Goal: Task Accomplishment & Management: Complete application form

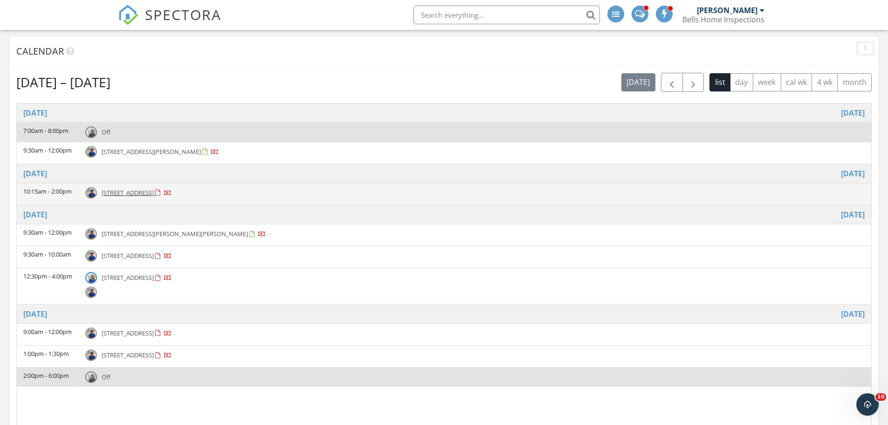
click at [163, 193] on div at bounding box center [158, 193] width 7 height 7
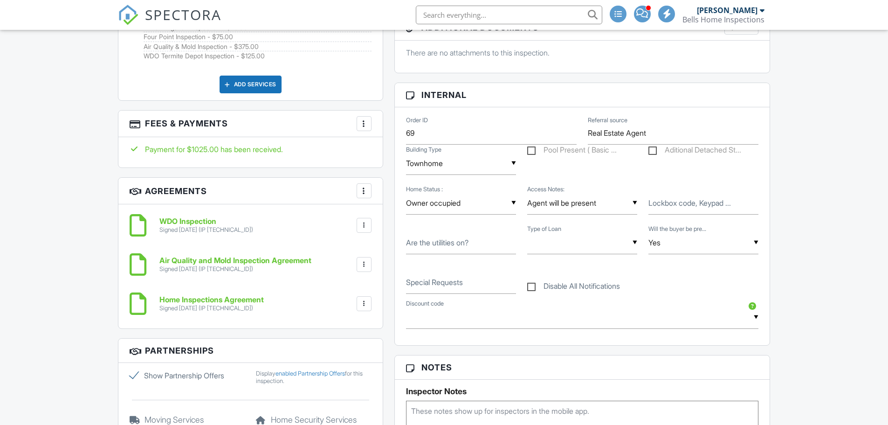
click at [361, 124] on div at bounding box center [363, 123] width 9 height 9
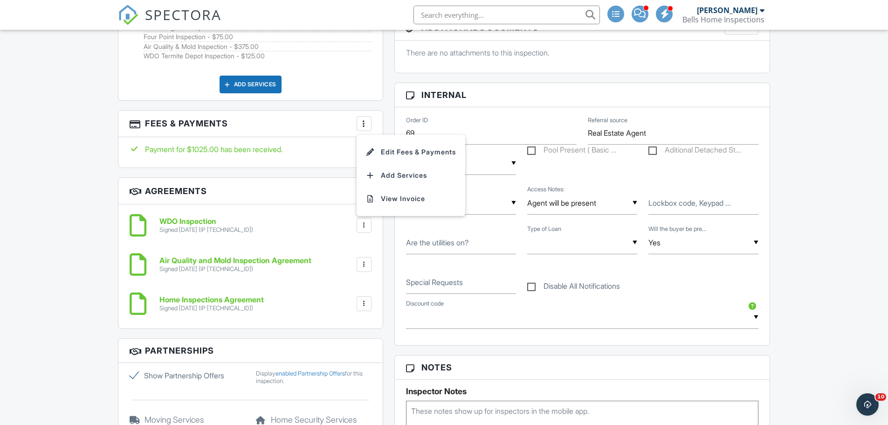
click at [379, 150] on li "Edit Fees & Payments" at bounding box center [410, 151] width 97 height 23
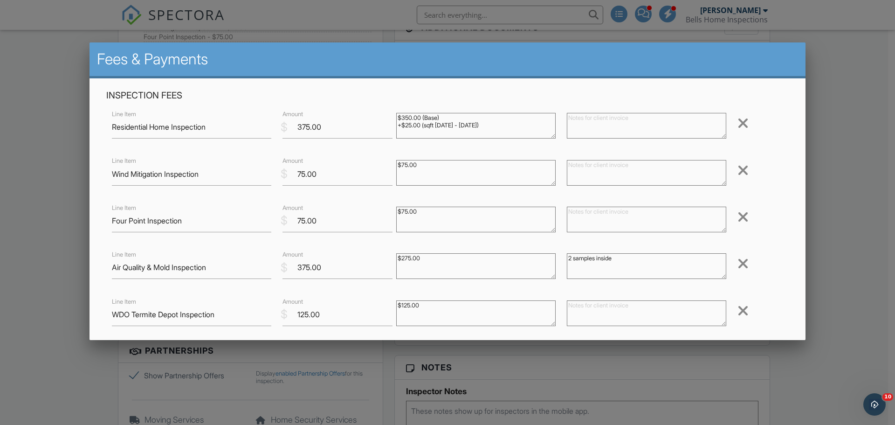
click at [593, 164] on textarea at bounding box center [646, 173] width 159 height 26
type textarea "Refunded"
click at [604, 212] on textarea at bounding box center [646, 219] width 159 height 26
drag, startPoint x: 425, startPoint y: 158, endPoint x: 402, endPoint y: 166, distance: 24.9
click at [402, 167] on div "$75.00" at bounding box center [475, 173] width 171 height 37
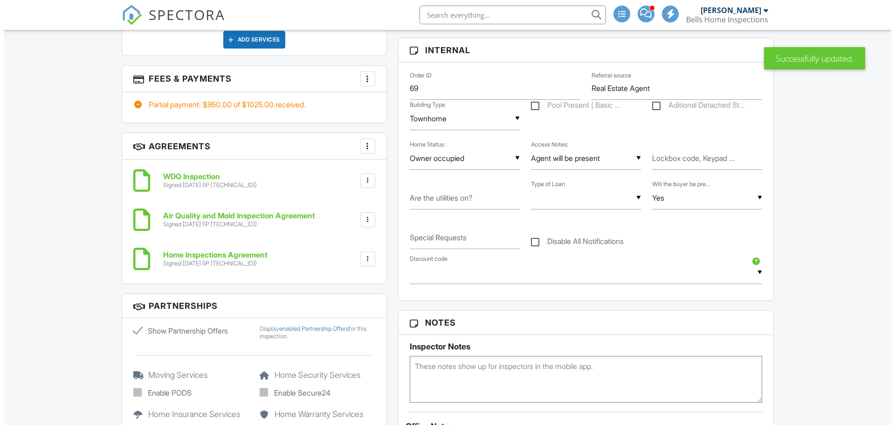
scroll to position [690, 0]
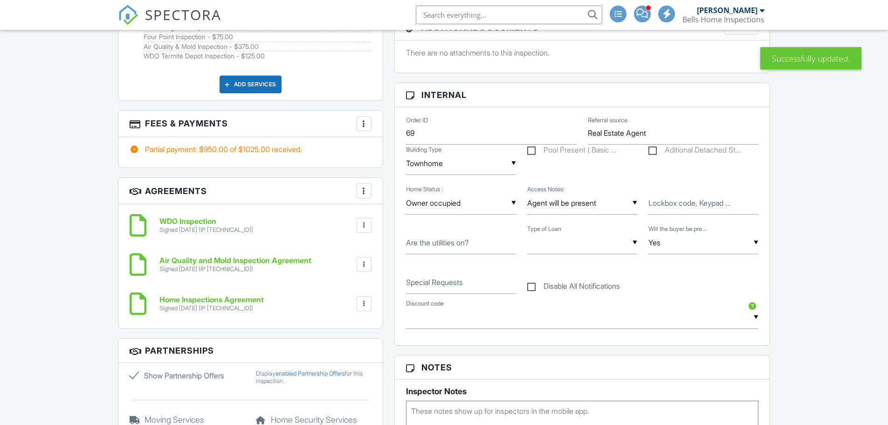
click at [365, 124] on div at bounding box center [363, 123] width 9 height 9
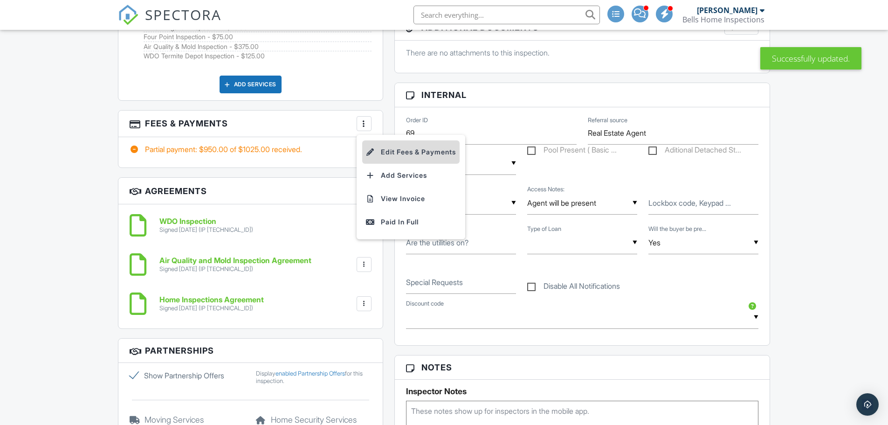
click at [403, 152] on li "Edit Fees & Payments" at bounding box center [410, 151] width 97 height 23
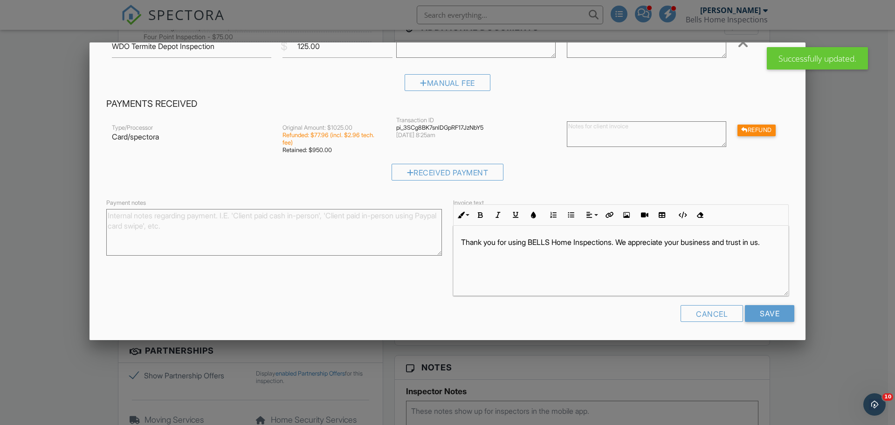
scroll to position [221, 0]
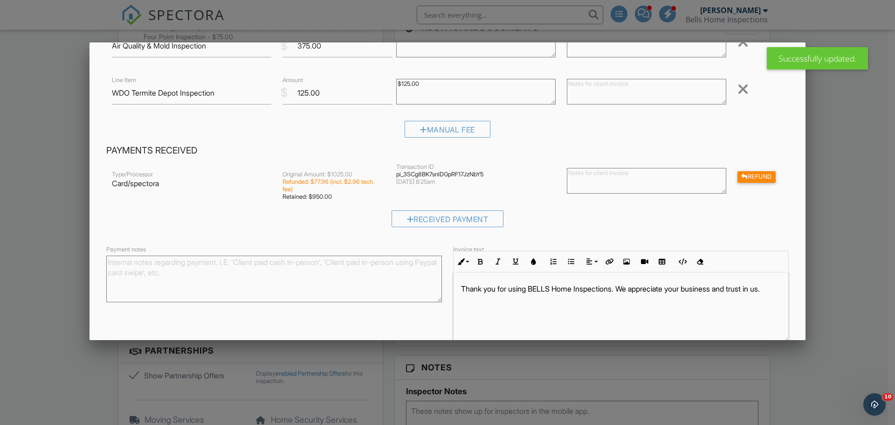
click at [610, 178] on textarea at bounding box center [646, 181] width 159 height 26
click at [649, 175] on textarea "Refunded $75 for wind mit" at bounding box center [646, 181] width 159 height 26
type textarea "Refunded $75 for wind mit"
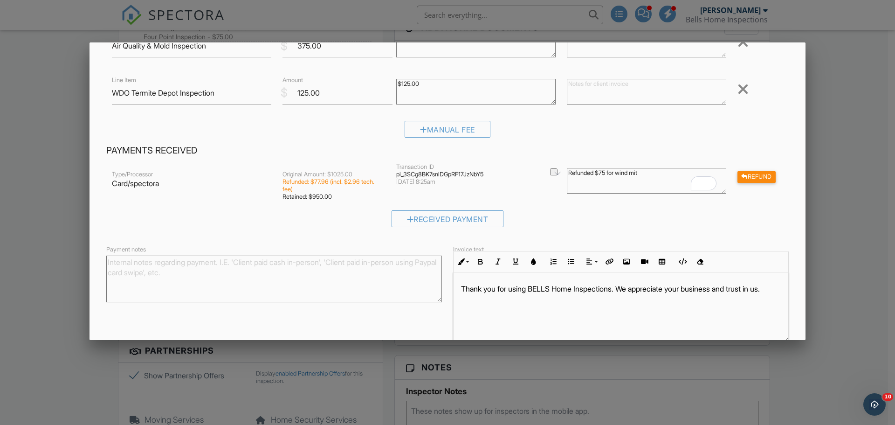
click at [347, 267] on textarea "Payment notes" at bounding box center [274, 278] width 336 height 47
paste textarea "Refunded $75 for wind mit"
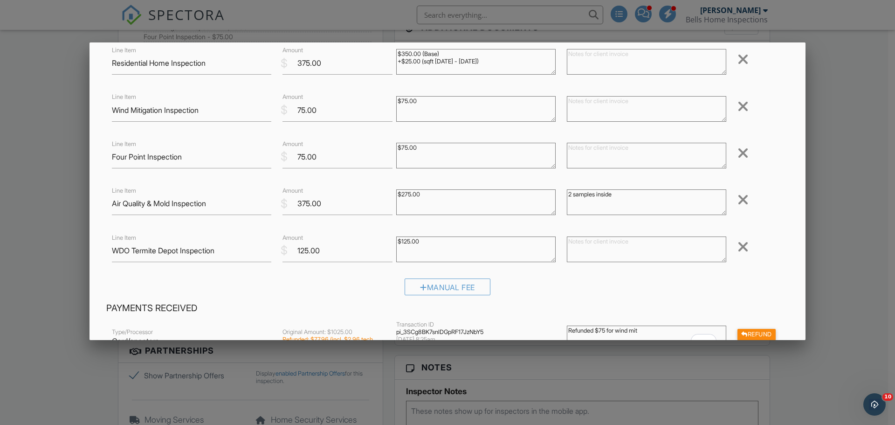
scroll to position [35, 0]
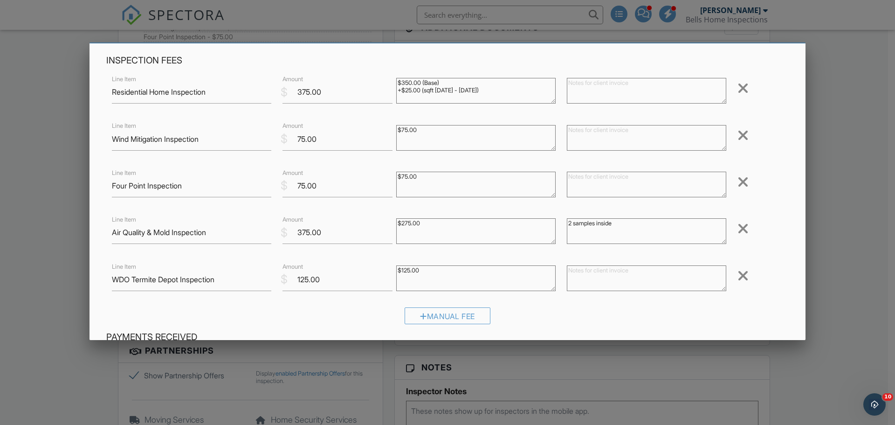
type textarea "Refunded $75 for wind mit"
click at [741, 136] on div at bounding box center [742, 135] width 11 height 15
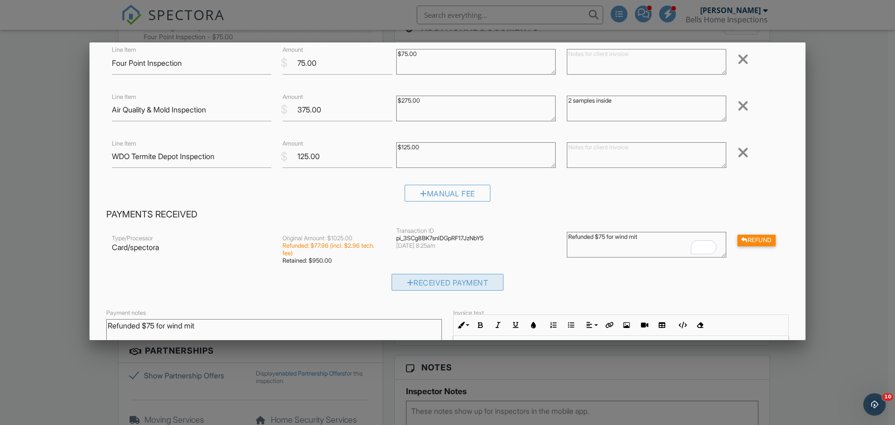
scroll to position [221, 0]
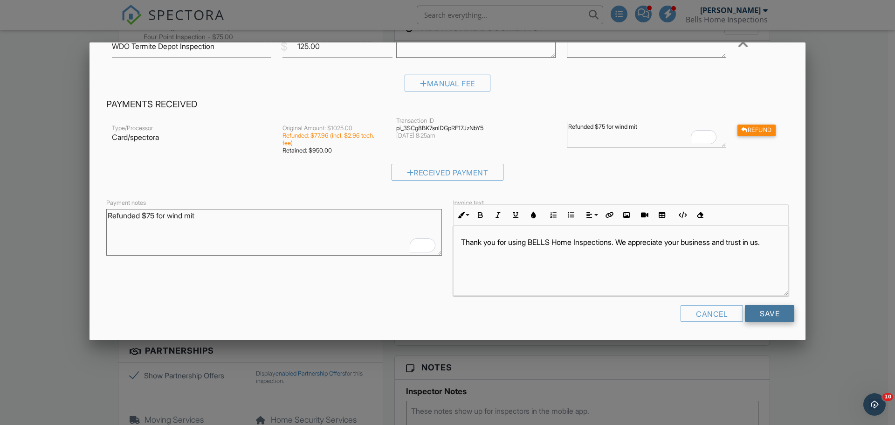
click at [772, 315] on input "Save" at bounding box center [769, 313] width 49 height 17
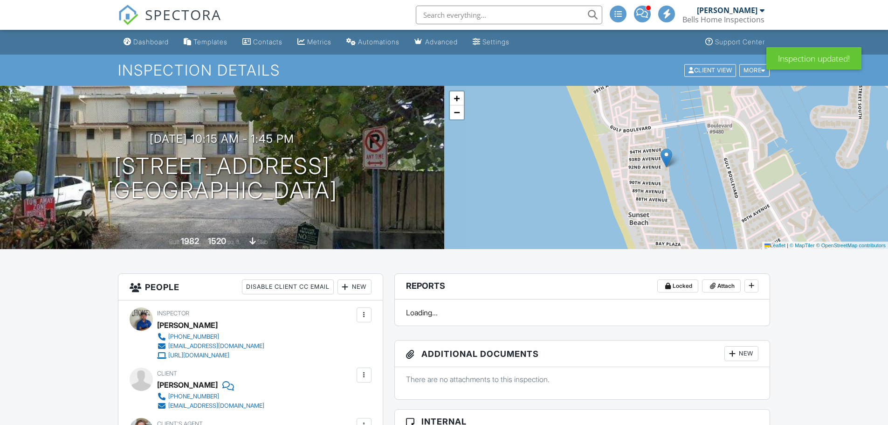
scroll to position [841, 0]
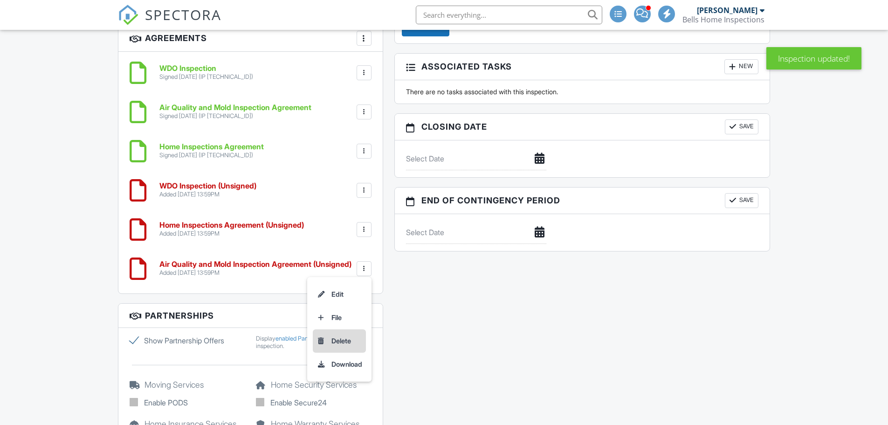
click at [347, 342] on li "Delete" at bounding box center [339, 340] width 53 height 23
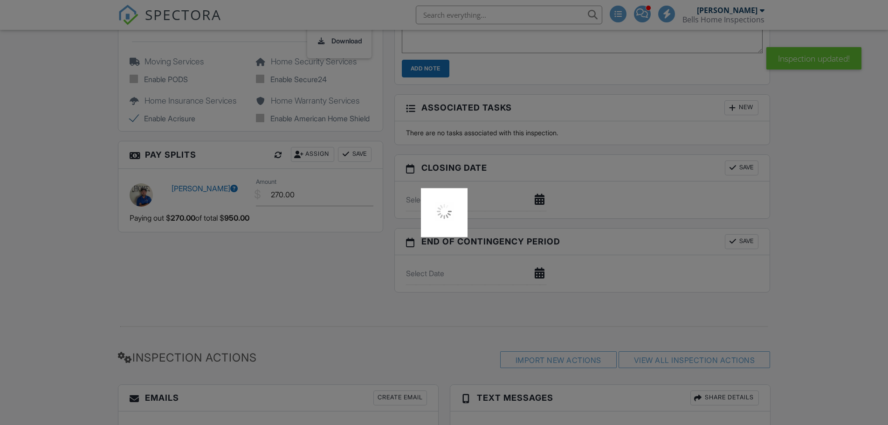
scroll to position [1018, 0]
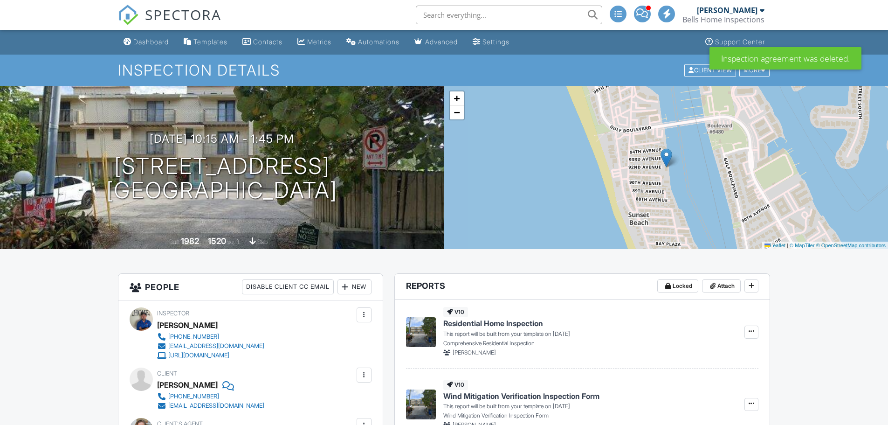
scroll to position [1205, 0]
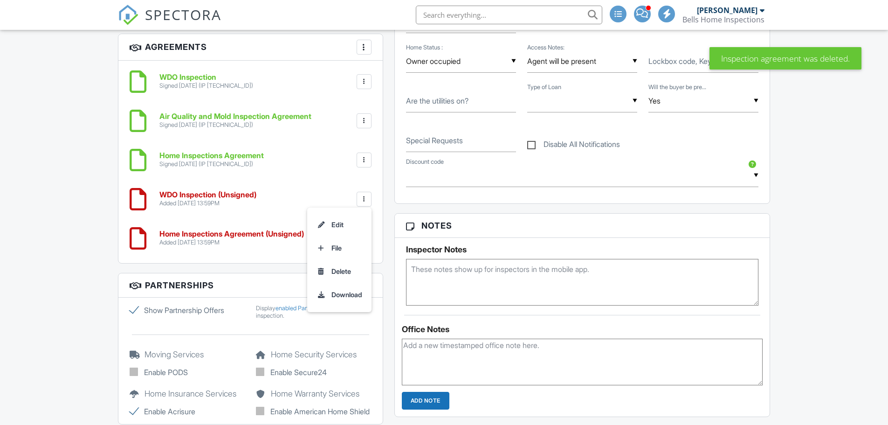
scroll to position [0, 0]
click at [338, 273] on li "Delete" at bounding box center [339, 271] width 53 height 23
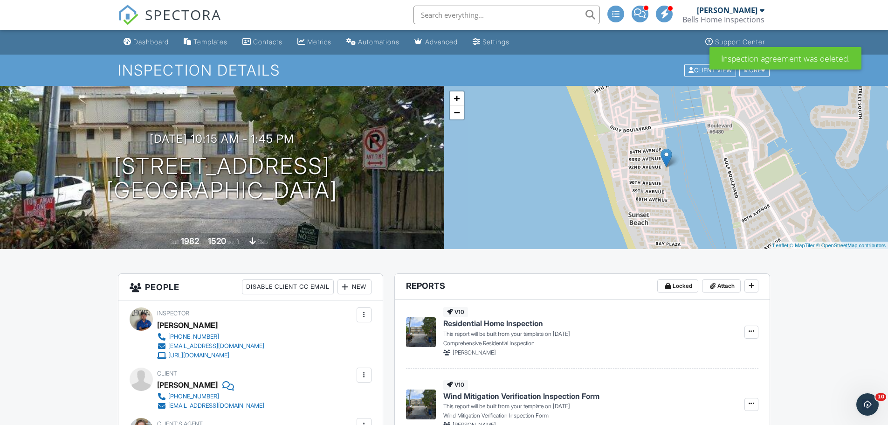
click at [360, 285] on div "New" at bounding box center [354, 286] width 34 height 15
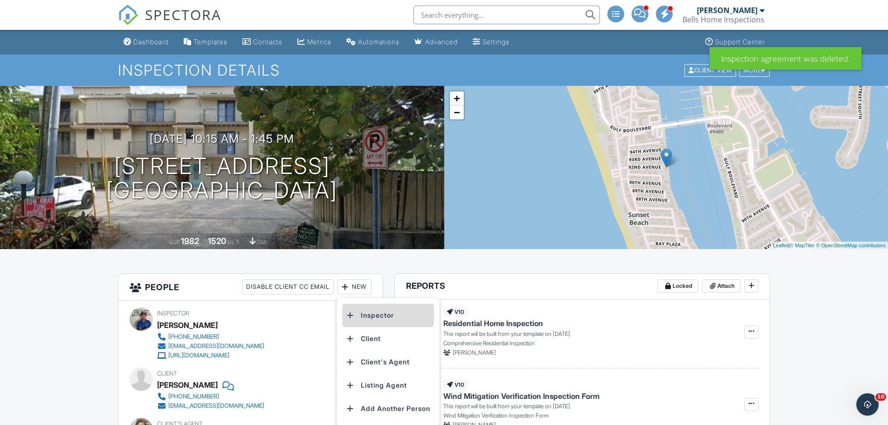
click at [363, 319] on li "Inspector" at bounding box center [388, 314] width 92 height 23
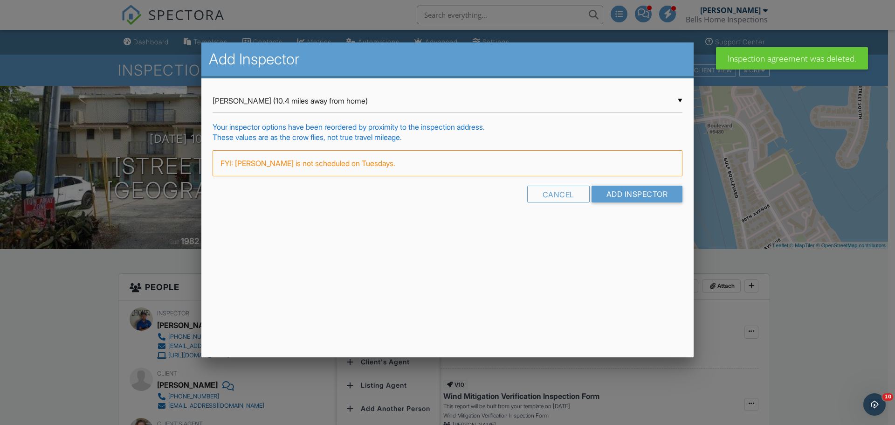
click at [442, 105] on div "▼ Almir Hasanbegovic (10.4 miles away from home) Almir Hasanbegovic (10.4 miles…" at bounding box center [447, 100] width 470 height 23
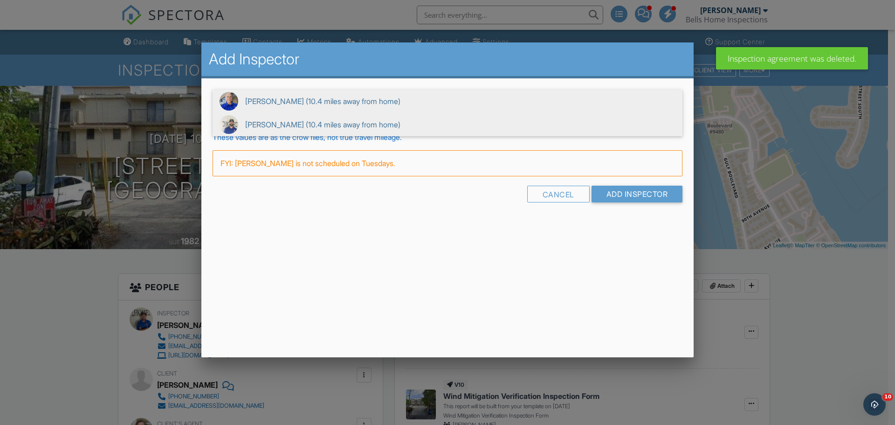
click at [364, 130] on span "Damir Smajlovic (10.4 miles away from home)" at bounding box center [447, 124] width 470 height 23
type input "Damir Smajlovic (10.4 miles away from home)"
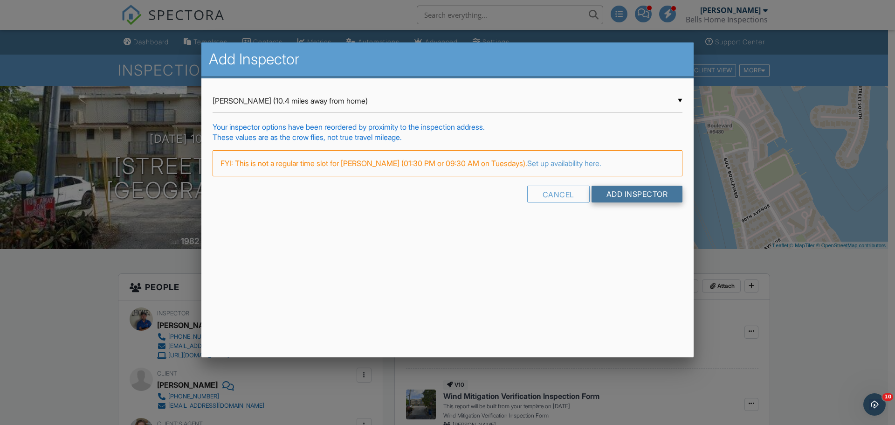
click at [626, 196] on input "Add Inspector" at bounding box center [636, 193] width 91 height 17
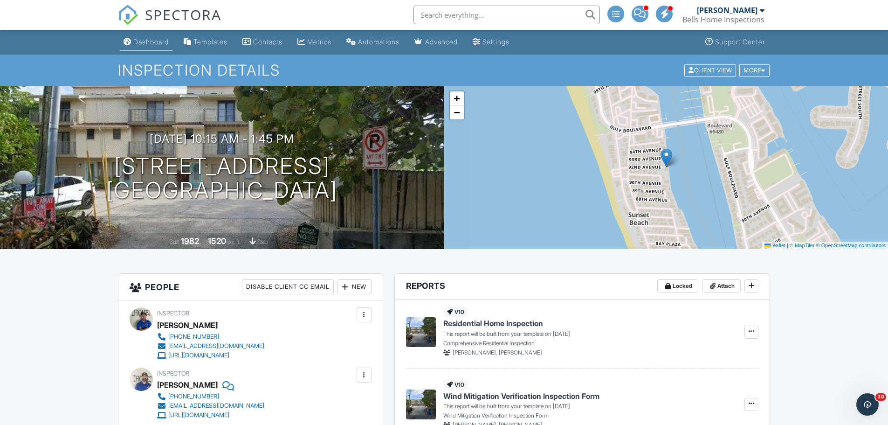
click at [148, 40] on div "Dashboard" at bounding box center [150, 42] width 35 height 8
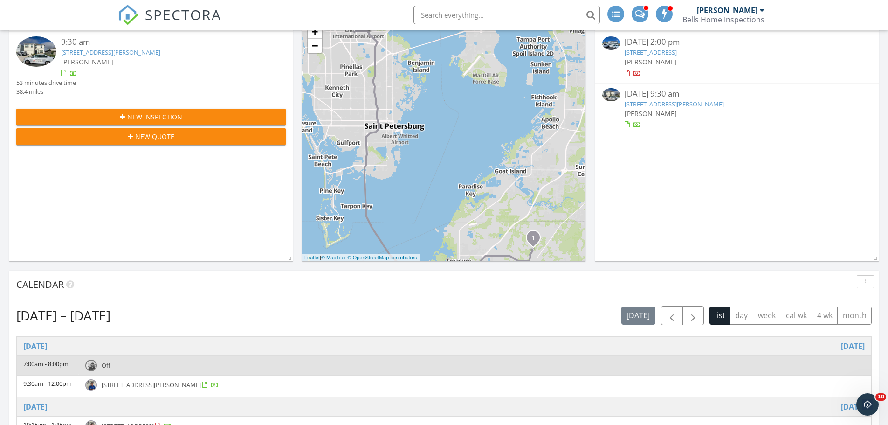
scroll to position [93, 0]
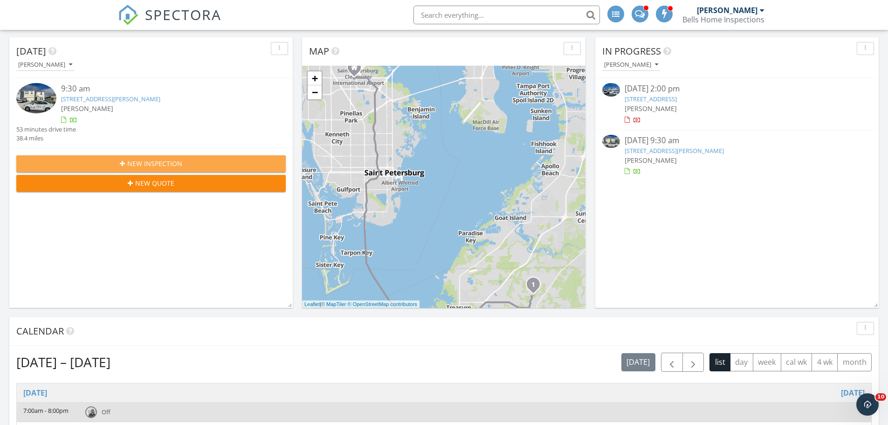
click at [166, 166] on span "New Inspection" at bounding box center [154, 163] width 55 height 10
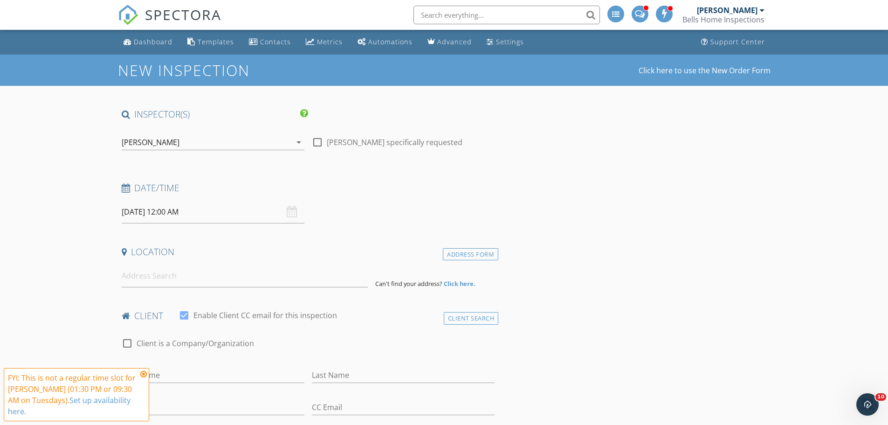
click at [196, 144] on div "[PERSON_NAME]" at bounding box center [207, 142] width 170 height 15
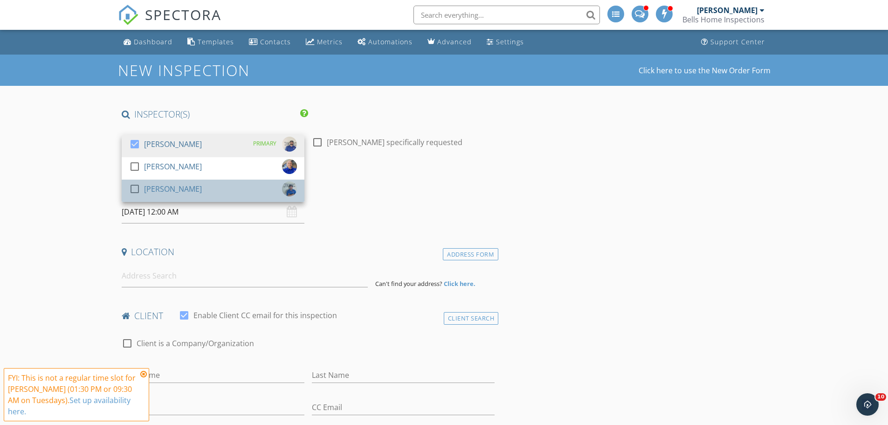
click at [163, 190] on div "[PERSON_NAME]" at bounding box center [173, 188] width 58 height 15
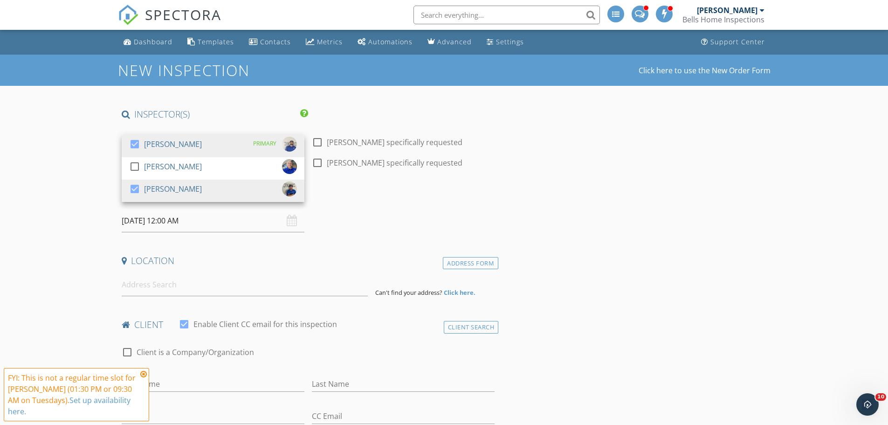
click at [414, 216] on div "Date/Time 09/30/2025 12:00 AM" at bounding box center [308, 211] width 381 height 41
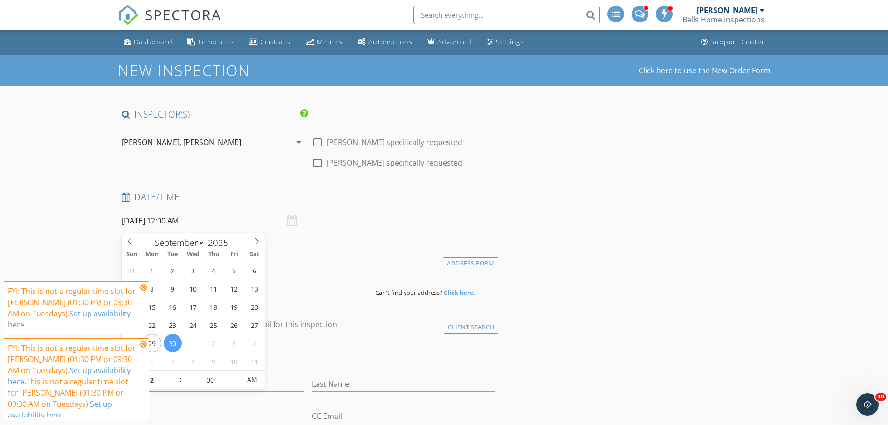
click at [239, 223] on input "09/30/2025 12:00 AM" at bounding box center [213, 220] width 183 height 23
type input "01"
type input "09/30/2025 1:00 AM"
click at [176, 378] on span at bounding box center [175, 374] width 7 height 9
type input "02"
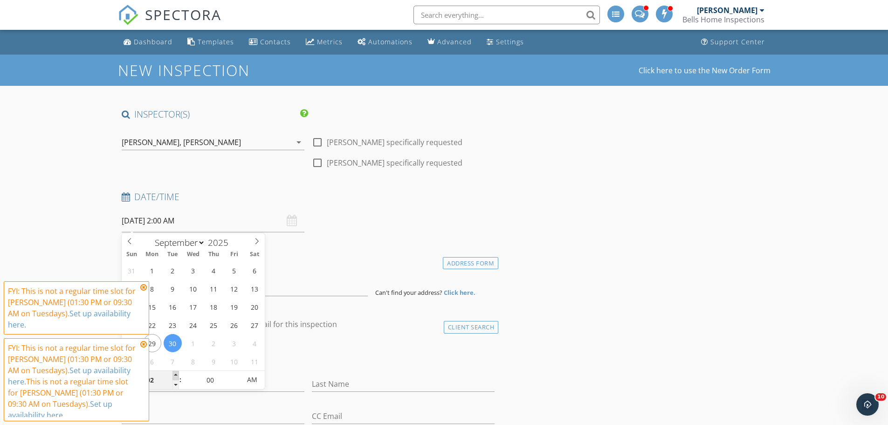
click at [176, 378] on span at bounding box center [175, 374] width 7 height 9
type input "[DATE] 2:00 PM"
click at [250, 380] on span "PM" at bounding box center [252, 379] width 26 height 19
click at [143, 286] on icon at bounding box center [143, 286] width 7 height 7
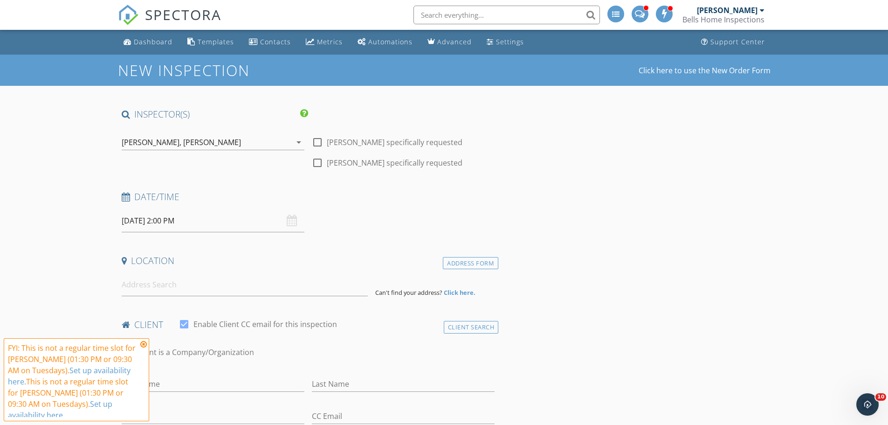
drag, startPoint x: 144, startPoint y: 344, endPoint x: 147, endPoint y: 339, distance: 6.5
click at [144, 344] on icon at bounding box center [143, 343] width 7 height 7
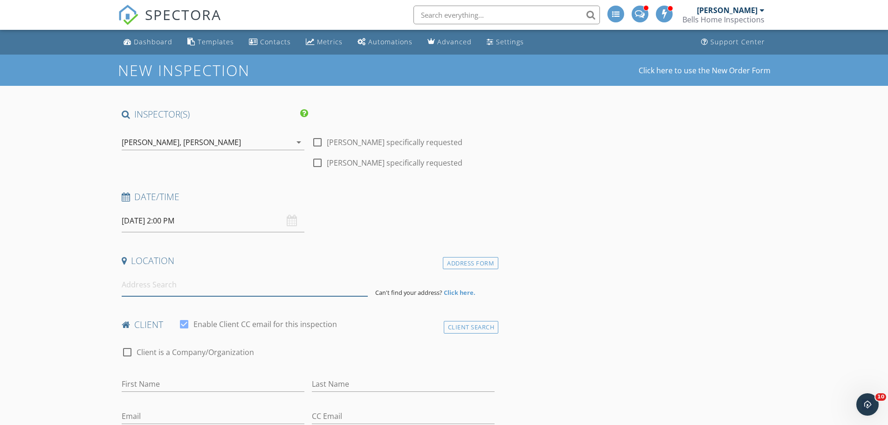
click at [190, 278] on input at bounding box center [245, 284] width 246 height 23
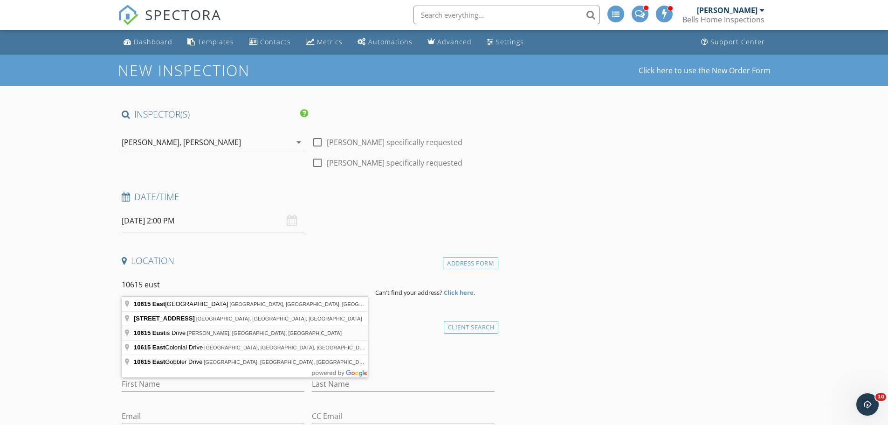
type input "10615 Eustis Drive, Parrish, FL, USA"
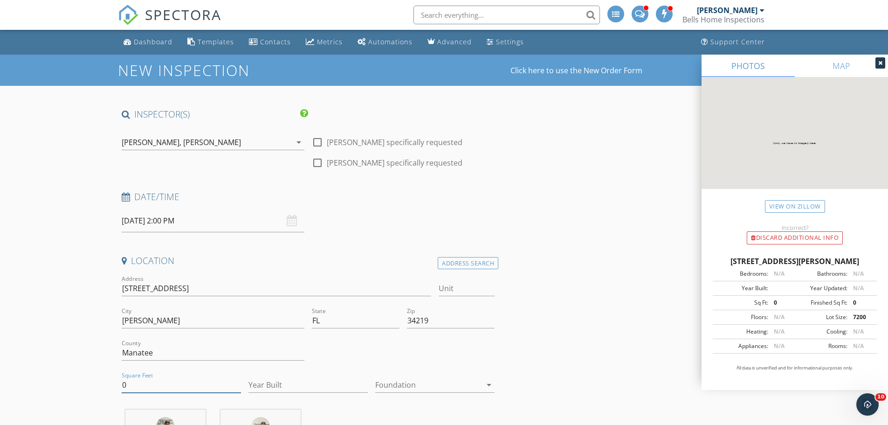
drag, startPoint x: 154, startPoint y: 384, endPoint x: 121, endPoint y: 384, distance: 33.1
click at [122, 384] on input "0" at bounding box center [181, 384] width 119 height 15
type input "2934"
click at [278, 384] on input "Year Built" at bounding box center [307, 384] width 119 height 15
type input "2024"
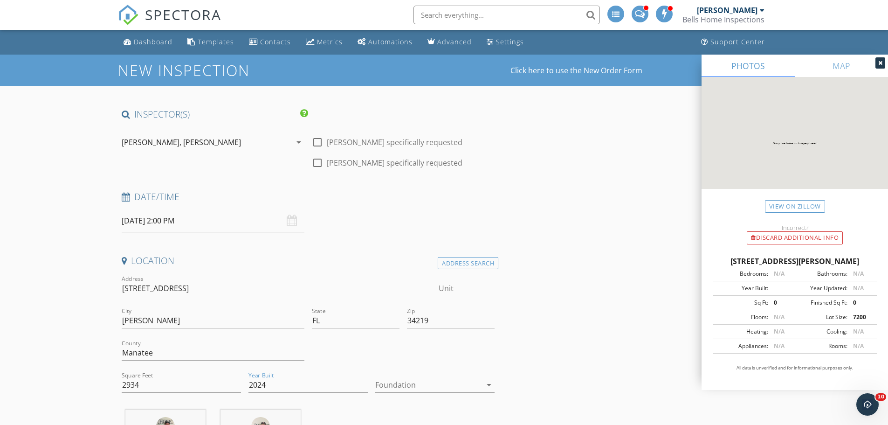
click at [393, 383] on div at bounding box center [428, 384] width 106 height 15
click at [394, 384] on div "Slab" at bounding box center [435, 385] width 104 height 11
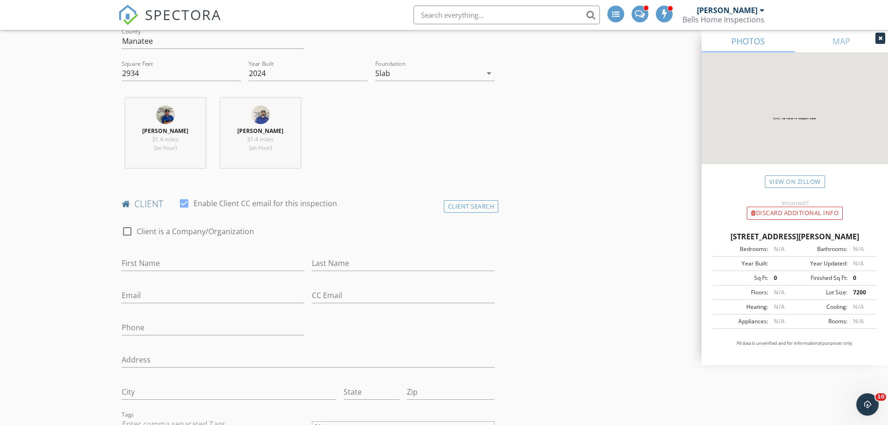
scroll to position [373, 0]
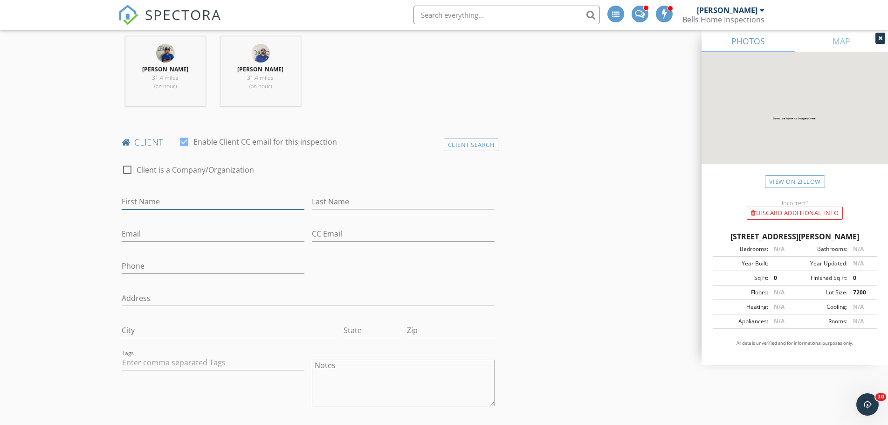
click at [183, 204] on input "First Name" at bounding box center [213, 201] width 183 height 15
type input "Charles"
type input "Lombardo"
click at [161, 229] on input "Email" at bounding box center [213, 233] width 183 height 15
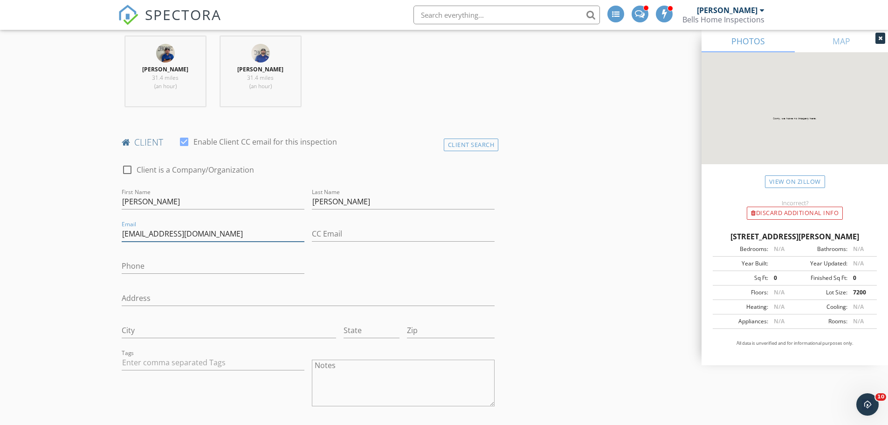
type input "lombardon9@yahoo.com"
click at [146, 267] on input "Phone" at bounding box center [213, 265] width 183 height 15
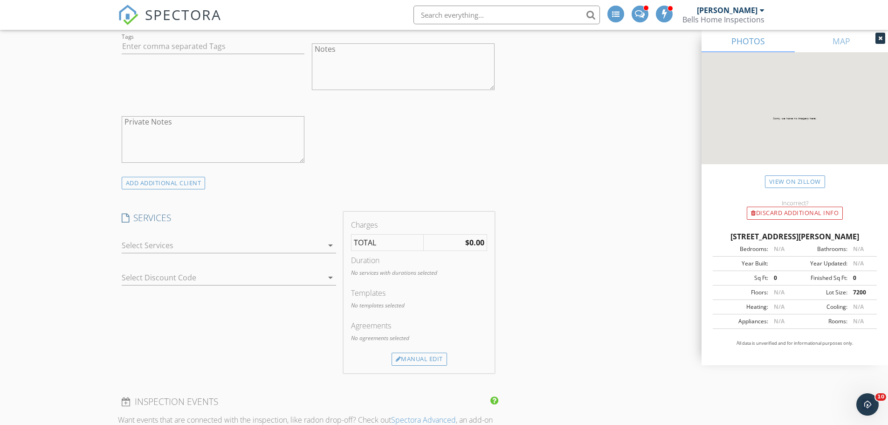
scroll to position [746, 0]
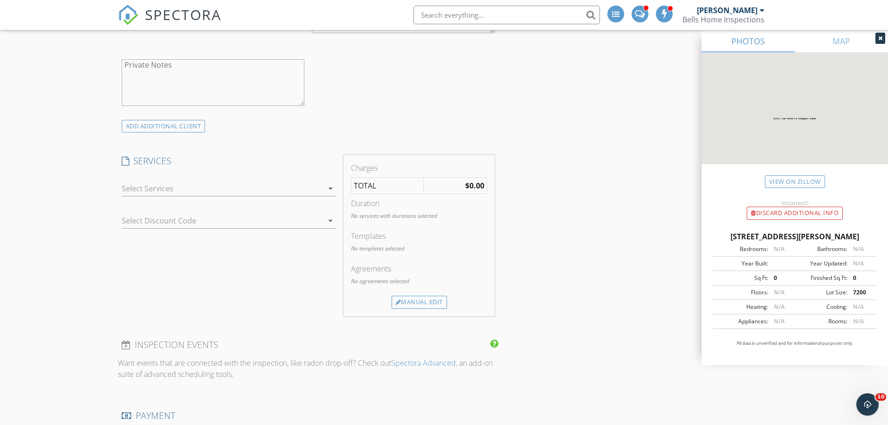
type input "713-471-5828"
click at [154, 192] on div at bounding box center [222, 188] width 201 height 15
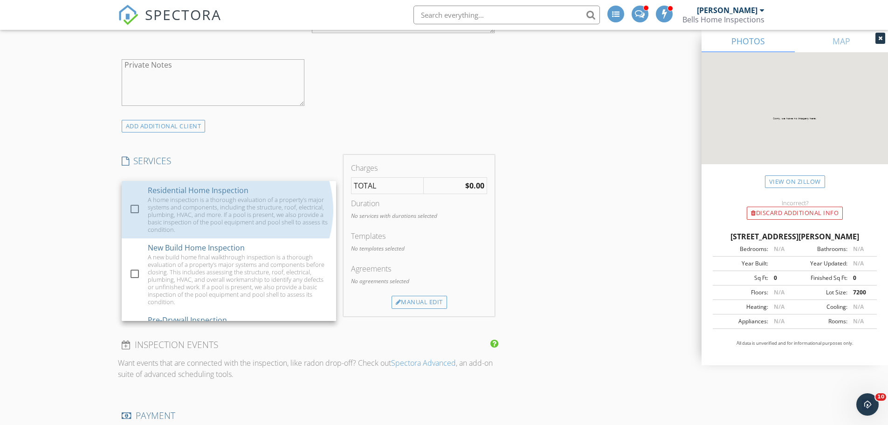
click at [154, 192] on div "Residential Home Inspection" at bounding box center [198, 190] width 101 height 11
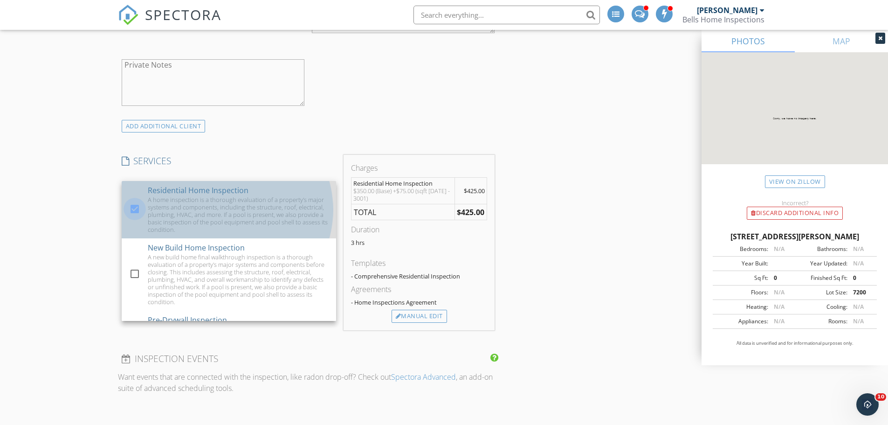
click at [138, 207] on div at bounding box center [135, 209] width 16 height 16
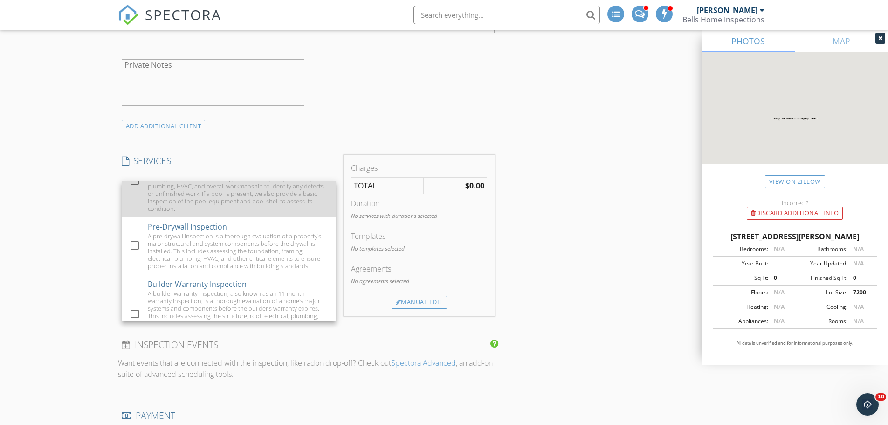
scroll to position [140, 0]
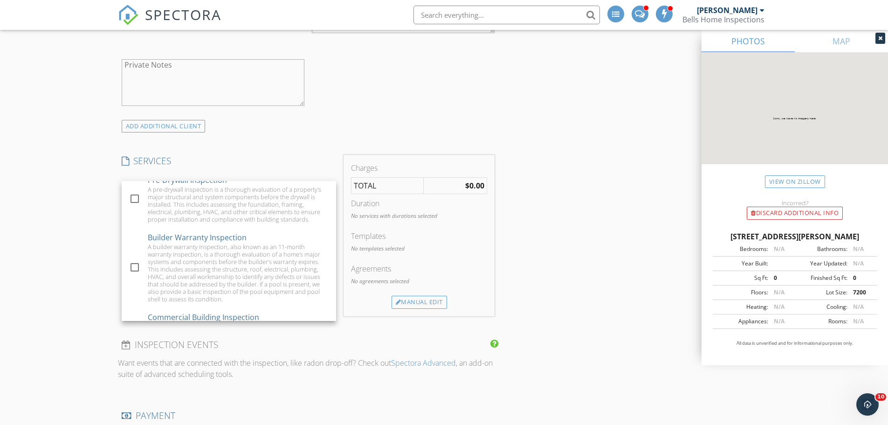
click at [176, 258] on div "A builder warranty inspection, also known as an 11-month warranty inspection, i…" at bounding box center [238, 273] width 181 height 60
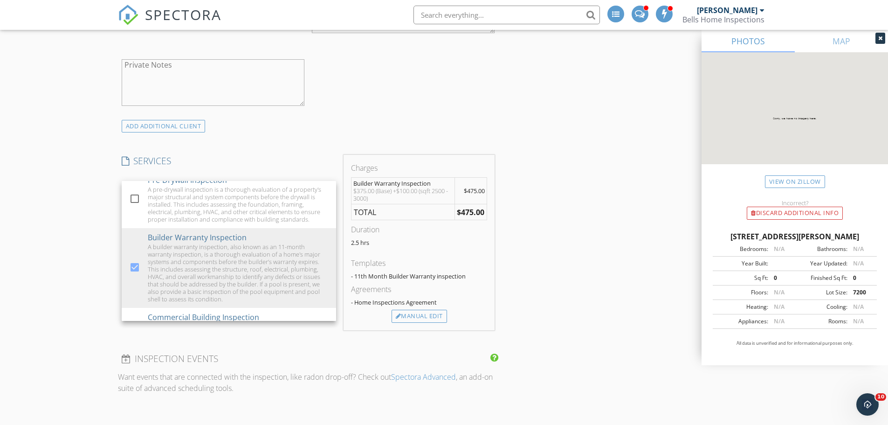
click at [89, 267] on div "New Inspection Click here to use the New Order Form INSPECTOR(S) check_box Dami…" at bounding box center [444, 334] width 888 height 2050
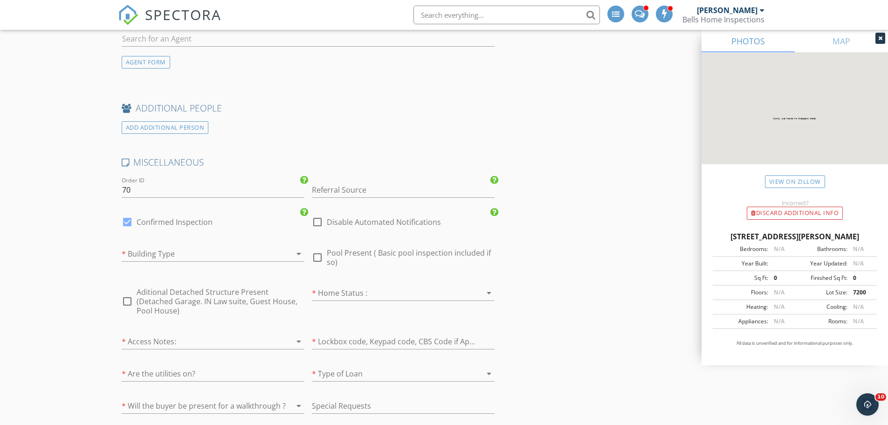
scroll to position [1398, 0]
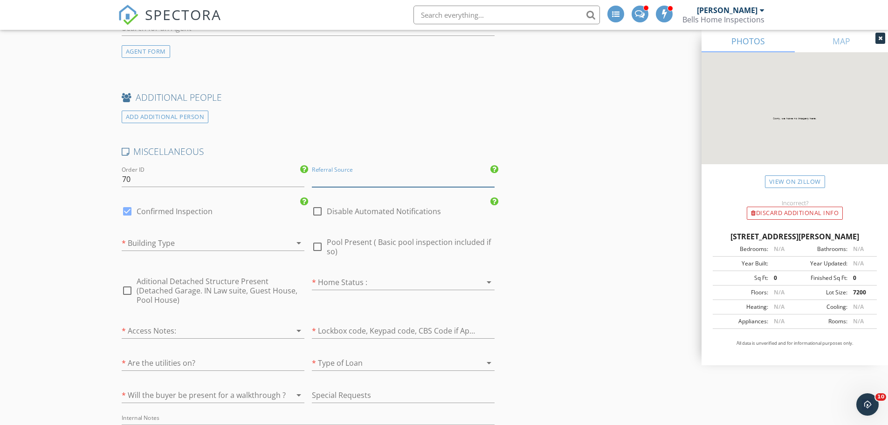
click at [382, 175] on input "Referral Source" at bounding box center [403, 178] width 183 height 15
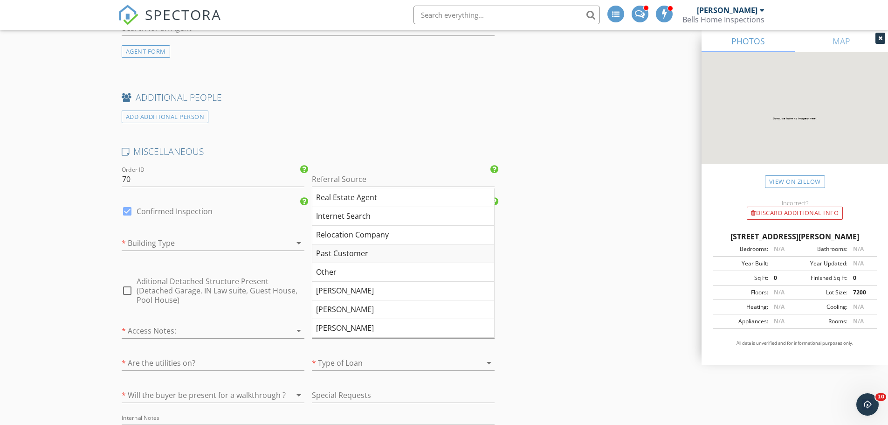
drag, startPoint x: 340, startPoint y: 254, endPoint x: 319, endPoint y: 255, distance: 21.5
click at [340, 253] on div "Past Customer" at bounding box center [403, 253] width 182 height 19
type input "Past Customer"
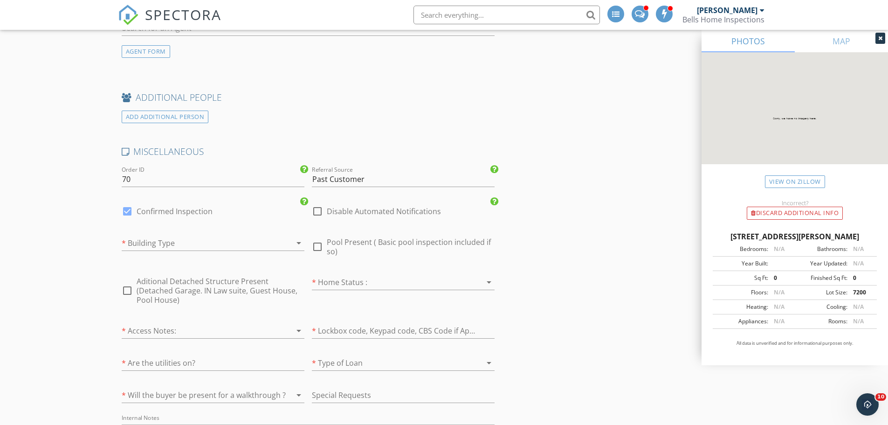
click at [187, 238] on div at bounding box center [200, 242] width 157 height 15
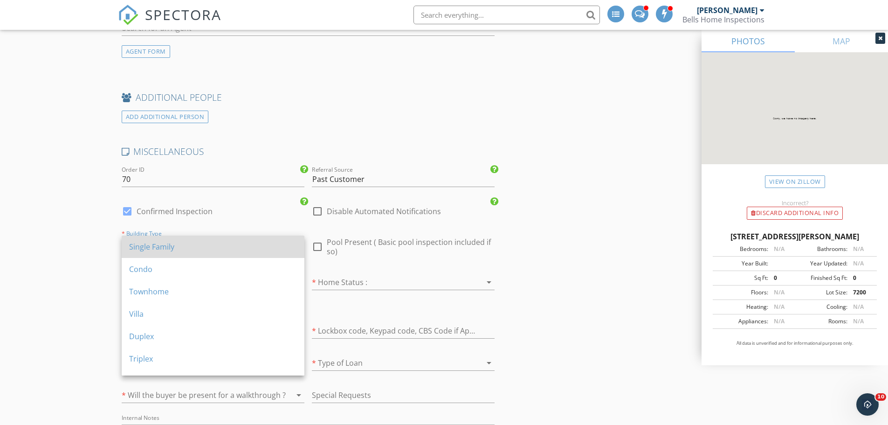
click at [181, 244] on div "Single Family" at bounding box center [213, 246] width 168 height 11
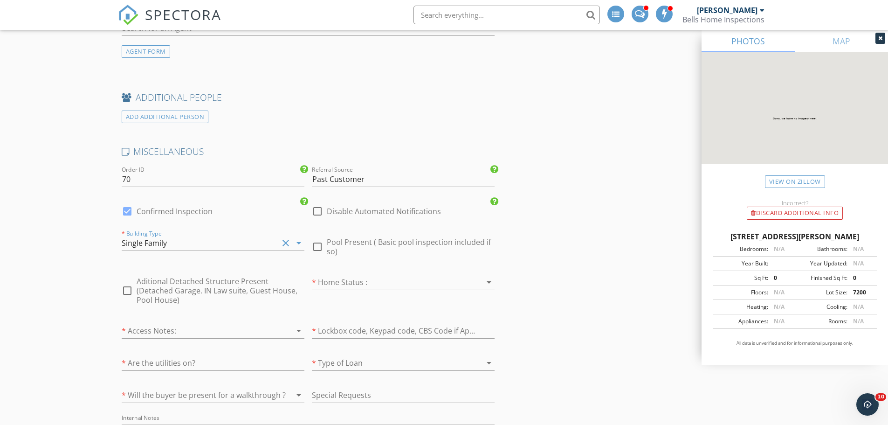
click at [347, 278] on div at bounding box center [390, 281] width 157 height 15
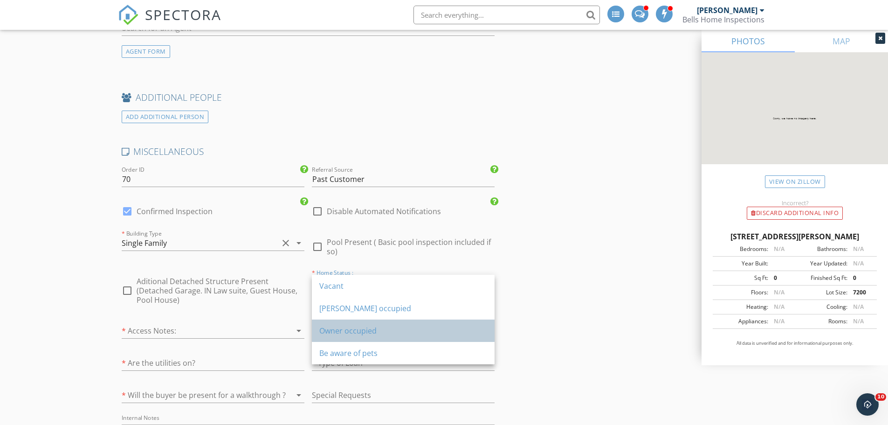
click at [340, 331] on div "Owner occupied" at bounding box center [403, 330] width 168 height 11
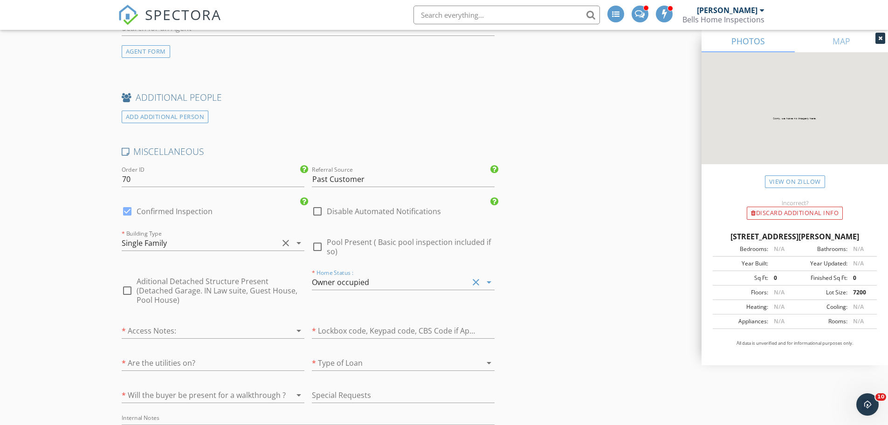
click at [180, 387] on div at bounding box center [200, 394] width 157 height 15
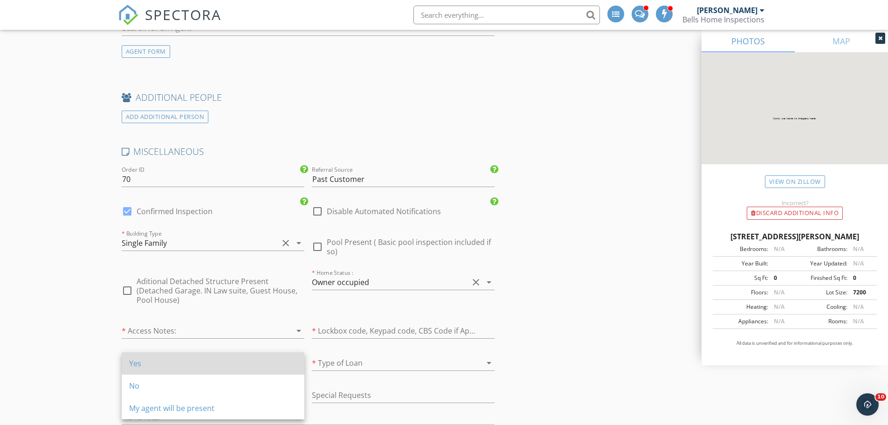
click at [182, 364] on div "Yes" at bounding box center [213, 362] width 168 height 11
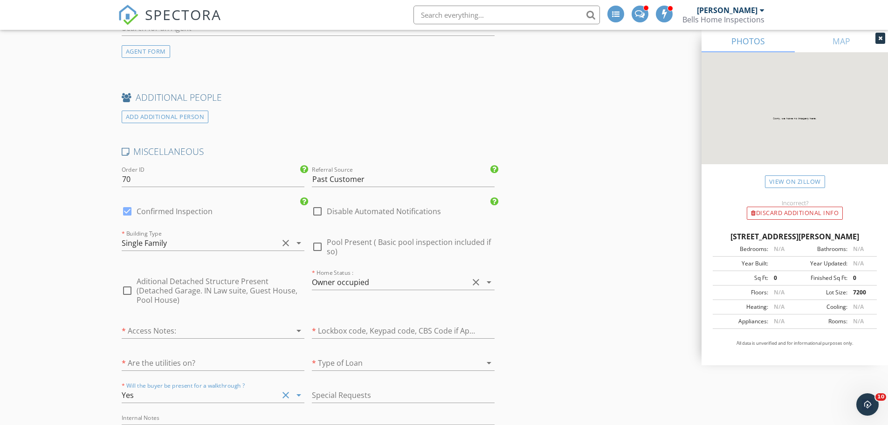
click at [173, 326] on div at bounding box center [200, 330] width 157 height 15
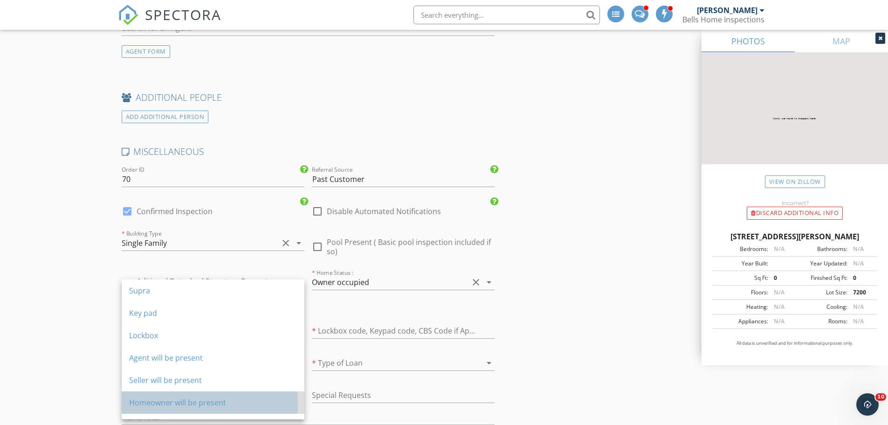
click at [149, 400] on div "Homeowner will be present" at bounding box center [213, 402] width 168 height 11
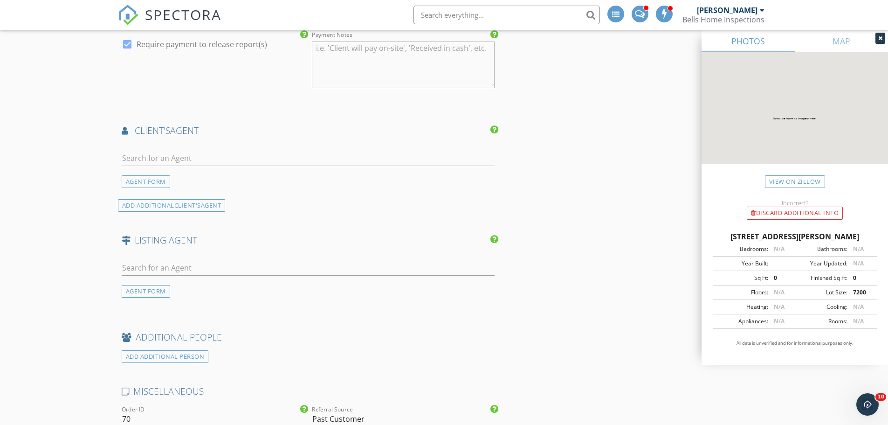
scroll to position [1391, 0]
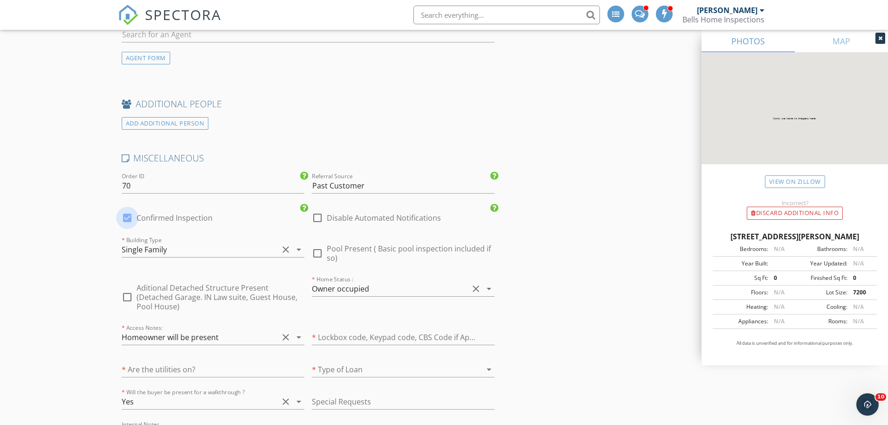
click at [126, 216] on div at bounding box center [127, 218] width 16 height 16
checkbox input "false"
checkbox input "true"
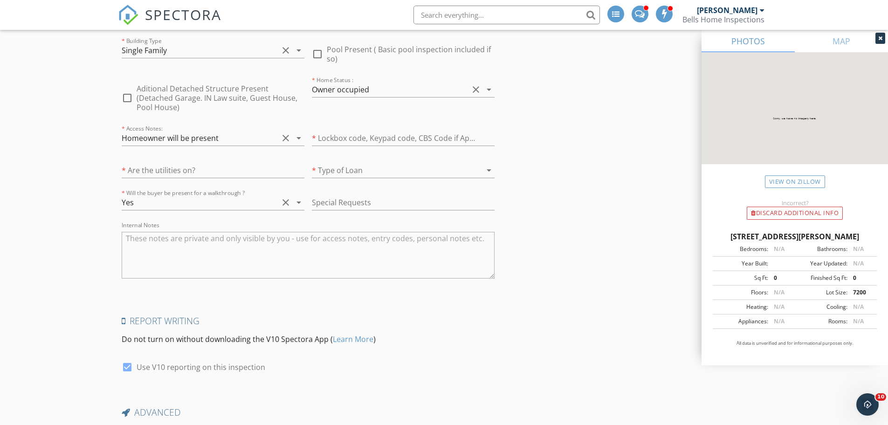
scroll to position [1671, 0]
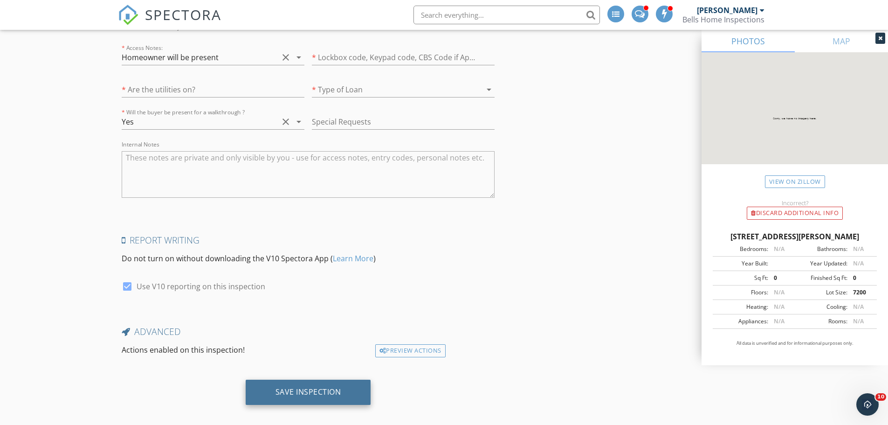
click at [302, 387] on div "Save Inspection" at bounding box center [308, 391] width 66 height 9
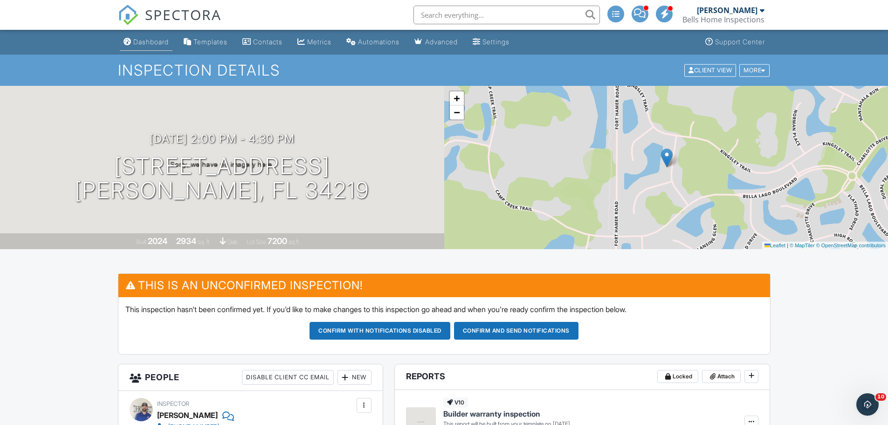
click at [144, 39] on div "Dashboard" at bounding box center [150, 42] width 35 height 8
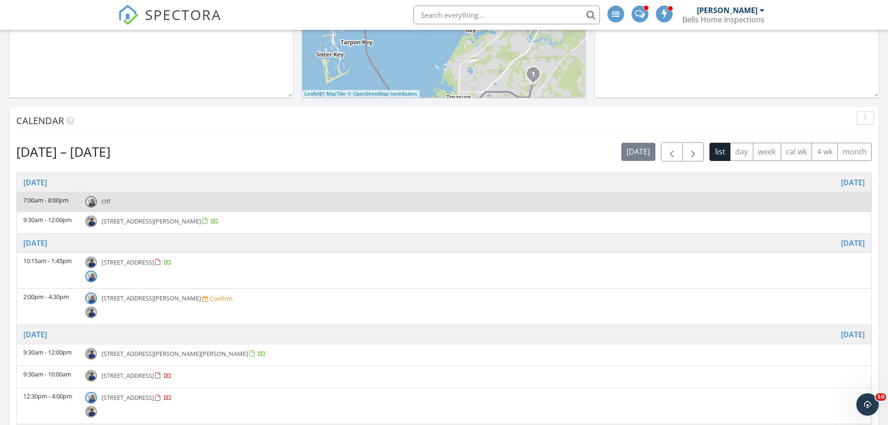
scroll to position [373, 0]
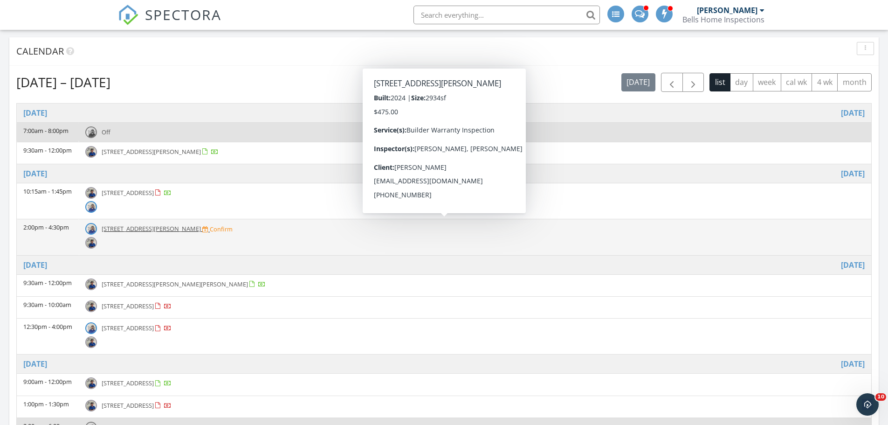
click at [148, 231] on span "[STREET_ADDRESS][PERSON_NAME]" at bounding box center [151, 228] width 99 height 8
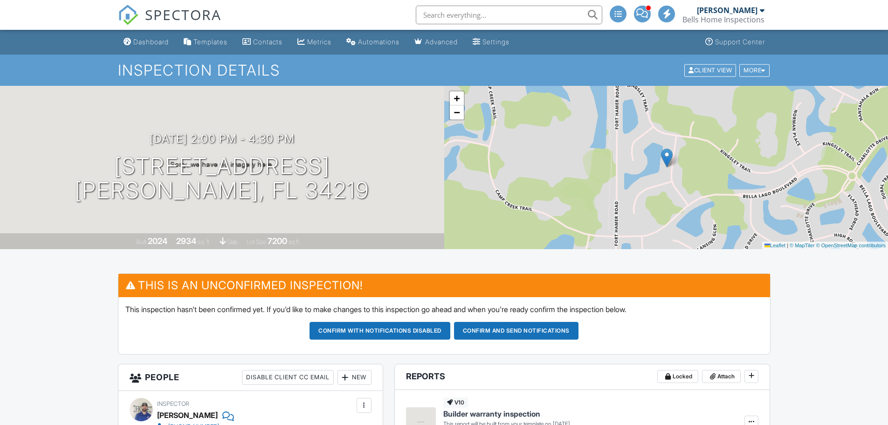
scroll to position [140, 0]
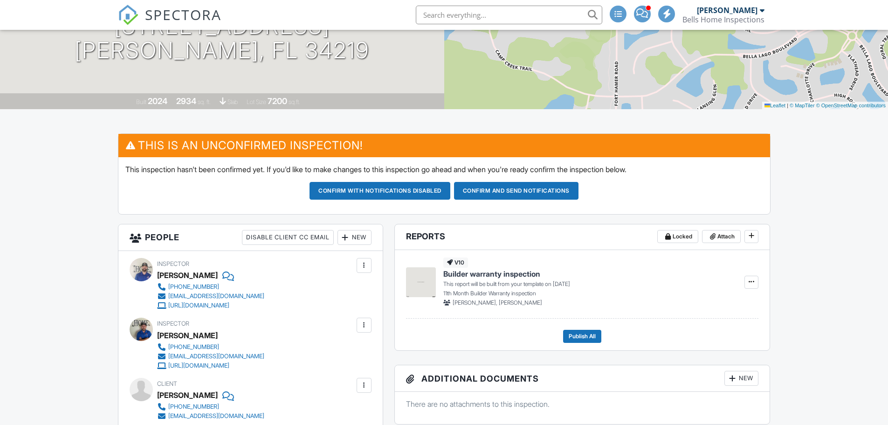
click at [530, 191] on button "Confirm and send notifications" at bounding box center [516, 191] width 124 height 18
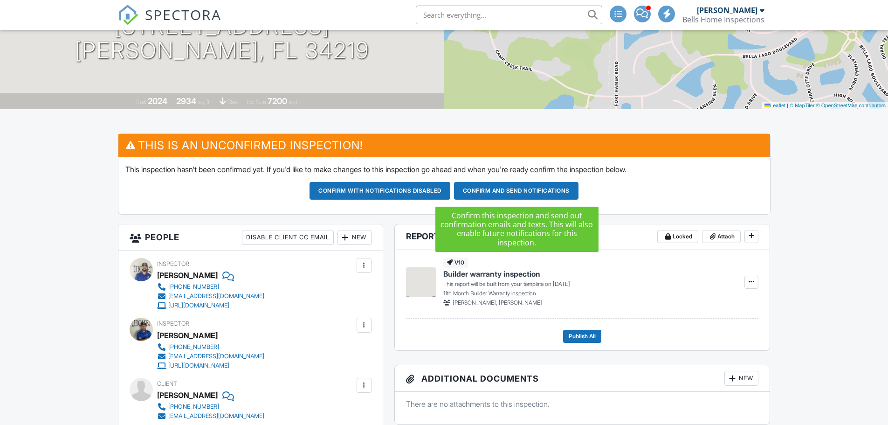
scroll to position [0, 0]
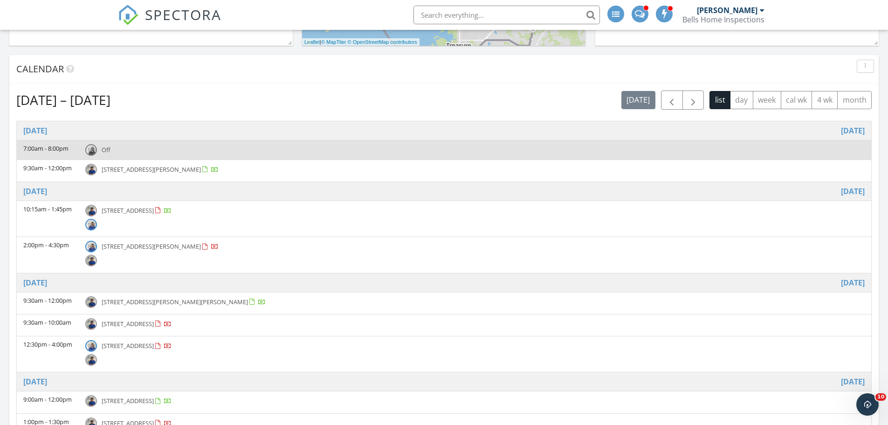
scroll to position [186, 0]
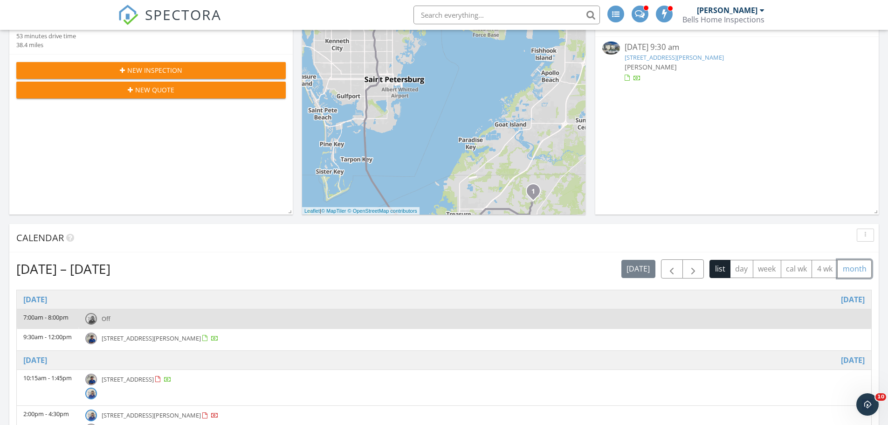
click at [845, 267] on button "month" at bounding box center [854, 269] width 34 height 18
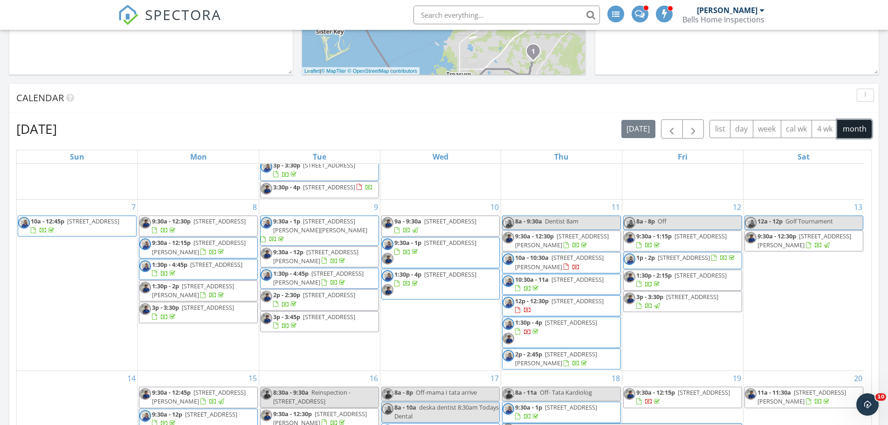
scroll to position [140, 0]
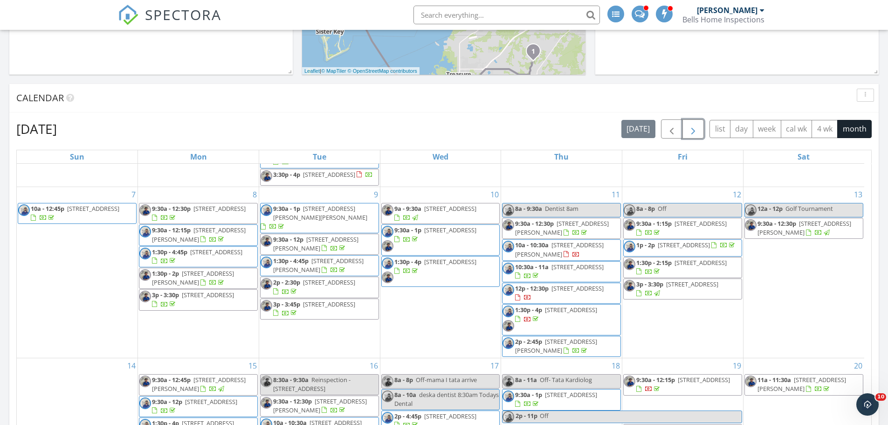
click at [687, 131] on span "button" at bounding box center [692, 128] width 11 height 11
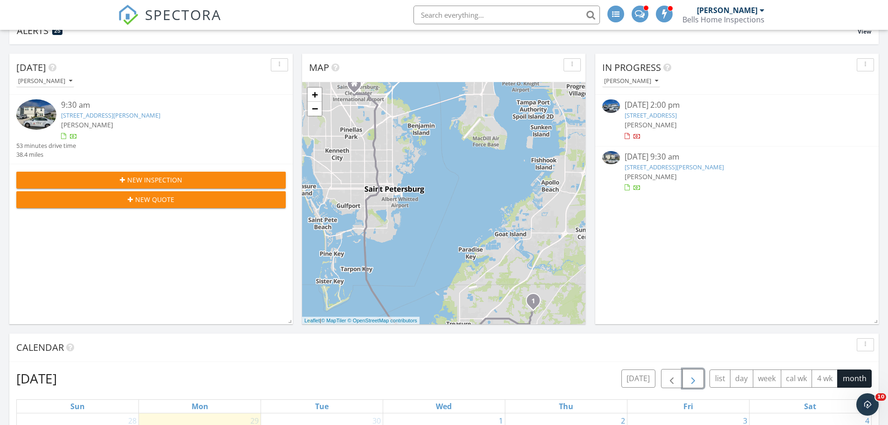
scroll to position [0, 0]
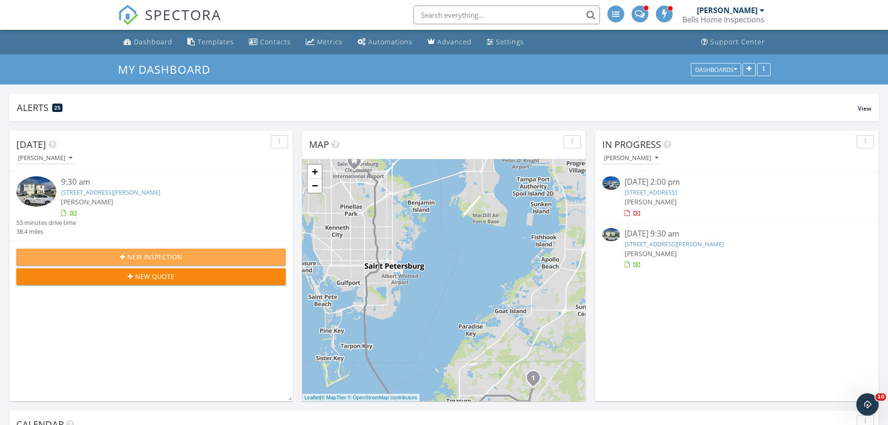
click at [155, 260] on span "New Inspection" at bounding box center [154, 257] width 55 height 10
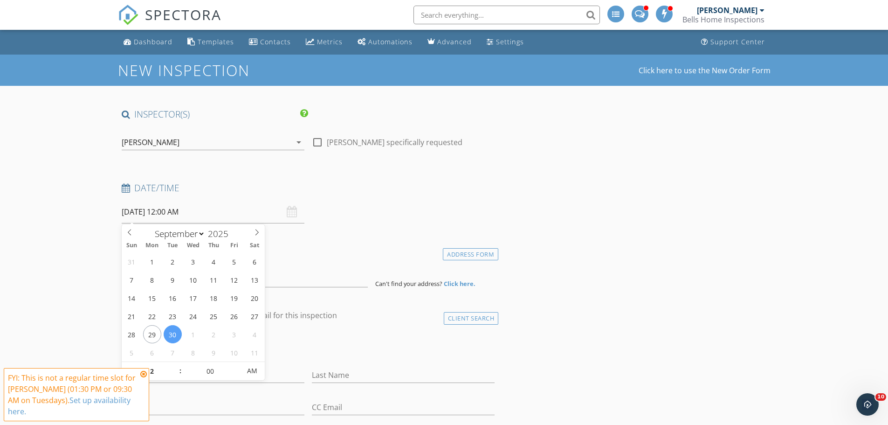
click at [230, 214] on input "09/30/2025 12:00 AM" at bounding box center [213, 211] width 183 height 23
type input "09/25/2025 12:00 AM"
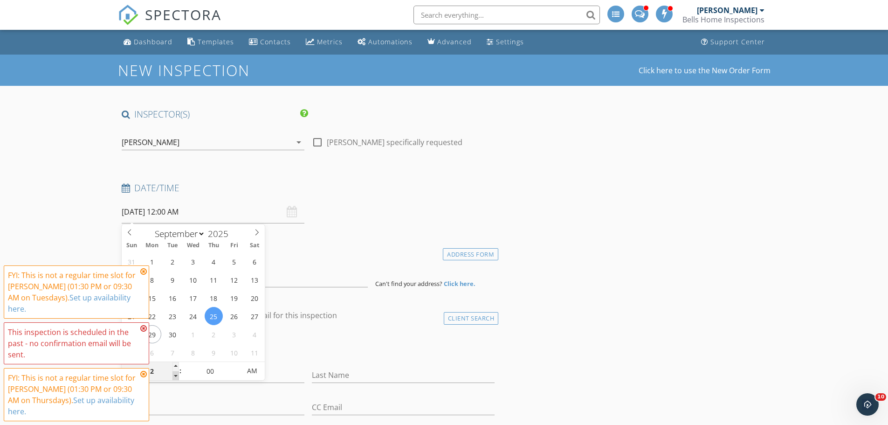
type input "11"
type input "09/25/2025 11:00 PM"
click at [174, 373] on span at bounding box center [175, 375] width 7 height 9
type input "10"
type input "09/25/2025 10:00 PM"
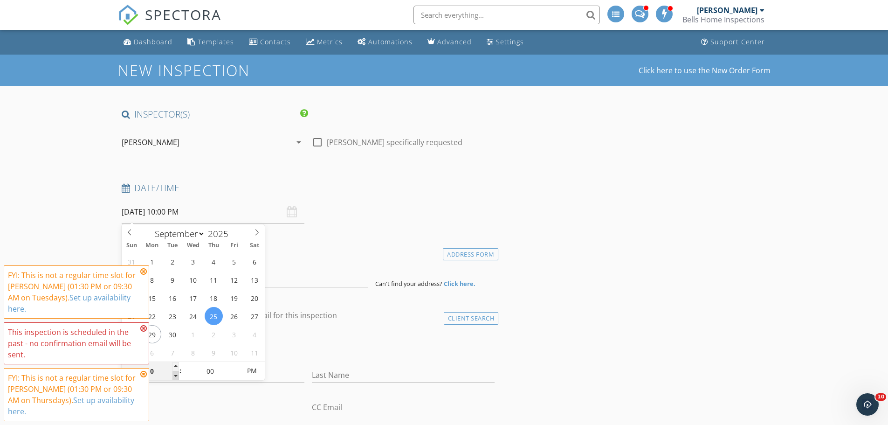
click at [174, 372] on span at bounding box center [175, 375] width 7 height 9
type input "09"
type input "09/25/2025 9:00 PM"
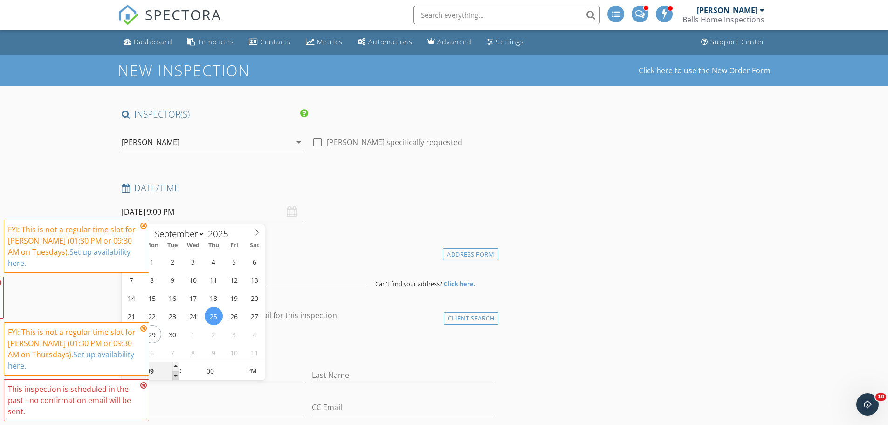
click at [174, 372] on span at bounding box center [175, 375] width 7 height 9
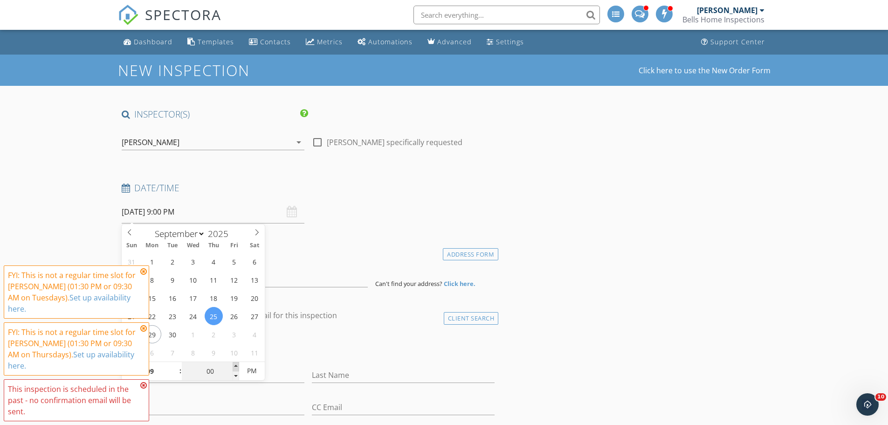
type input "05"
type input "09/25/2025 9:05 PM"
click at [236, 365] on span at bounding box center [236, 366] width 7 height 9
type input "10"
type input "09/25/2025 9:10 PM"
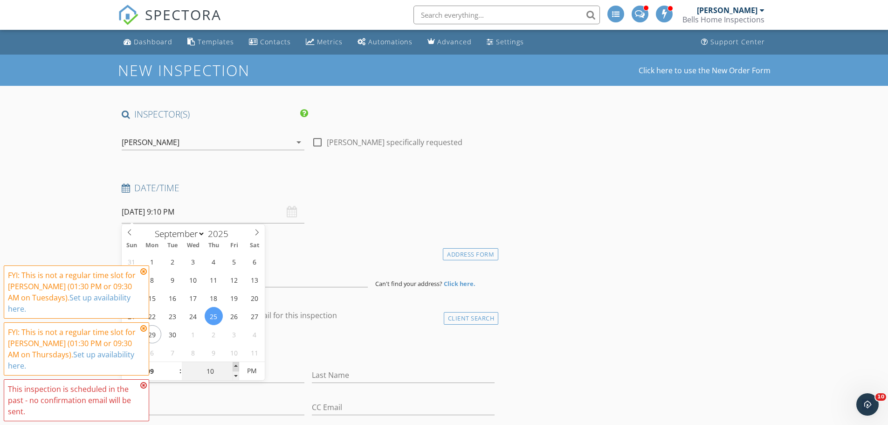
click at [236, 365] on span at bounding box center [236, 366] width 7 height 9
type input "15"
type input "09/25/2025 9:15 PM"
click at [236, 365] on span at bounding box center [236, 366] width 7 height 9
type input "20"
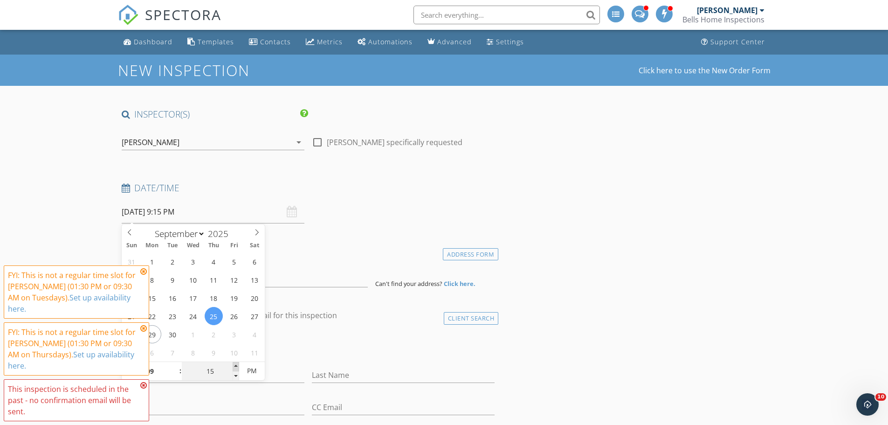
type input "09/25/2025 9:20 PM"
click at [236, 365] on span at bounding box center [236, 366] width 7 height 9
type input "25"
type input "09/25/2025 9:25 PM"
click at [235, 365] on span at bounding box center [236, 366] width 7 height 9
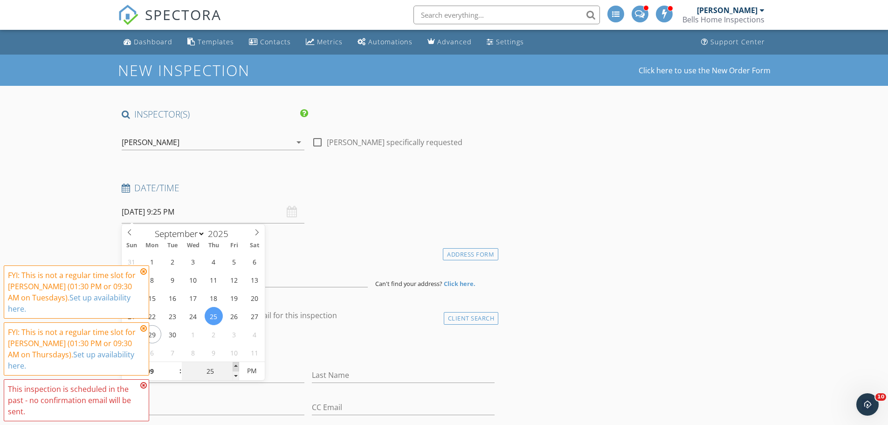
type input "30"
click at [234, 365] on span at bounding box center [236, 366] width 7 height 9
type input "09/25/2025 9:30 AM"
click at [254, 370] on span "AM" at bounding box center [252, 370] width 26 height 19
click at [329, 349] on div "check_box_outline_blank Client is a Company/Organization" at bounding box center [308, 348] width 373 height 24
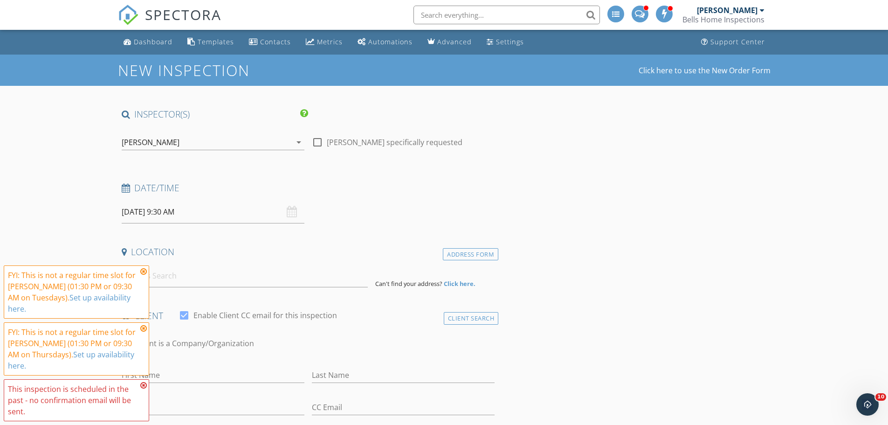
click at [144, 270] on icon at bounding box center [143, 270] width 7 height 7
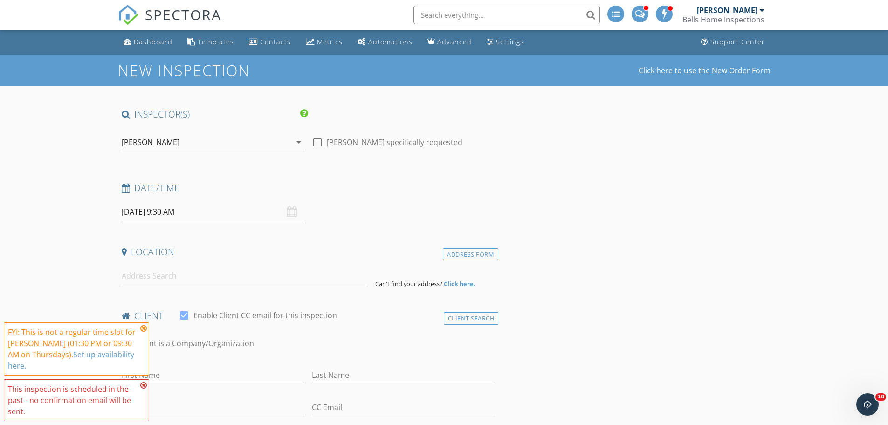
click at [142, 328] on icon at bounding box center [143, 327] width 7 height 7
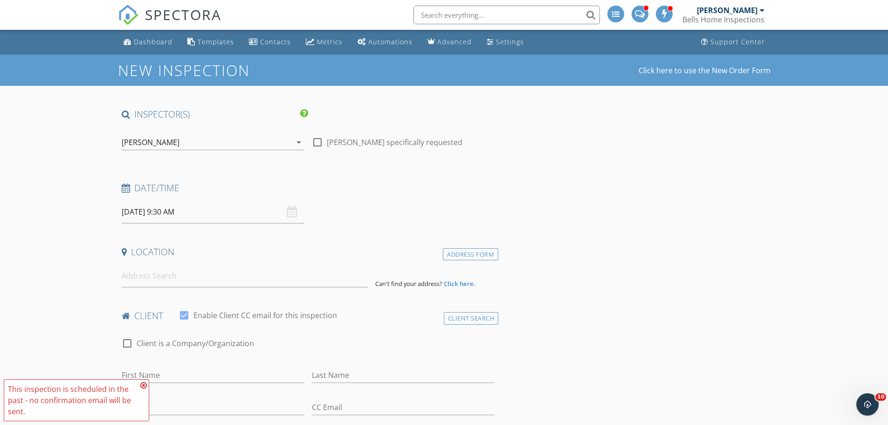
click at [141, 385] on icon at bounding box center [143, 384] width 7 height 7
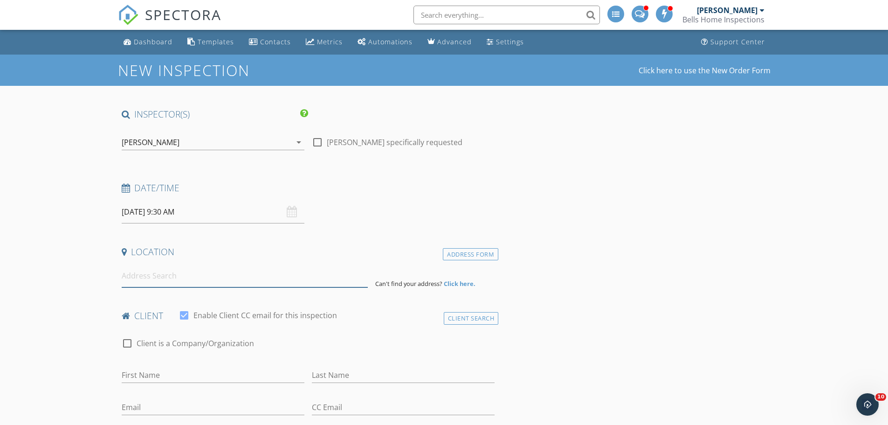
click at [168, 279] on input at bounding box center [245, 275] width 246 height 23
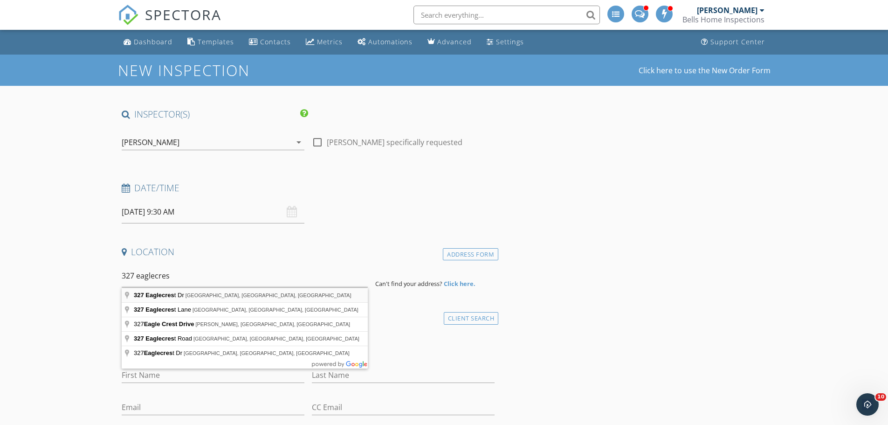
type input "327 Eaglecrest Dr, Haines City, FL, USA"
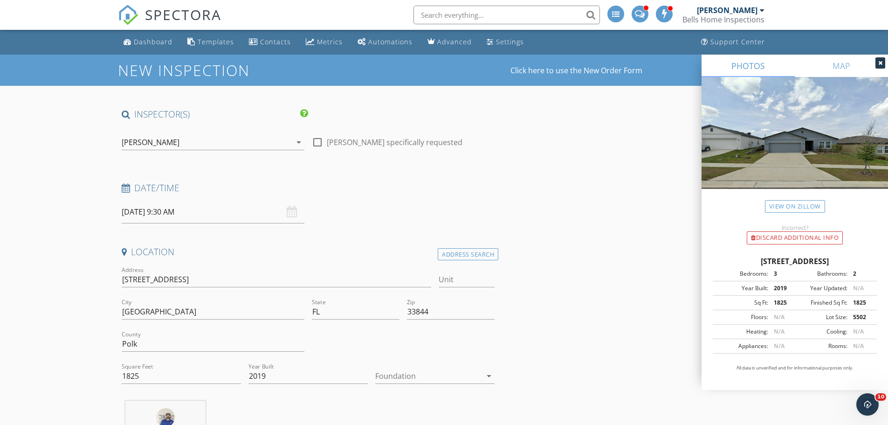
click at [416, 374] on div at bounding box center [428, 375] width 106 height 15
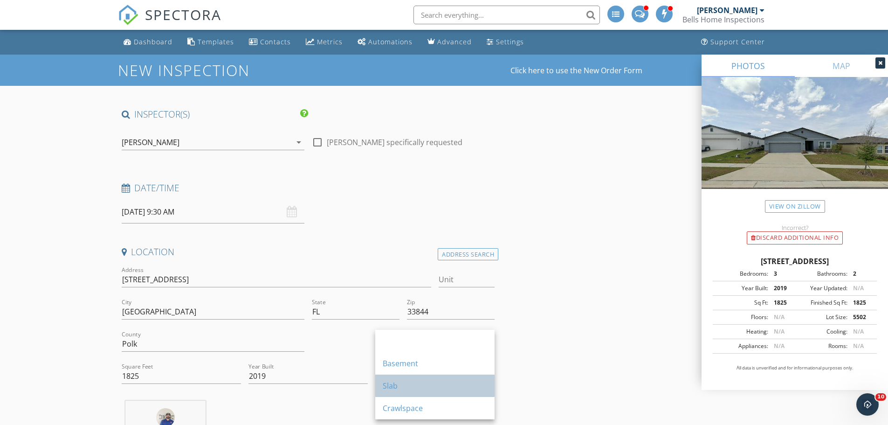
click at [407, 388] on div "Slab" at bounding box center [435, 385] width 104 height 11
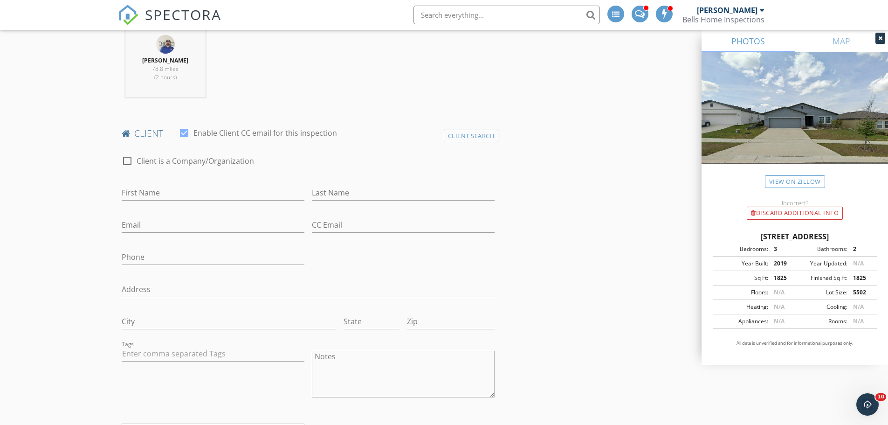
scroll to position [326, 0]
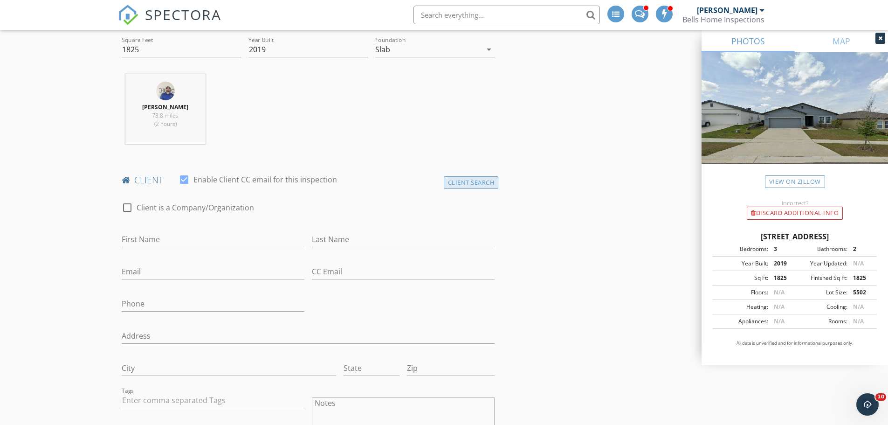
click at [469, 187] on div "Client Search" at bounding box center [471, 182] width 55 height 13
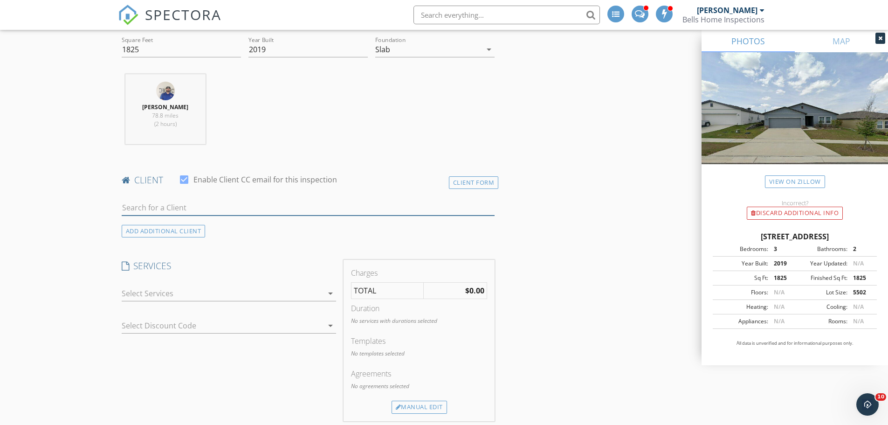
click at [186, 210] on input "text" at bounding box center [308, 207] width 373 height 15
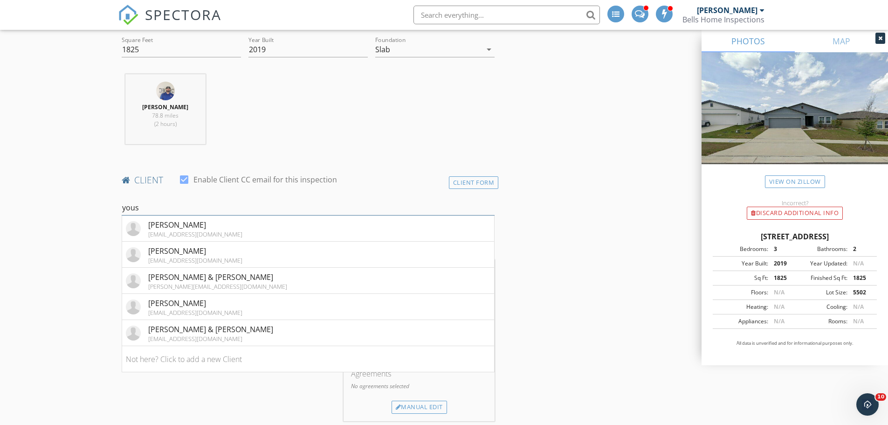
type input "yous"
click at [183, 260] on div "[EMAIL_ADDRESS][DOMAIN_NAME]" at bounding box center [195, 259] width 94 height 7
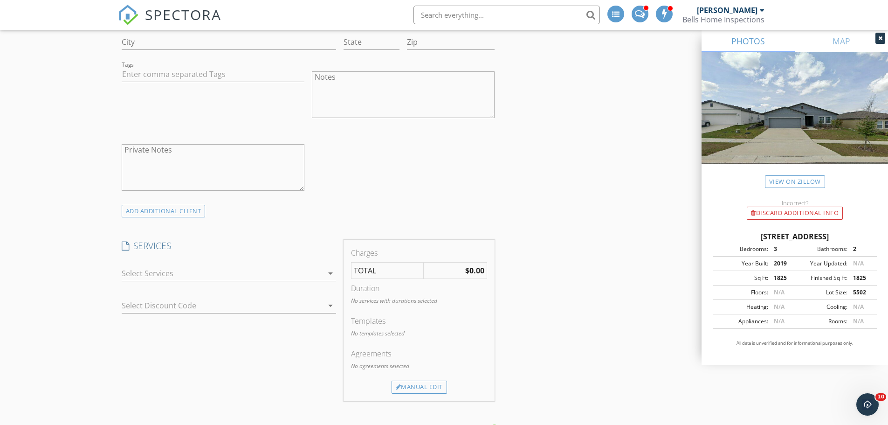
scroll to position [652, 0]
click at [187, 269] on div at bounding box center [222, 272] width 201 height 15
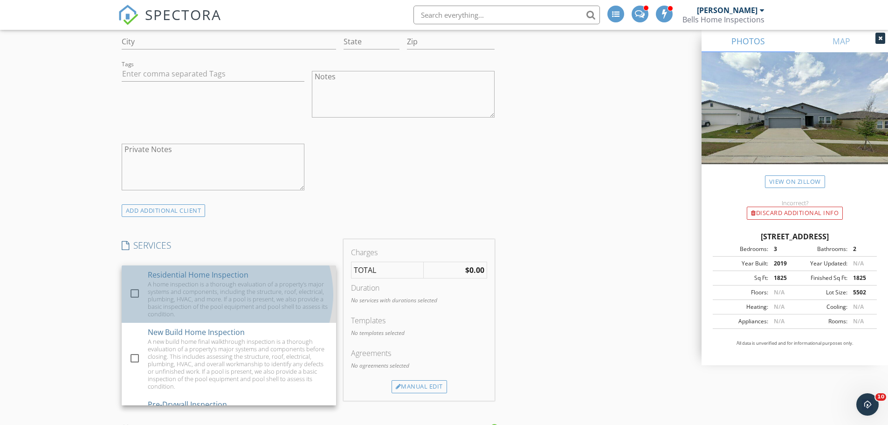
click at [177, 282] on div "A home inspection is a thorough evaluation of a property's major systems and co…" at bounding box center [238, 298] width 181 height 37
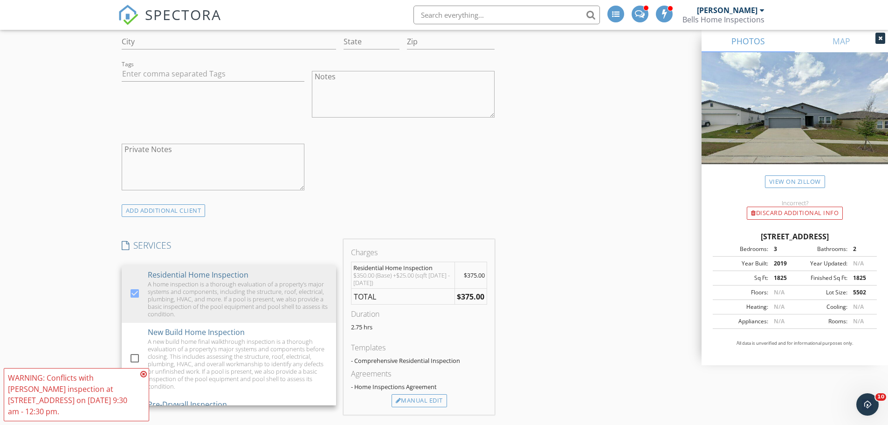
click at [81, 315] on div "New Inspection Click here to use the New Order Form INSPECTOR(S) check_box Dami…" at bounding box center [444, 422] width 888 height 2041
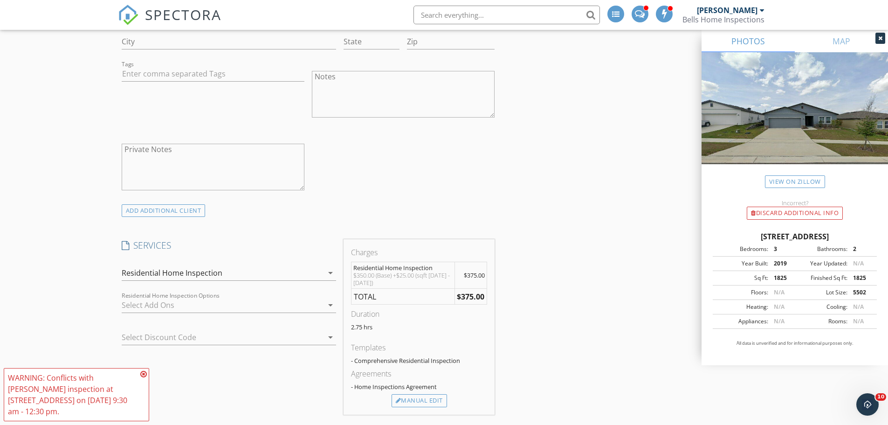
click at [144, 374] on icon at bounding box center [143, 373] width 7 height 7
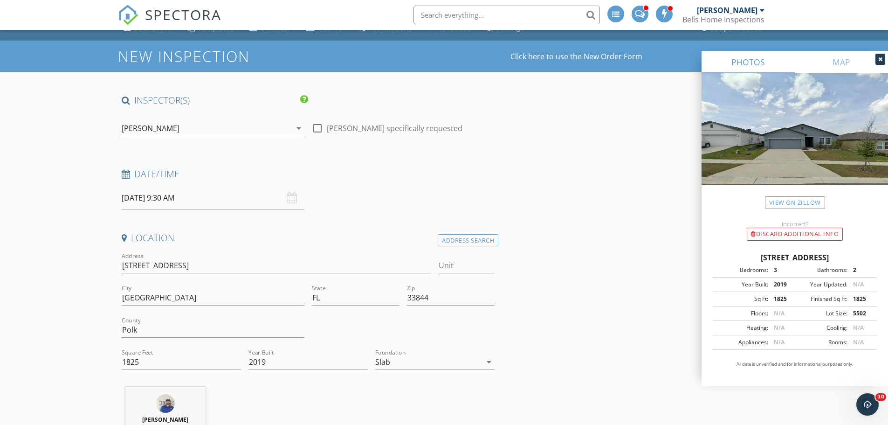
scroll to position [0, 0]
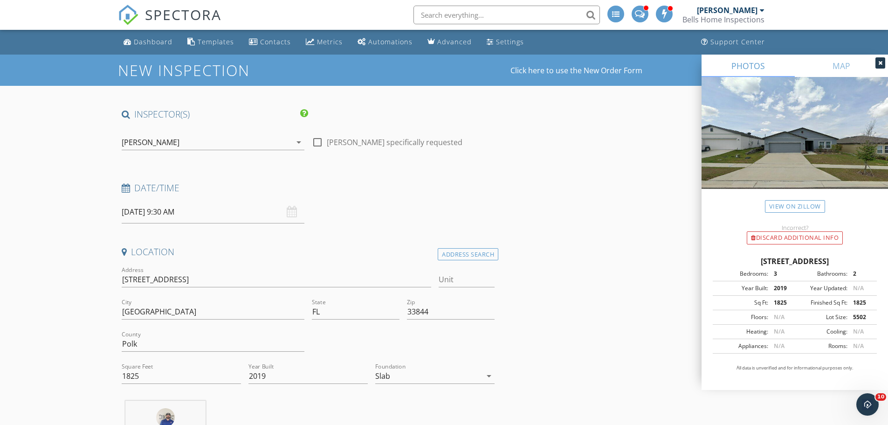
click at [232, 201] on input "09/25/2025 9:30 AM" at bounding box center [213, 211] width 183 height 23
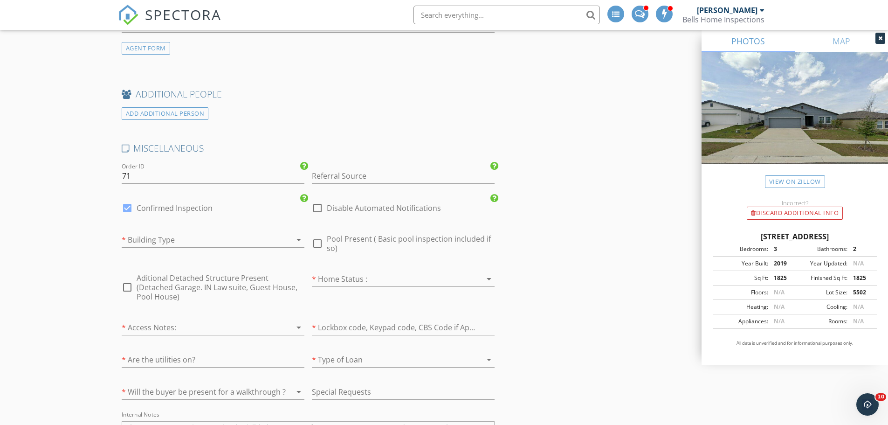
scroll to position [1398, 0]
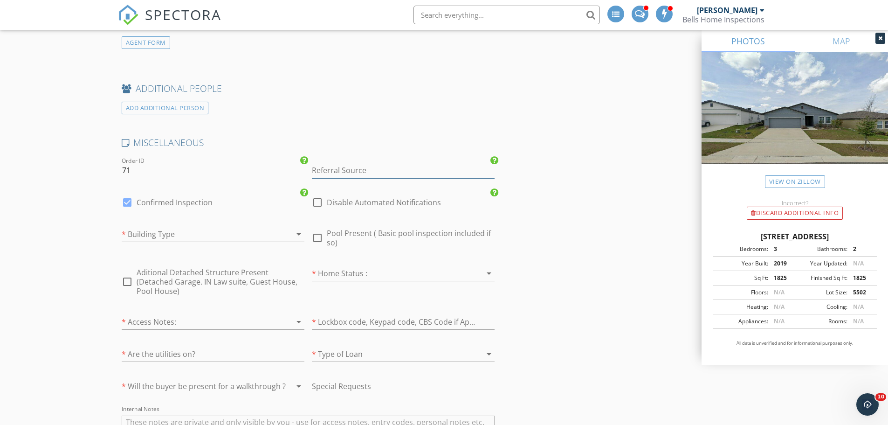
click at [369, 171] on input "Referral Source" at bounding box center [403, 170] width 183 height 15
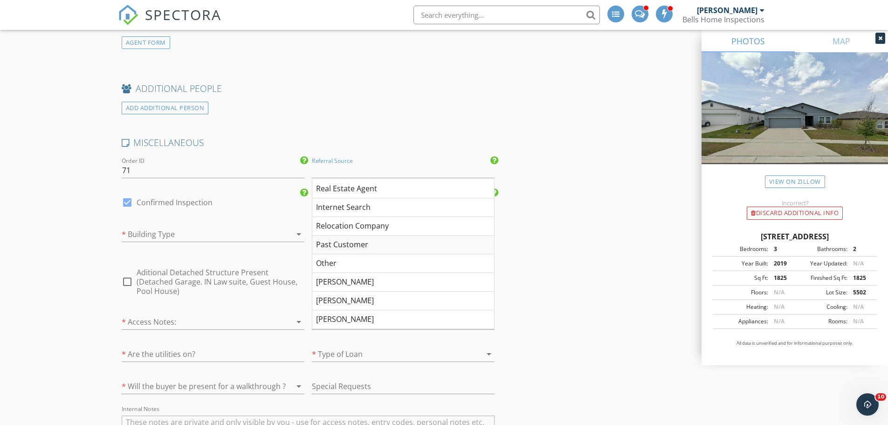
click at [339, 243] on div "Past Customer" at bounding box center [403, 244] width 182 height 19
type input "Past Customer"
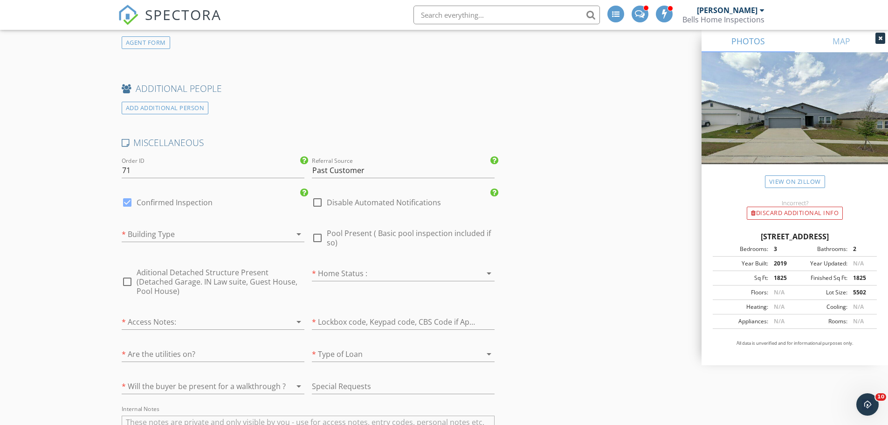
click at [203, 314] on div at bounding box center [200, 321] width 157 height 15
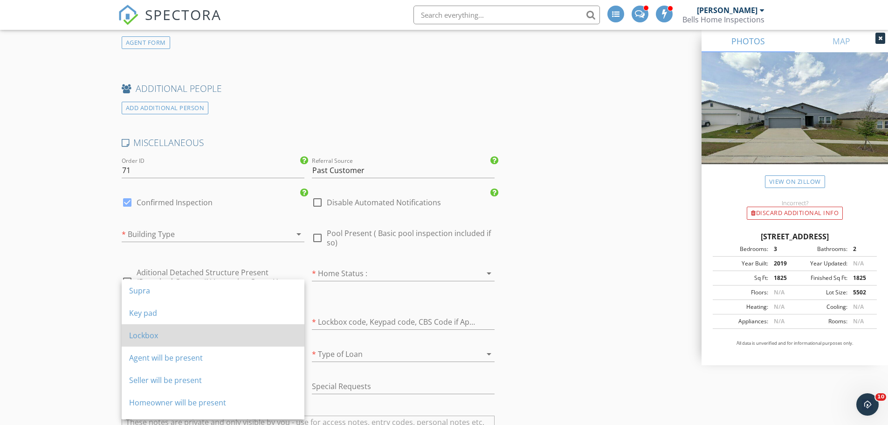
click at [185, 336] on div "Lockbox" at bounding box center [213, 334] width 168 height 11
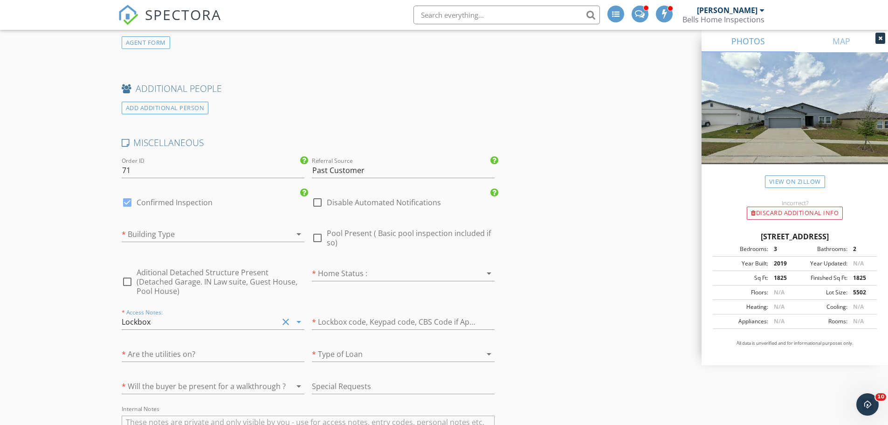
click at [387, 269] on div at bounding box center [390, 273] width 157 height 15
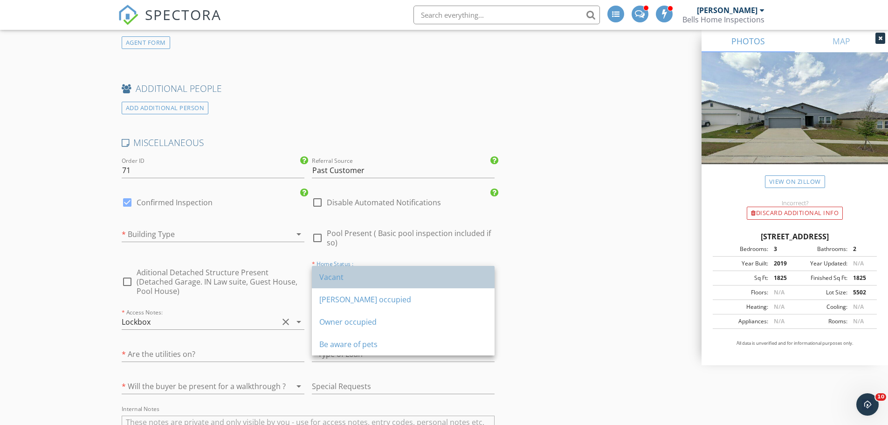
click at [387, 271] on div "Vacant" at bounding box center [403, 277] width 168 height 22
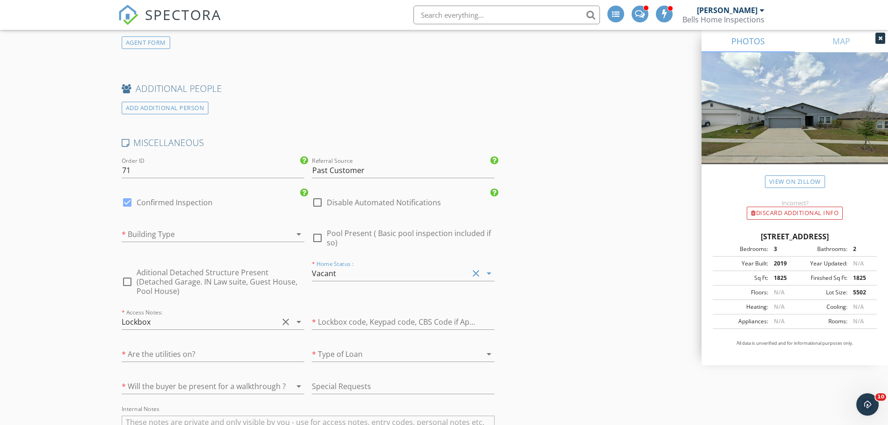
click at [215, 378] on div at bounding box center [200, 385] width 157 height 15
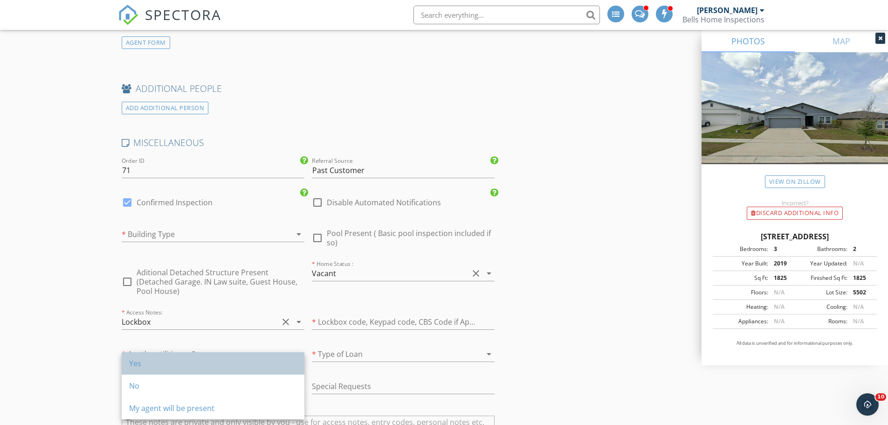
drag, startPoint x: 185, startPoint y: 366, endPoint x: 140, endPoint y: 376, distance: 45.3
click at [184, 366] on div "Yes" at bounding box center [213, 362] width 168 height 11
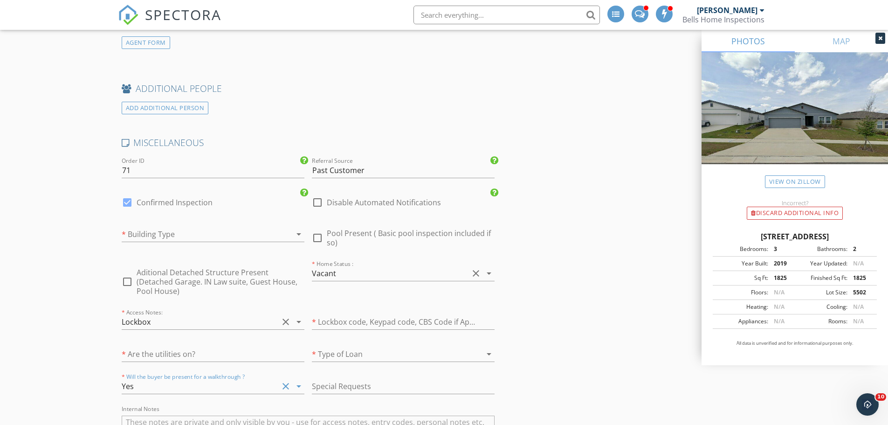
click at [254, 233] on div at bounding box center [200, 233] width 157 height 15
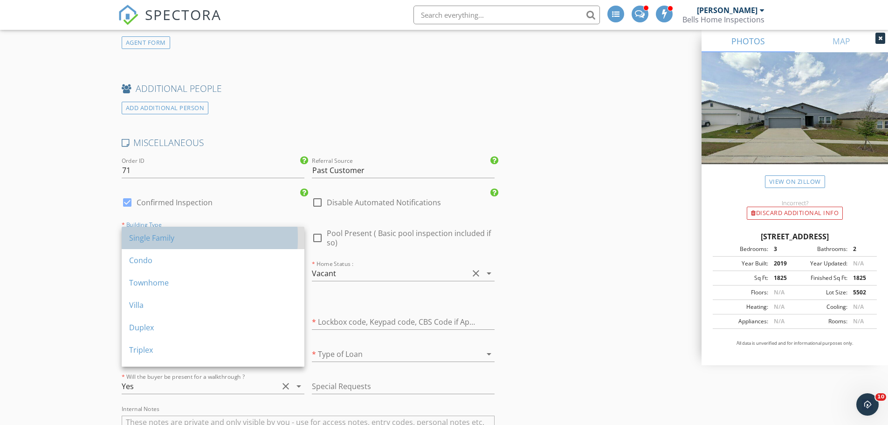
click at [188, 234] on div "Single Family" at bounding box center [213, 237] width 168 height 11
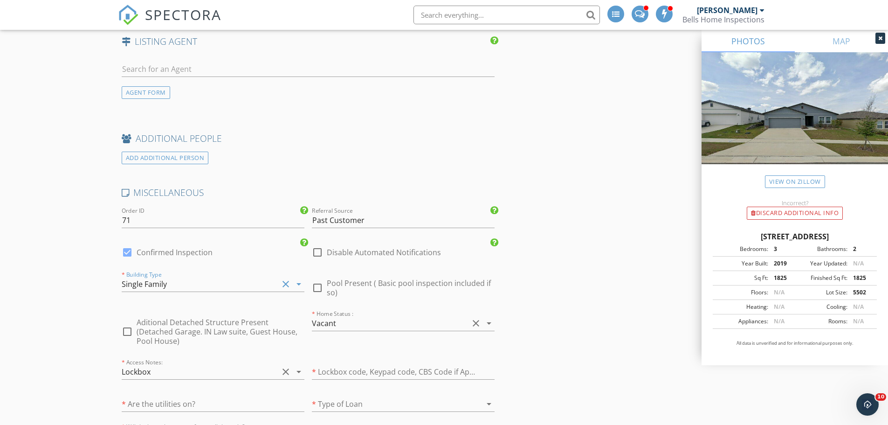
scroll to position [1351, 0]
click at [317, 247] on div at bounding box center [317, 249] width 16 height 16
checkbox input "true"
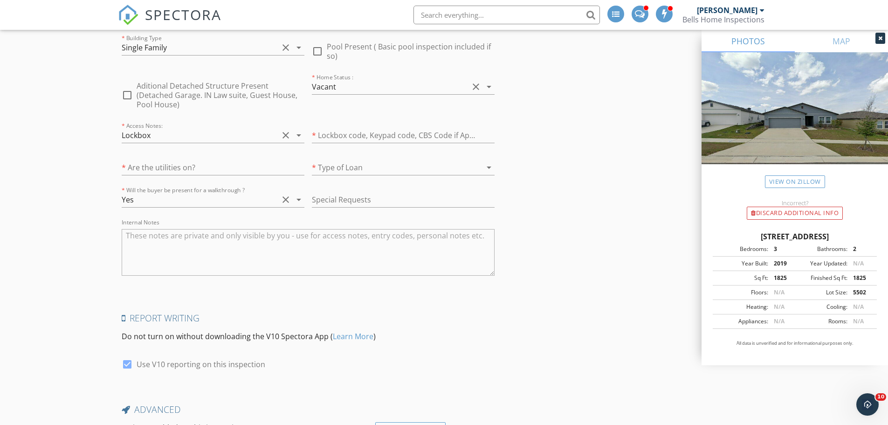
scroll to position [1662, 0]
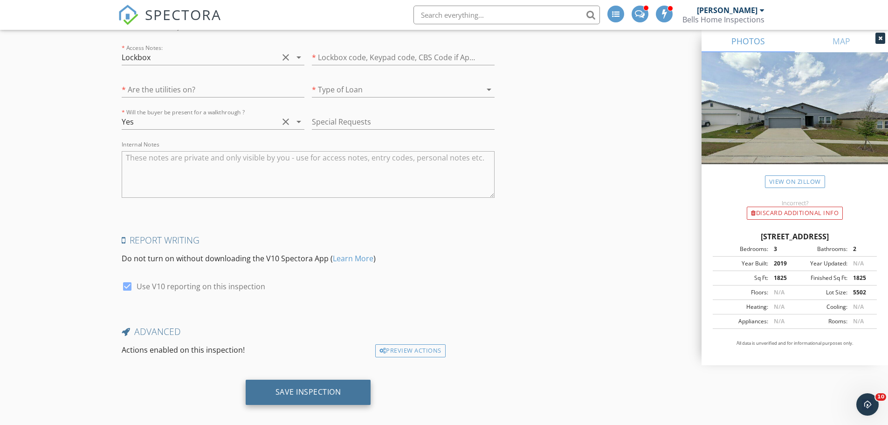
click at [322, 387] on div "Save Inspection" at bounding box center [308, 391] width 66 height 9
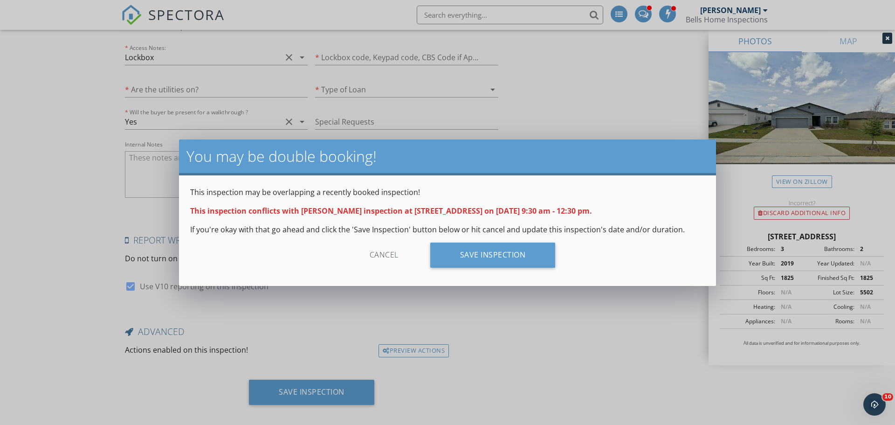
click at [387, 251] on div "Cancel" at bounding box center [384, 254] width 89 height 25
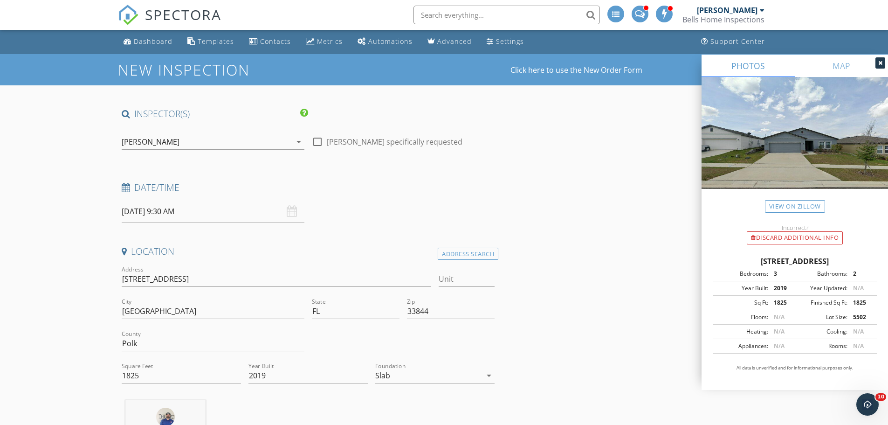
scroll to position [0, 0]
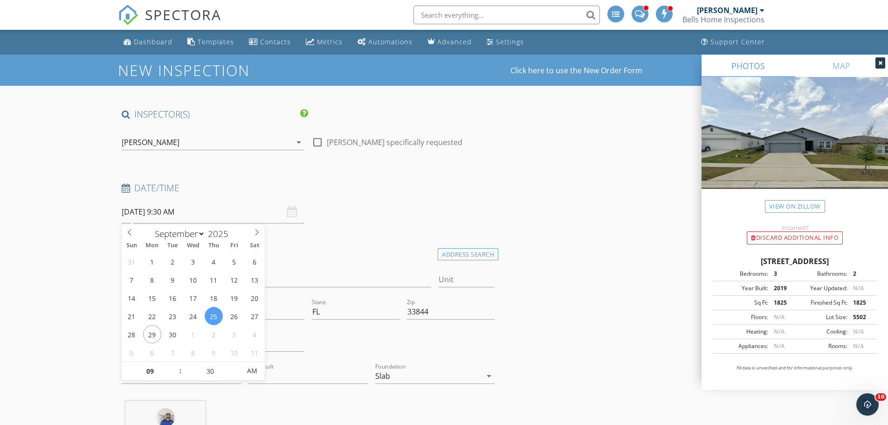
click at [232, 214] on input "09/25/2025 9:30 AM" at bounding box center [213, 211] width 183 height 23
select select "9"
type input "10/02/2025 9:30 AM"
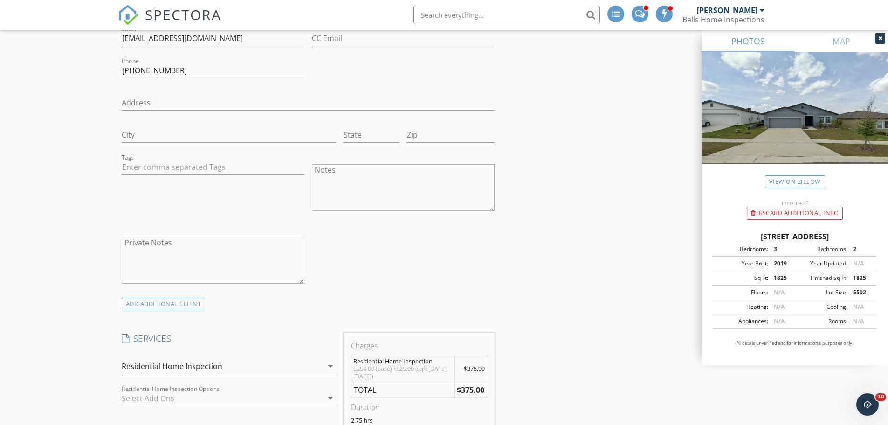
scroll to position [792, 0]
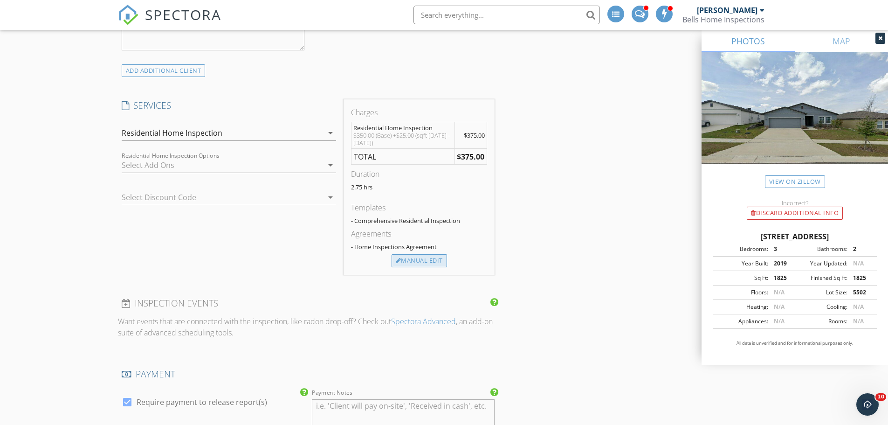
click at [406, 267] on div "Manual Edit" at bounding box center [418, 260] width 55 height 13
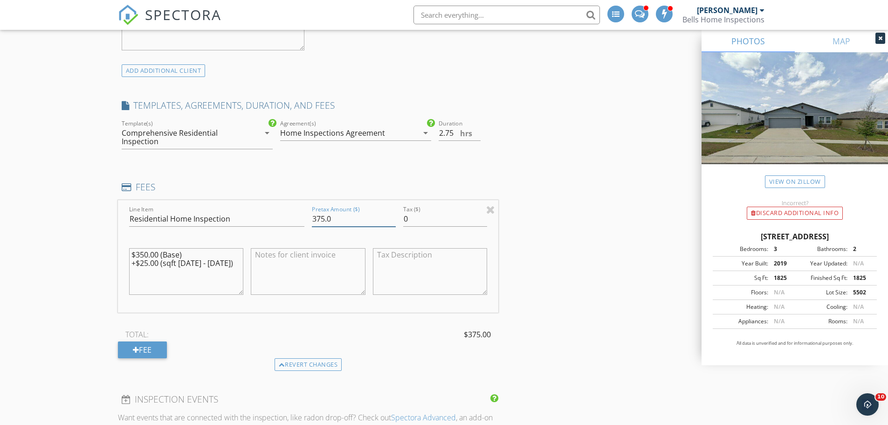
drag, startPoint x: 348, startPoint y: 217, endPoint x: 264, endPoint y: 212, distance: 84.4
click at [264, 212] on div "Line Item Residential Home Inspection Pretax Amount ($) 375.0 Tax ($) 0 $350.00…" at bounding box center [308, 256] width 381 height 112
type input "400"
click at [576, 284] on div "INSPECTOR(S) check_box Damir Smajlovic PRIMARY check_box_outline_blank Almir Ha…" at bounding box center [444, 347] width 652 height 2062
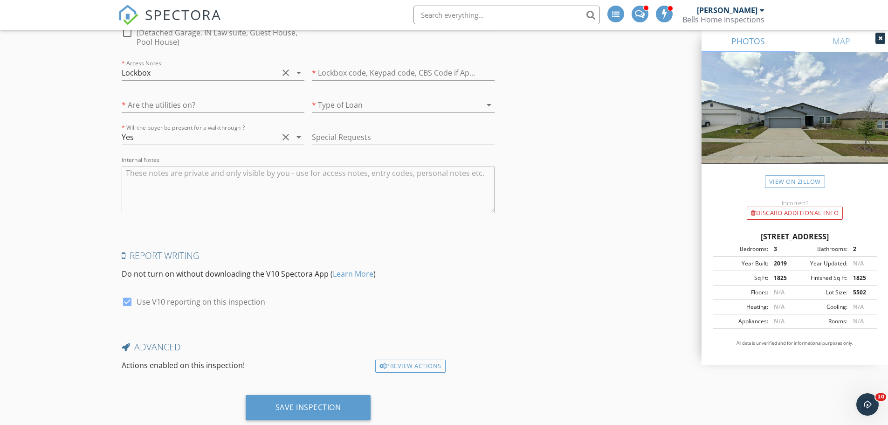
scroll to position [1758, 0]
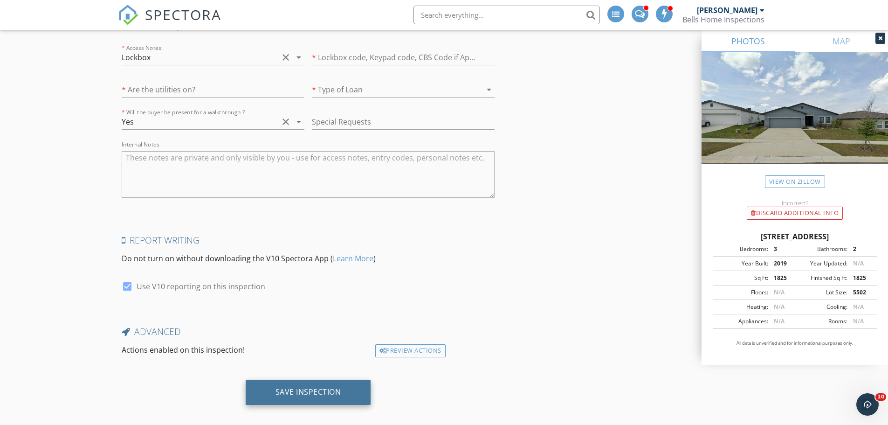
click at [309, 387] on div "Save Inspection" at bounding box center [308, 391] width 125 height 25
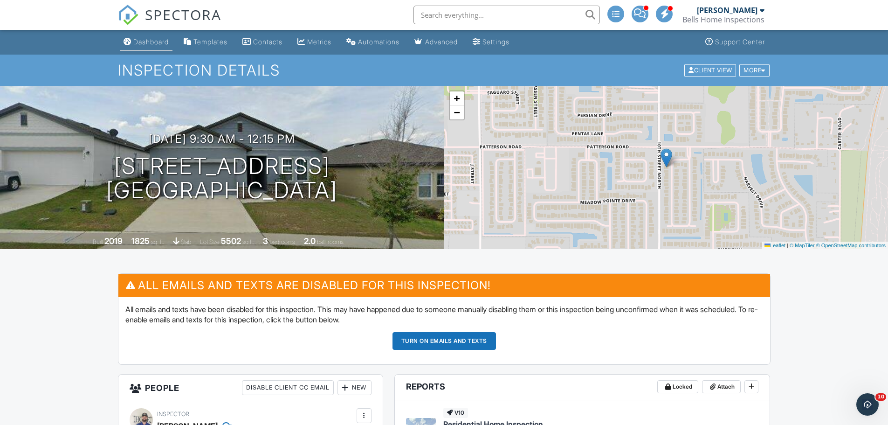
click at [152, 39] on div "Dashboard" at bounding box center [150, 42] width 35 height 8
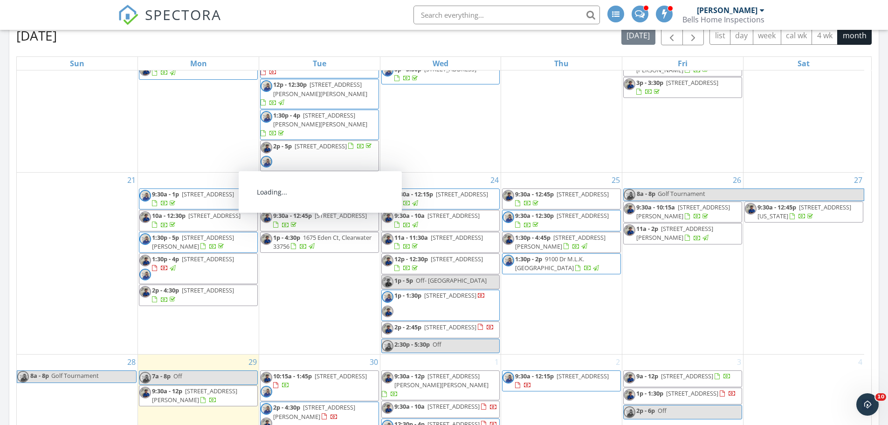
scroll to position [559, 0]
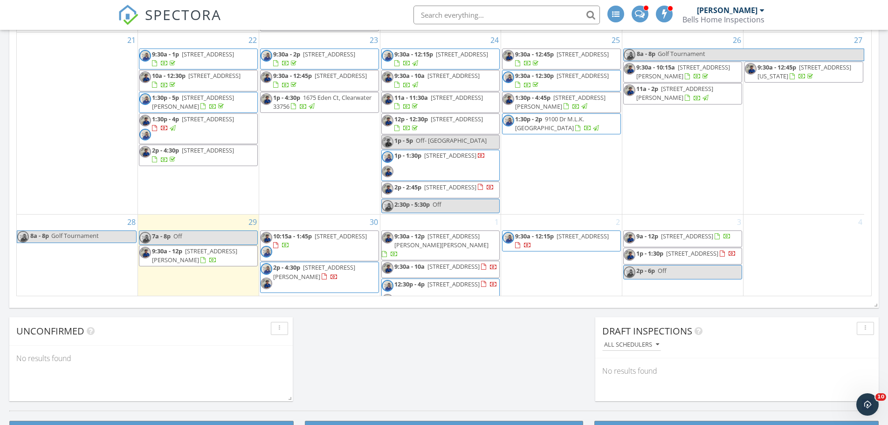
drag, startPoint x: 612, startPoint y: 241, endPoint x: 603, endPoint y: 234, distance: 11.9
click at [603, 234] on span "9:30a - 12:15p 327 Eaglecrest Dr, Haines City 33844" at bounding box center [561, 241] width 118 height 18
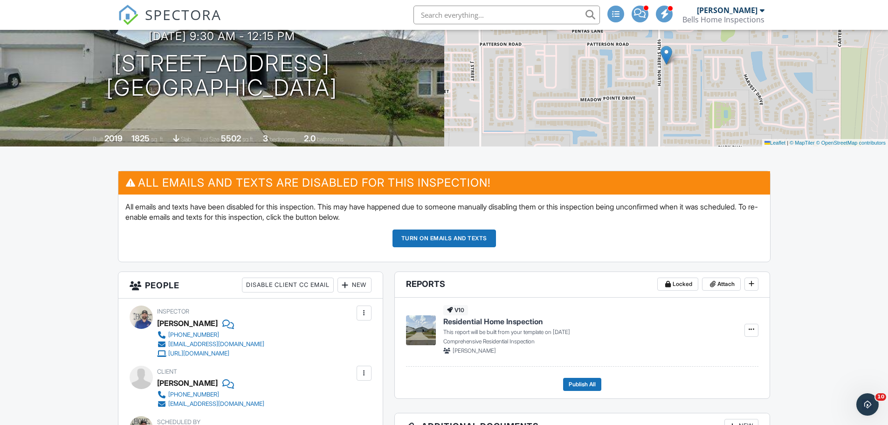
scroll to position [47, 0]
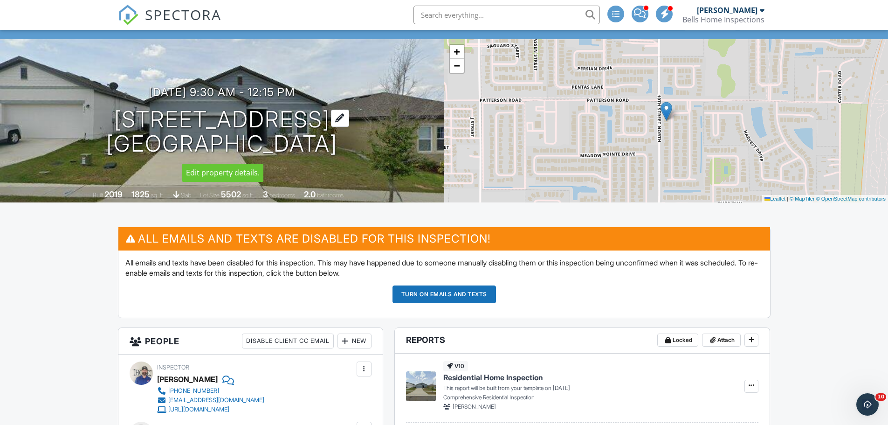
drag, startPoint x: 87, startPoint y: 113, endPoint x: 339, endPoint y: 119, distance: 252.2
click at [337, 119] on h1 "[STREET_ADDRESS] [GEOGRAPHIC_DATA]" at bounding box center [221, 131] width 231 height 49
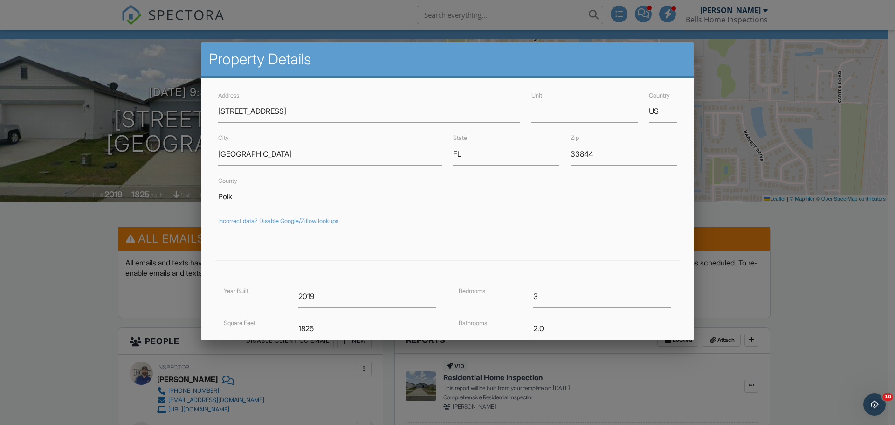
click at [67, 308] on div at bounding box center [447, 218] width 895 height 531
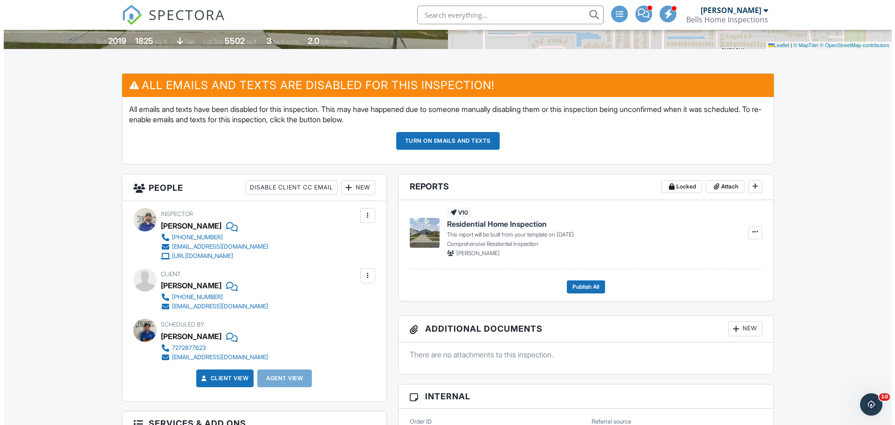
scroll to position [233, 0]
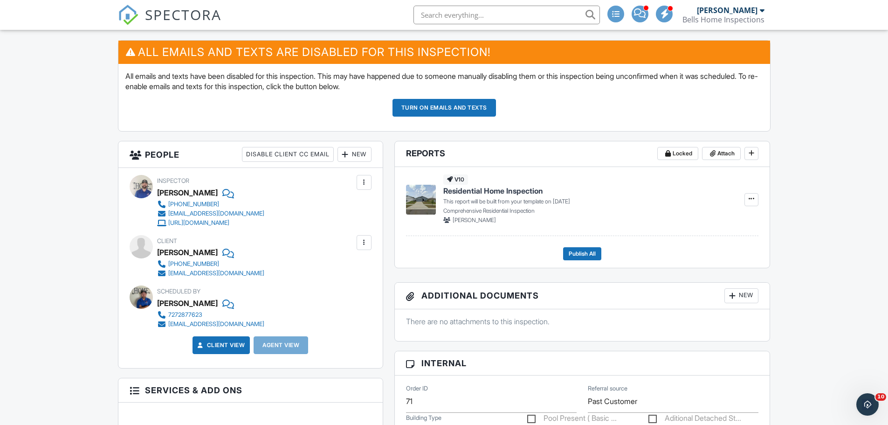
click at [362, 157] on div "New" at bounding box center [354, 154] width 34 height 15
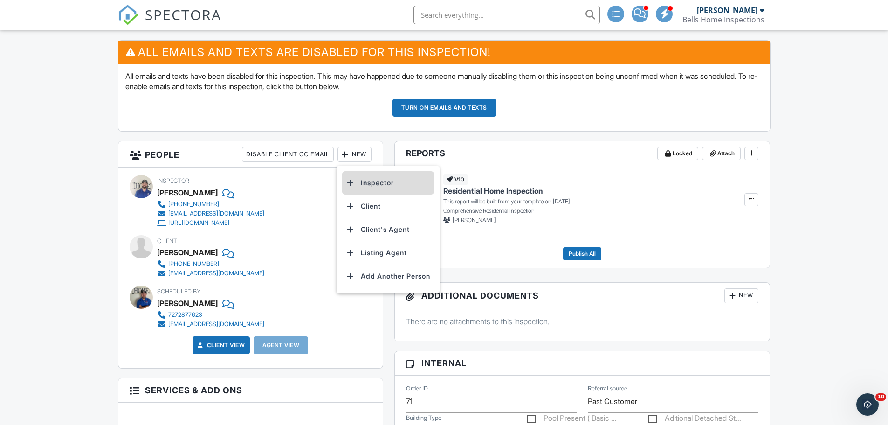
click at [366, 180] on li "Inspector" at bounding box center [388, 182] width 92 height 23
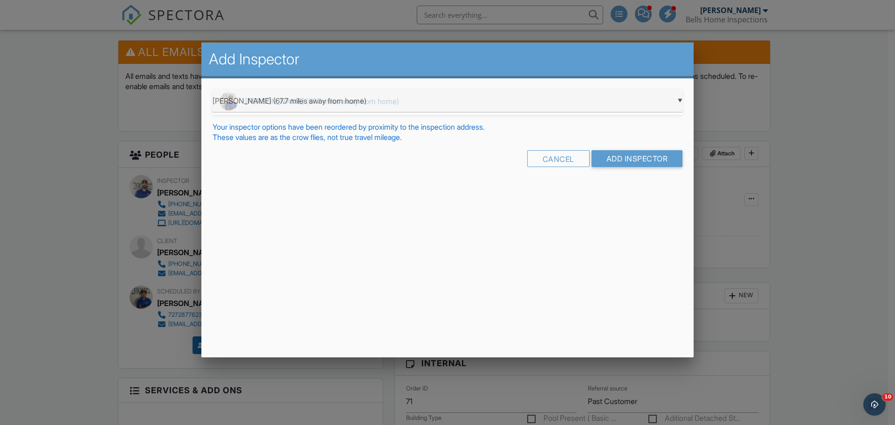
click at [398, 100] on div "▼ [PERSON_NAME] (67.7 miles away from home) [PERSON_NAME] (67.7 miles away from…" at bounding box center [447, 100] width 470 height 23
click at [398, 100] on span "[PERSON_NAME] (67.7 miles away from home)" at bounding box center [447, 100] width 470 height 23
click at [640, 163] on input "Add Inspector" at bounding box center [636, 158] width 91 height 17
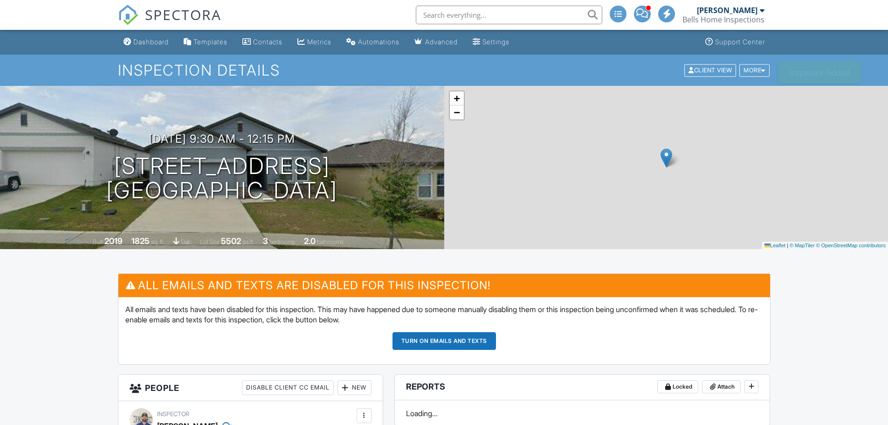
scroll to position [186, 0]
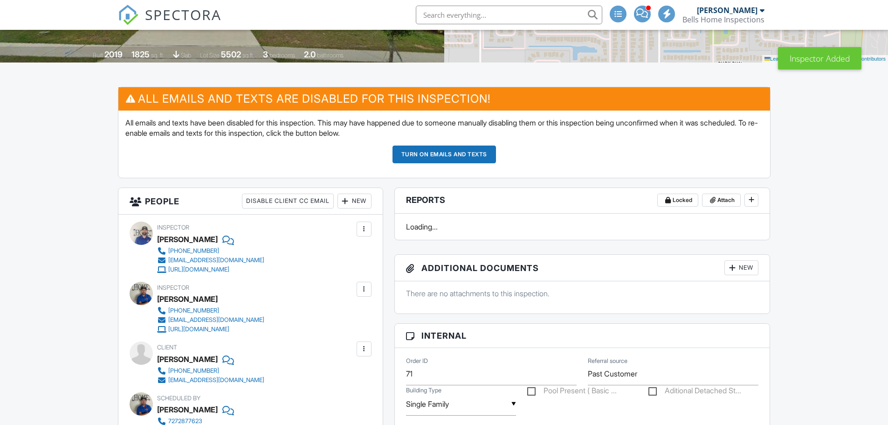
click at [366, 230] on div at bounding box center [363, 228] width 9 height 9
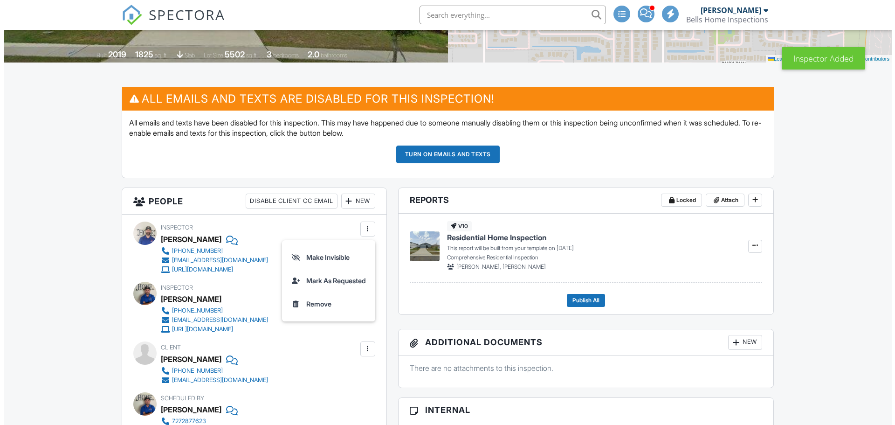
scroll to position [0, 0]
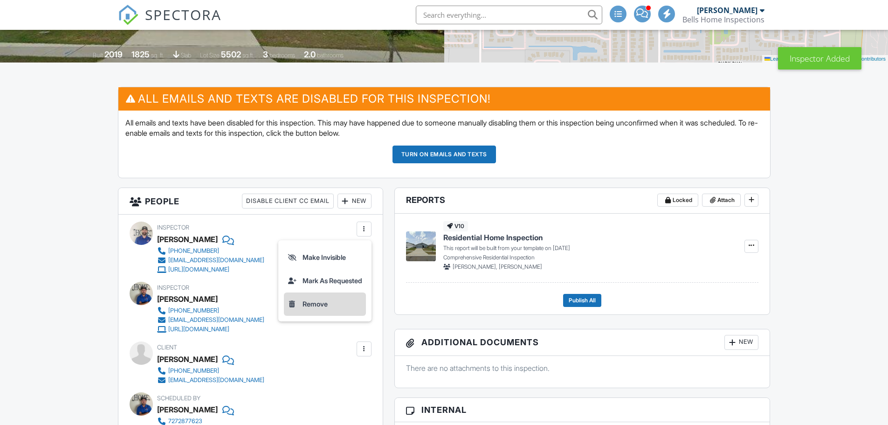
click at [313, 304] on li "Remove" at bounding box center [325, 303] width 82 height 23
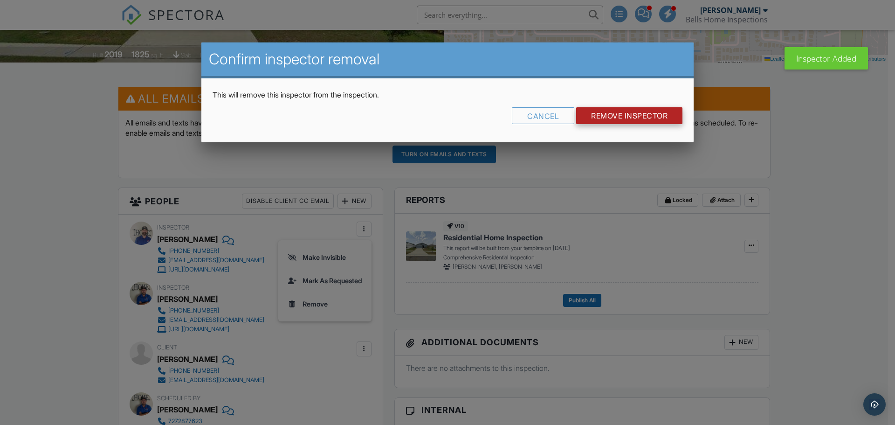
click at [616, 117] on input "Remove Inspector" at bounding box center [629, 115] width 106 height 17
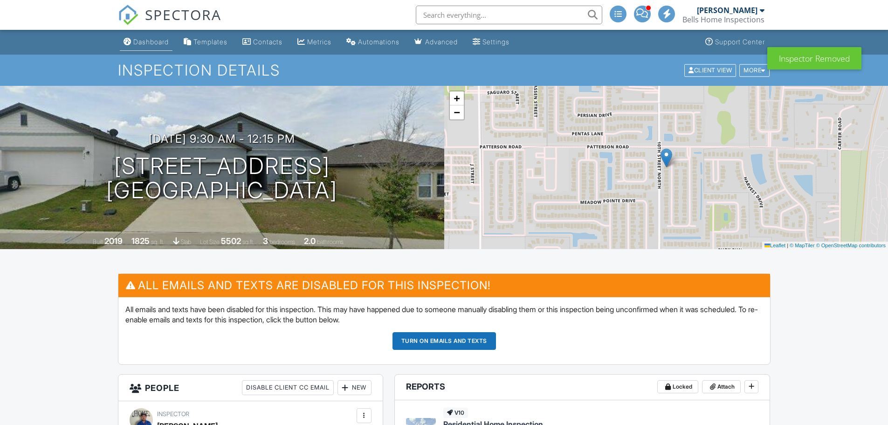
click at [151, 45] on div "Dashboard" at bounding box center [150, 42] width 35 height 8
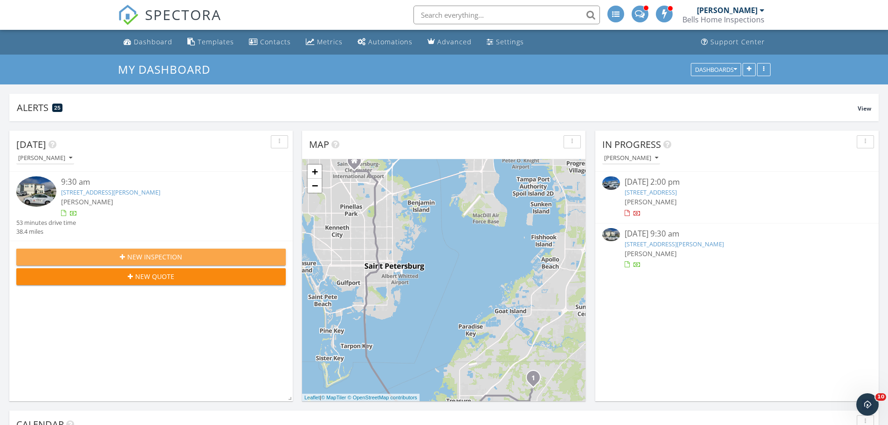
click at [144, 258] on span "New Inspection" at bounding box center [154, 257] width 55 height 10
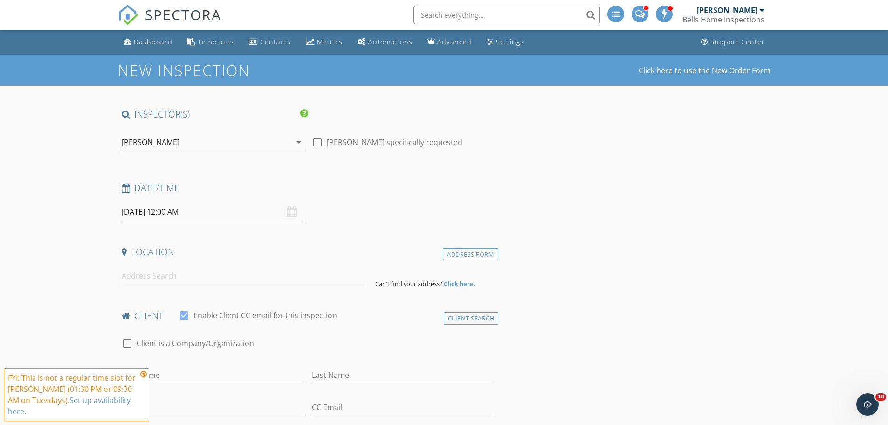
click at [189, 141] on div "[PERSON_NAME]" at bounding box center [207, 142] width 170 height 15
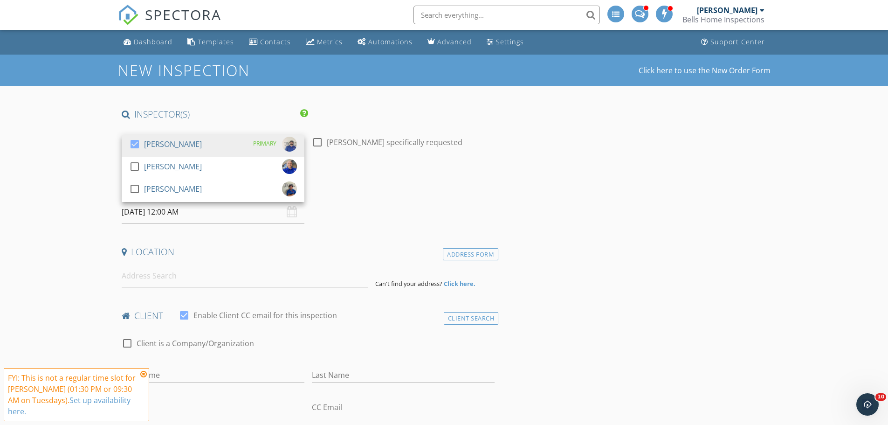
click at [189, 141] on div "[PERSON_NAME]" at bounding box center [173, 144] width 58 height 15
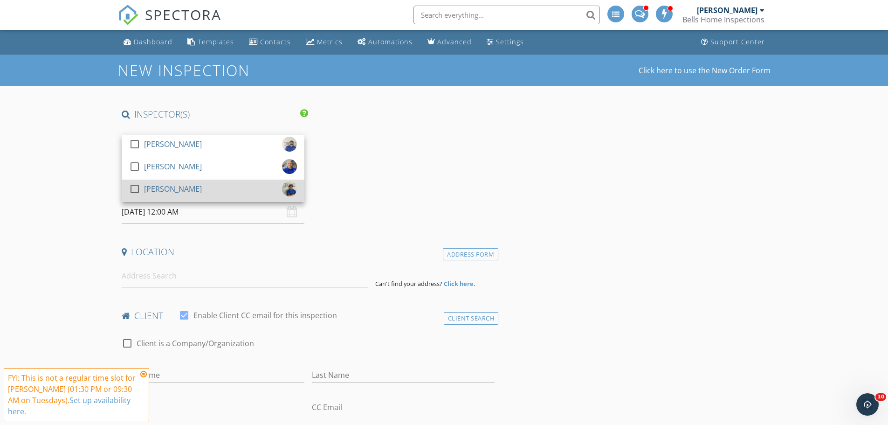
click at [169, 187] on div "[PERSON_NAME]" at bounding box center [173, 188] width 58 height 15
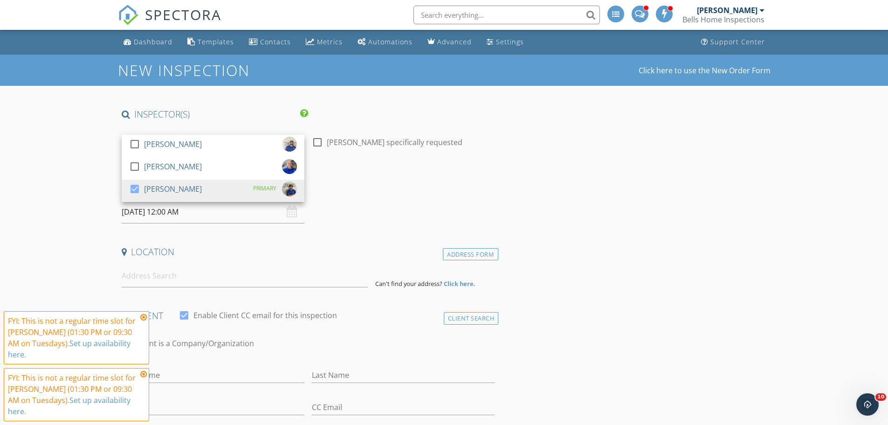
click at [142, 317] on icon at bounding box center [143, 316] width 7 height 7
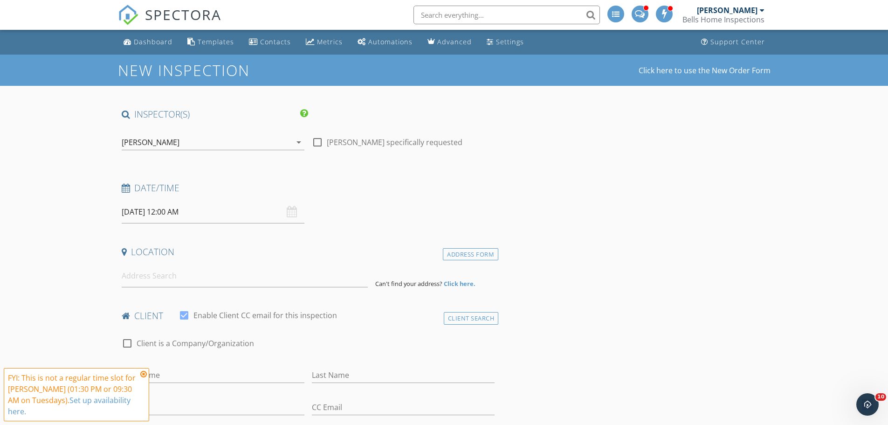
click at [143, 372] on icon at bounding box center [143, 373] width 7 height 7
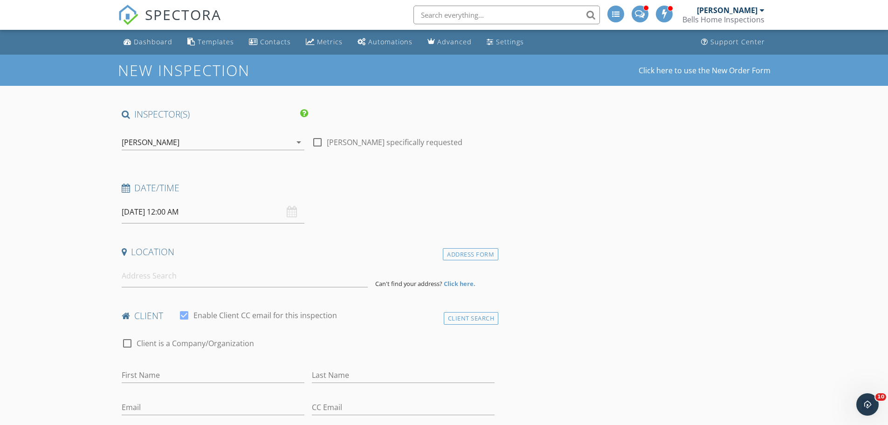
click at [226, 215] on input "[DATE] 12:00 AM" at bounding box center [213, 211] width 183 height 23
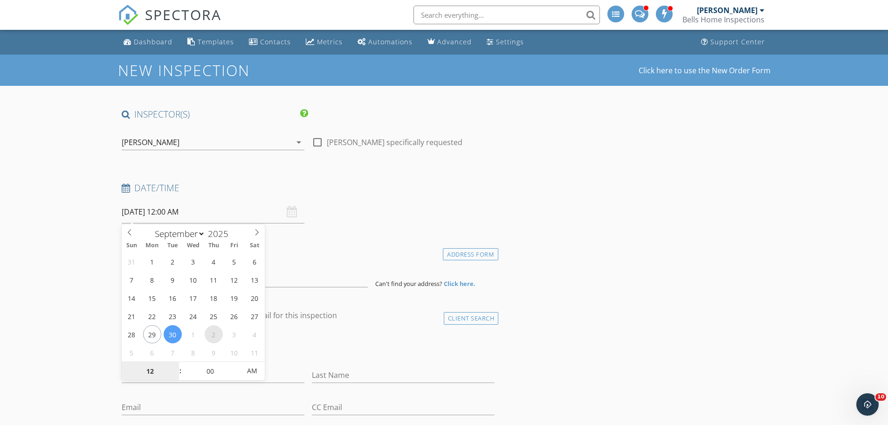
select select "9"
type input "[DATE] 12:00 AM"
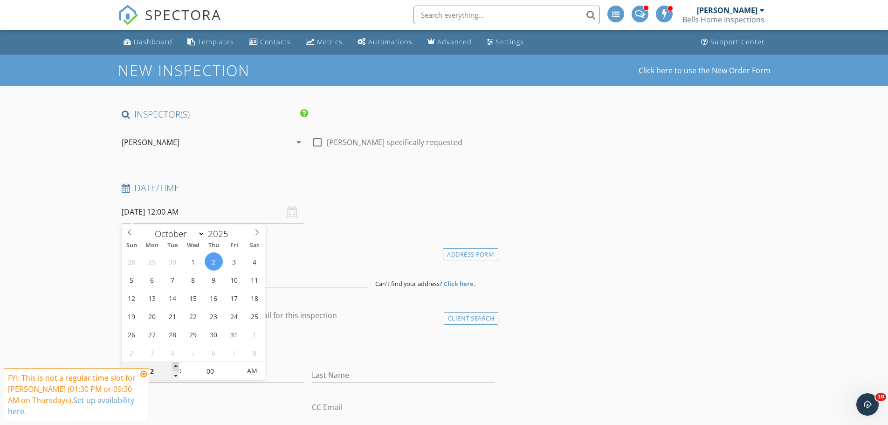
type input "01"
type input "[DATE] 1:00 AM"
click at [176, 365] on span at bounding box center [175, 366] width 7 height 9
type input "05"
type input "[DATE] 1:05 AM"
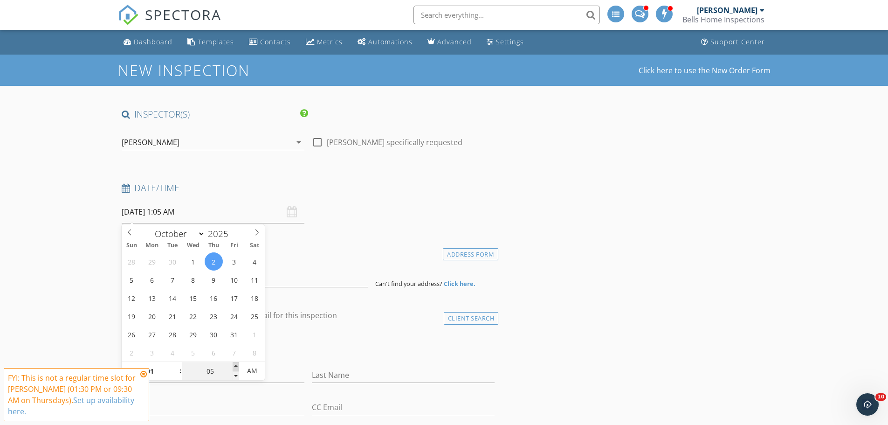
click at [237, 365] on span at bounding box center [236, 366] width 7 height 9
type input "10"
type input "[DATE] 1:10 AM"
click at [237, 365] on span at bounding box center [236, 366] width 7 height 9
type input "15"
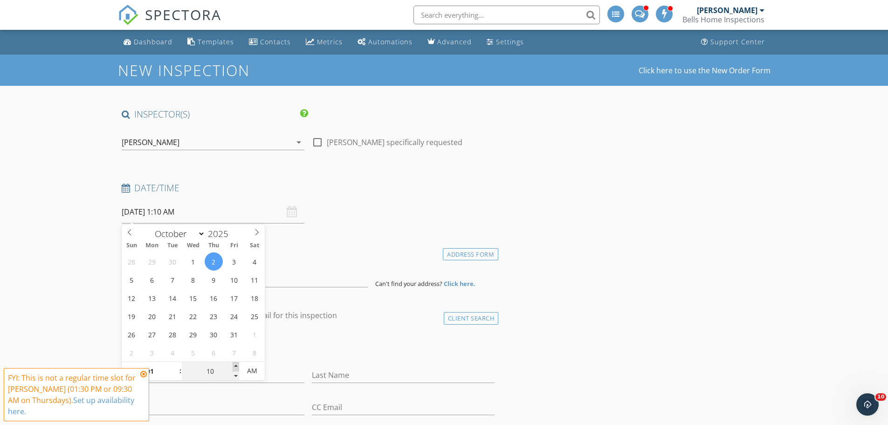
type input "[DATE] 1:15 AM"
click at [237, 365] on span at bounding box center [236, 366] width 7 height 9
type input "20"
type input "[DATE] 1:20 AM"
click at [237, 365] on span at bounding box center [236, 366] width 7 height 9
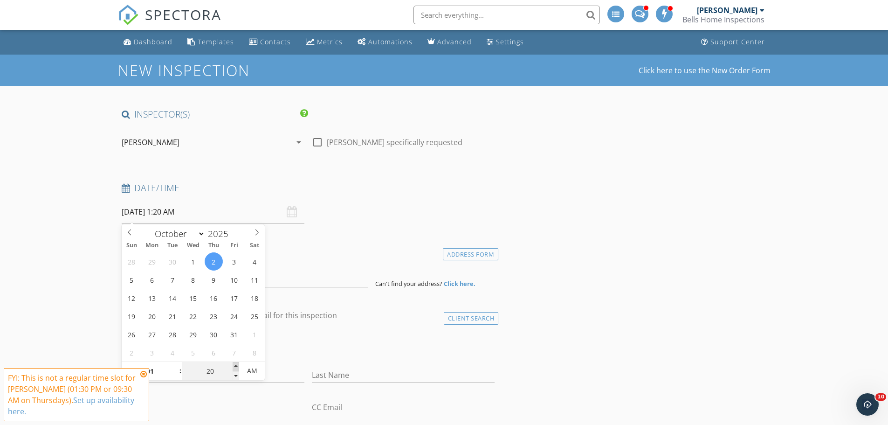
type input "25"
type input "[DATE] 1:25 AM"
click at [237, 365] on span at bounding box center [236, 366] width 7 height 9
type input "30"
click at [237, 365] on span at bounding box center [236, 366] width 7 height 9
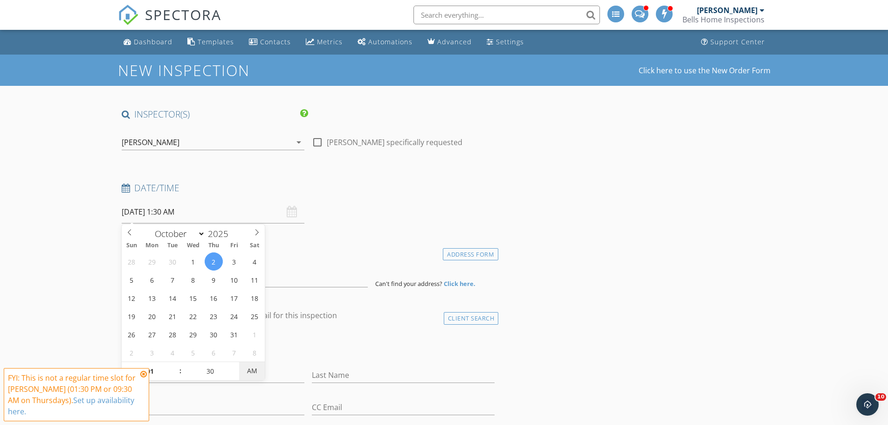
type input "[DATE] 1:30 PM"
click at [246, 371] on span "PM" at bounding box center [252, 370] width 26 height 19
drag, startPoint x: 144, startPoint y: 375, endPoint x: 144, endPoint y: 369, distance: 6.1
click at [143, 373] on icon at bounding box center [143, 373] width 7 height 7
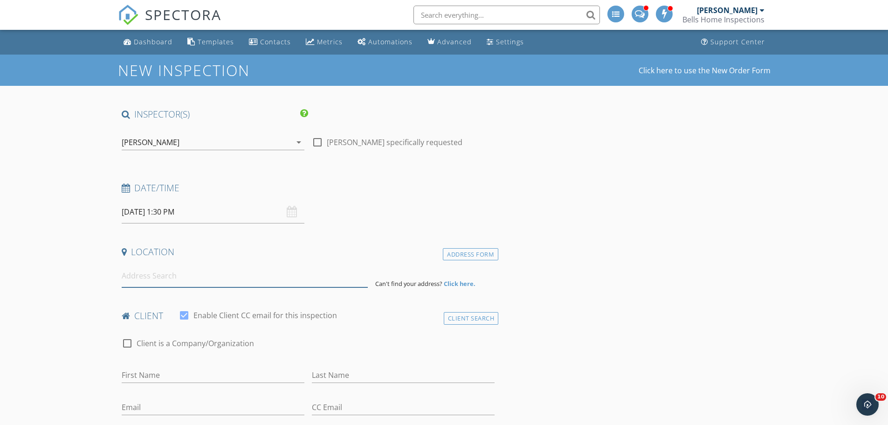
click at [189, 279] on input at bounding box center [245, 275] width 246 height 23
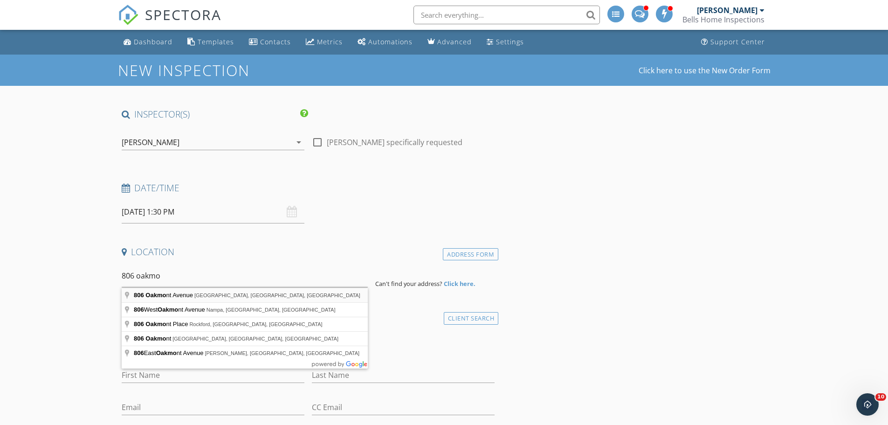
type input "[STREET_ADDRESS]"
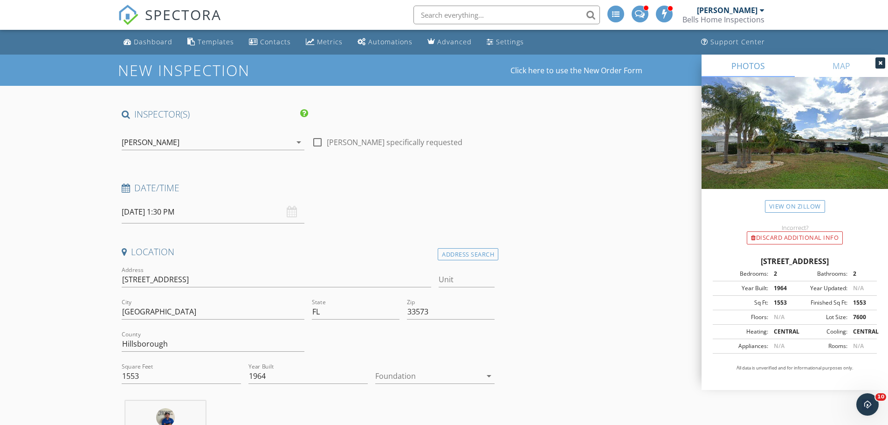
click at [441, 375] on div at bounding box center [428, 375] width 106 height 15
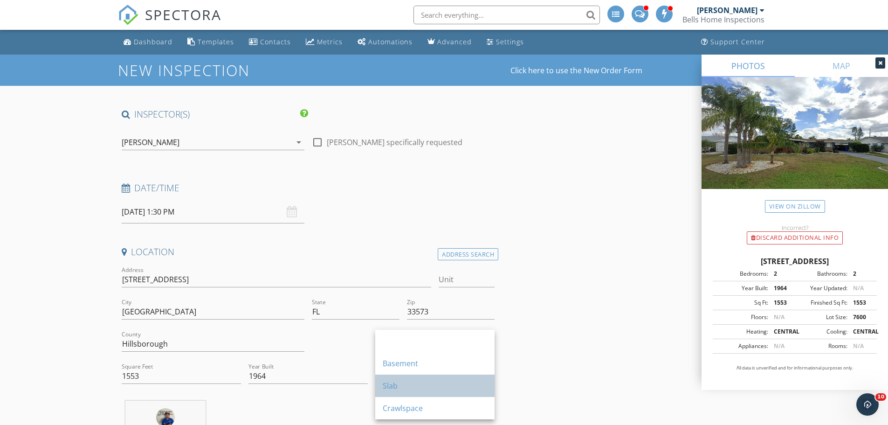
click at [436, 378] on div "Slab" at bounding box center [435, 385] width 104 height 22
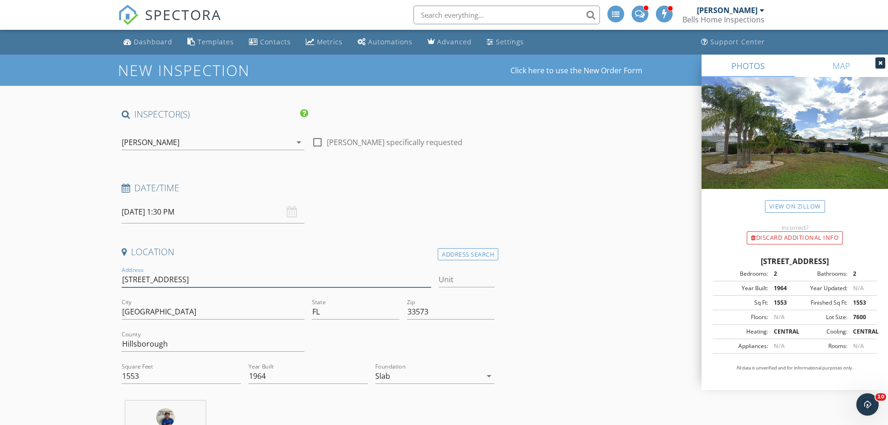
click at [223, 280] on input "[STREET_ADDRESS]" at bounding box center [277, 279] width 310 height 15
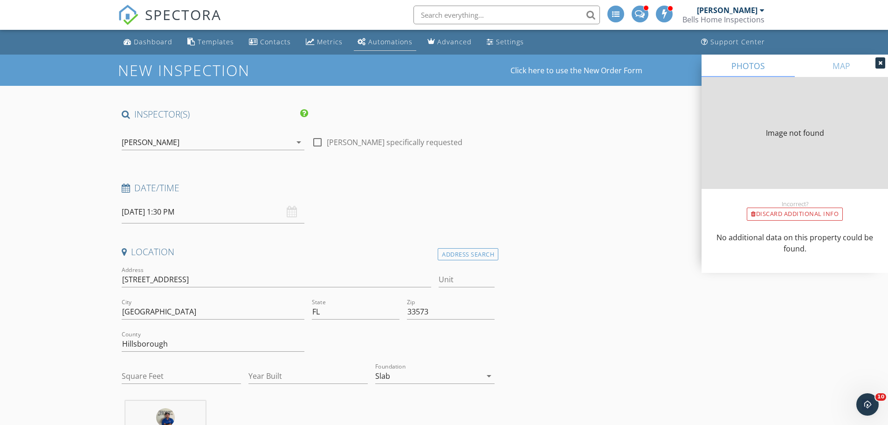
type input "1553"
type input "1964"
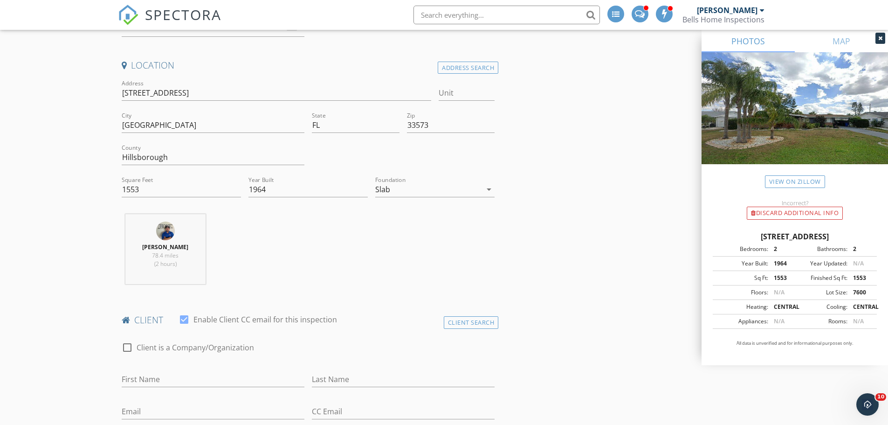
scroll to position [373, 0]
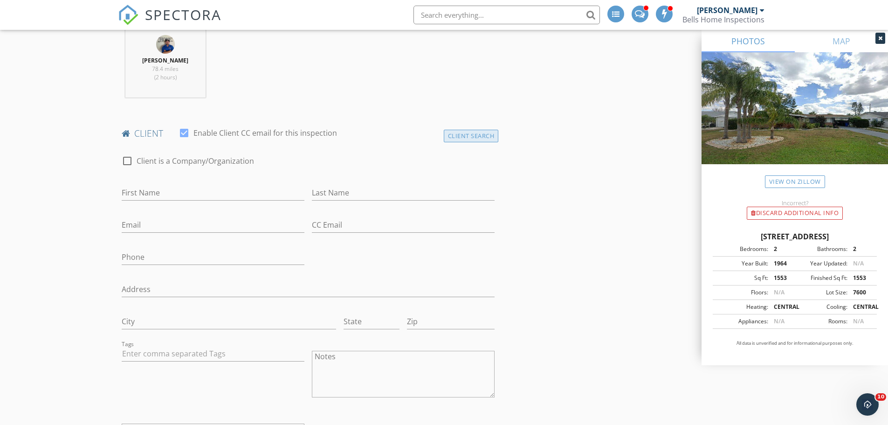
click at [469, 135] on div "Client Search" at bounding box center [471, 136] width 55 height 13
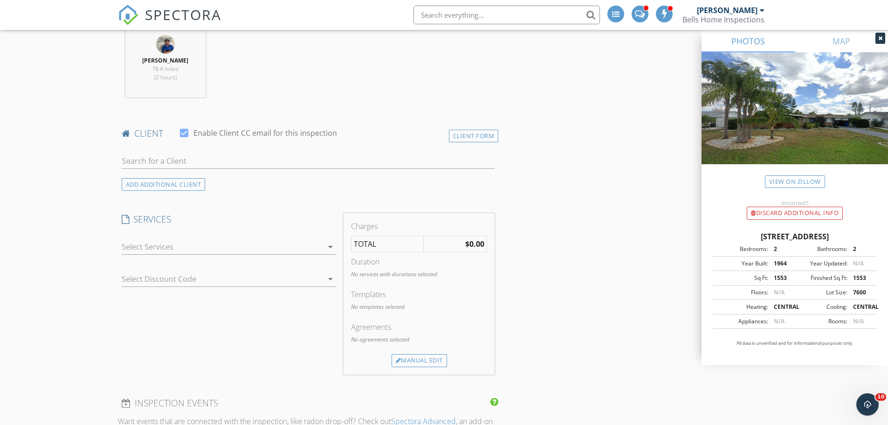
click at [197, 152] on div at bounding box center [308, 163] width 373 height 30
click at [197, 155] on input "text" at bounding box center [308, 160] width 373 height 15
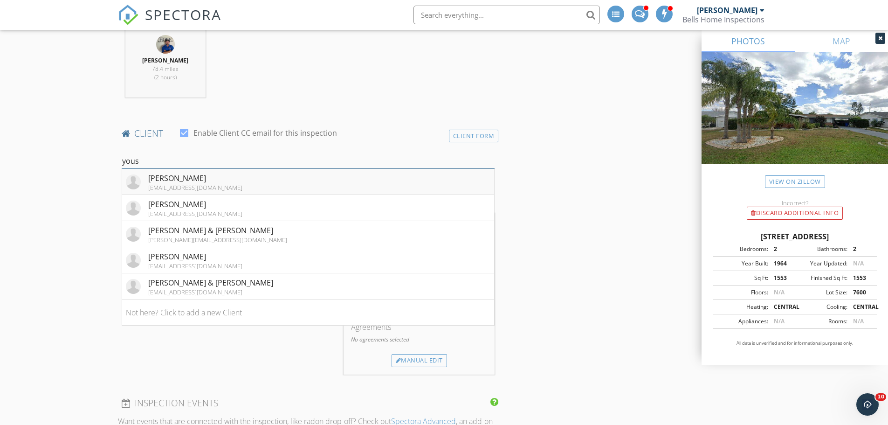
type input "yous"
click at [152, 186] on div "youssef.ozz17@gmail.com" at bounding box center [195, 187] width 94 height 7
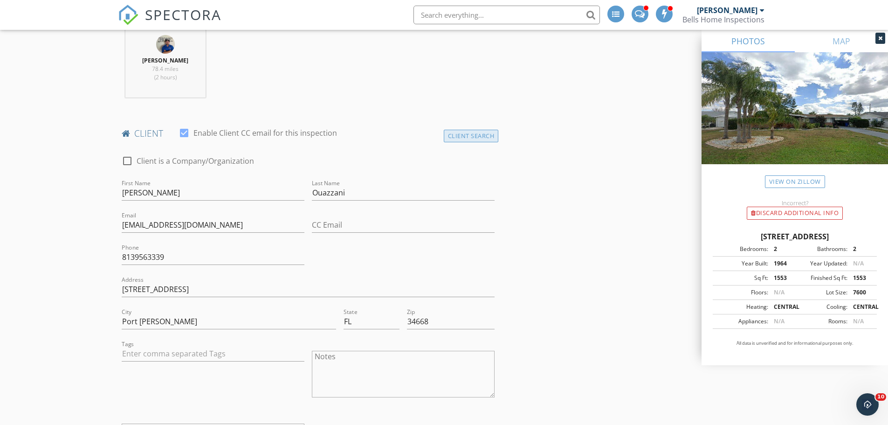
click at [463, 133] on div "Client Search" at bounding box center [471, 136] width 55 height 13
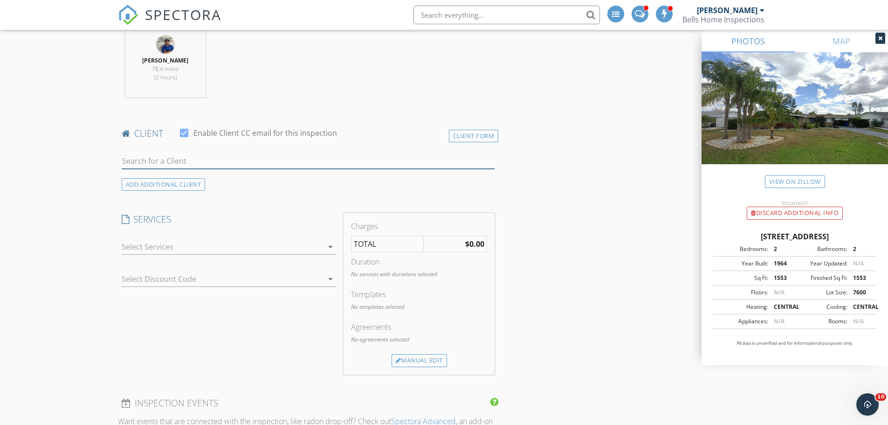
click at [244, 156] on input "text" at bounding box center [308, 160] width 373 height 15
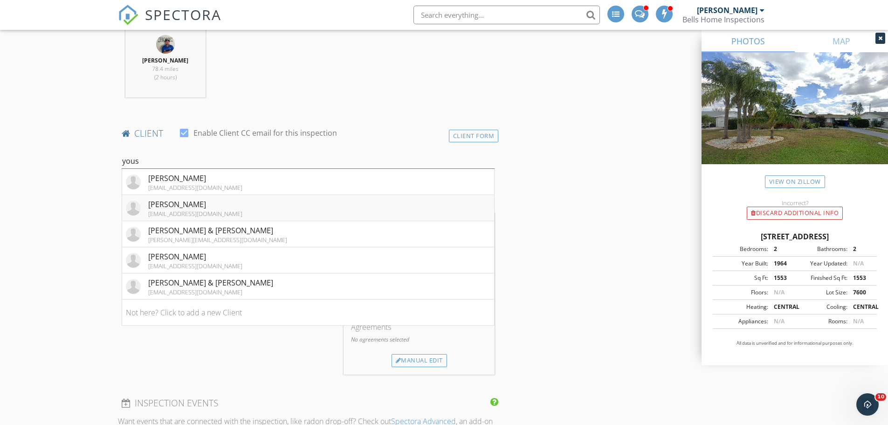
type input "yous"
click at [148, 212] on div "[EMAIL_ADDRESS][DOMAIN_NAME]" at bounding box center [195, 213] width 94 height 7
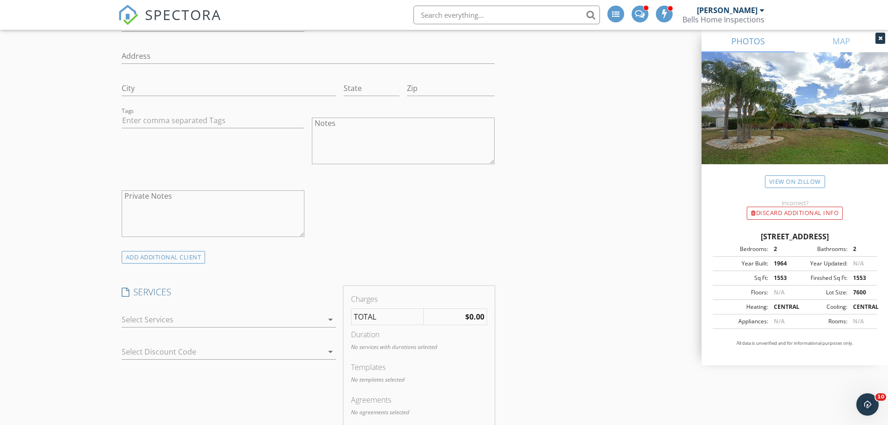
scroll to position [746, 0]
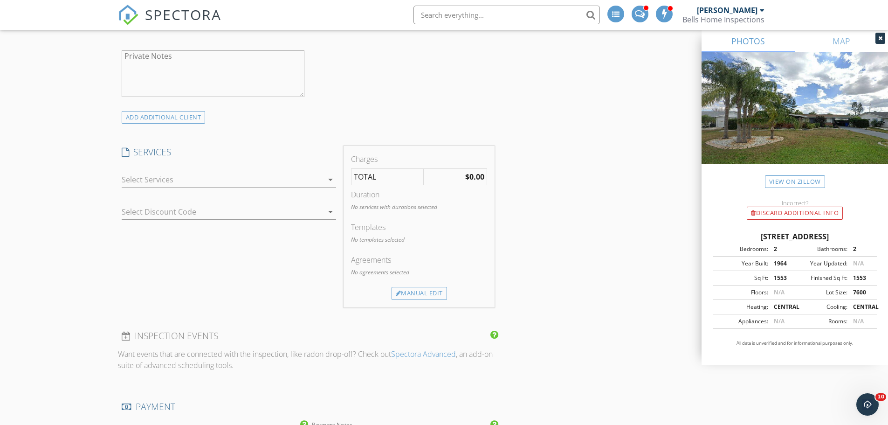
click at [184, 178] on div at bounding box center [222, 179] width 201 height 15
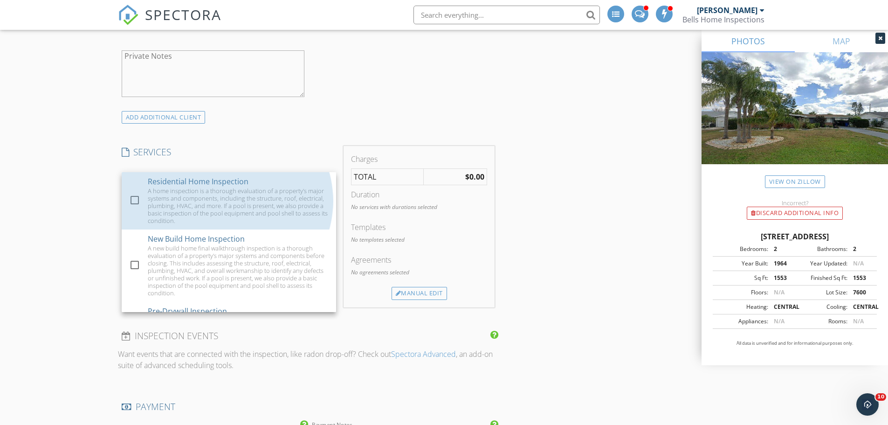
click at [184, 178] on div "Residential Home Inspection" at bounding box center [198, 181] width 101 height 11
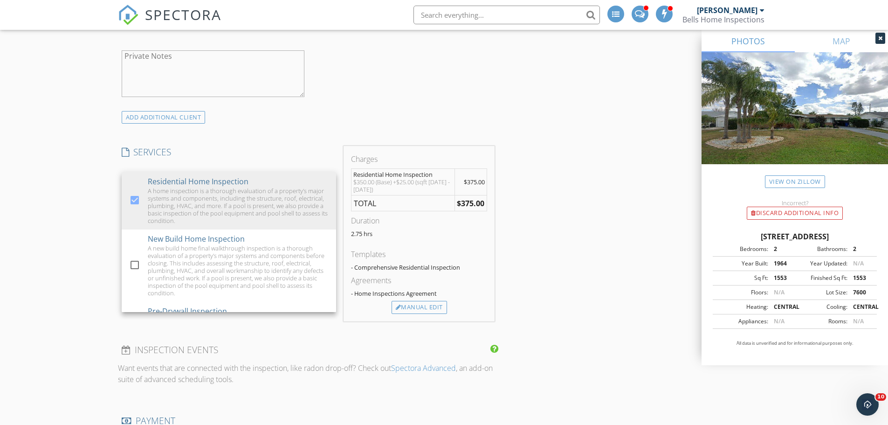
click at [62, 220] on div "New Inspection Click here to use the New Order Form INSPECTOR(S) check_box_outl…" at bounding box center [444, 329] width 888 height 2041
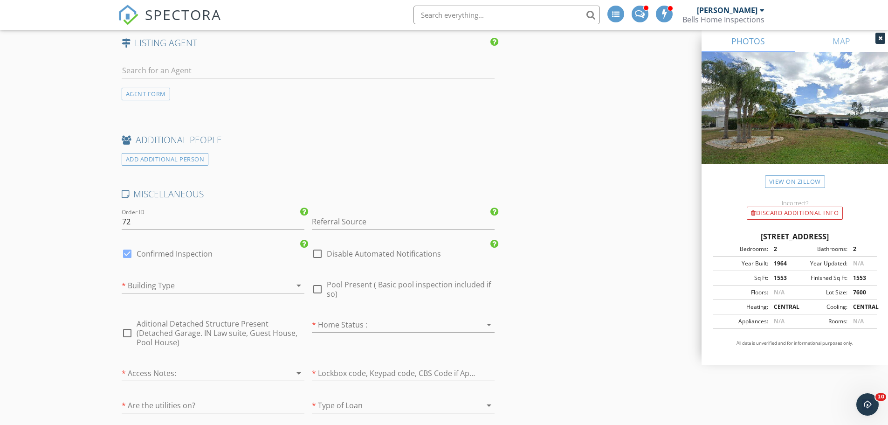
scroll to position [1351, 0]
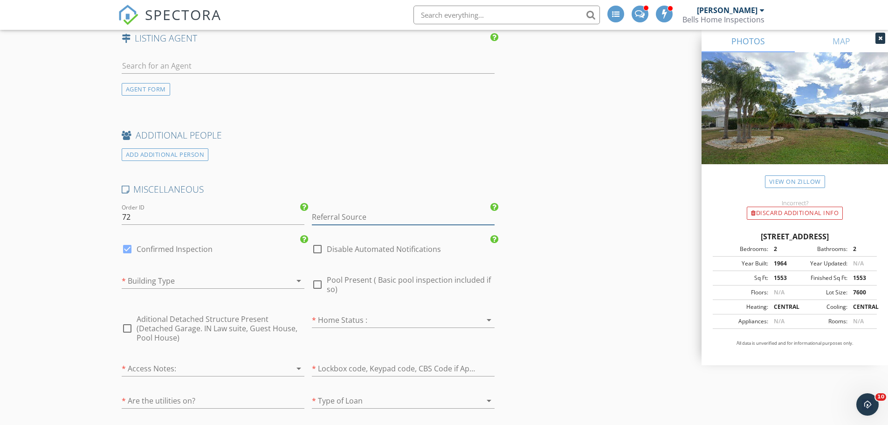
click at [394, 217] on input "Referral Source" at bounding box center [403, 216] width 183 height 15
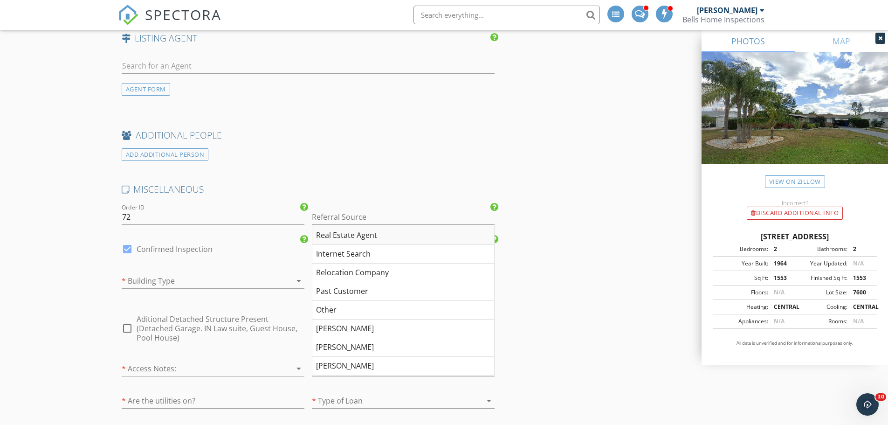
click at [370, 232] on div "Real Estate Agent" at bounding box center [403, 235] width 182 height 19
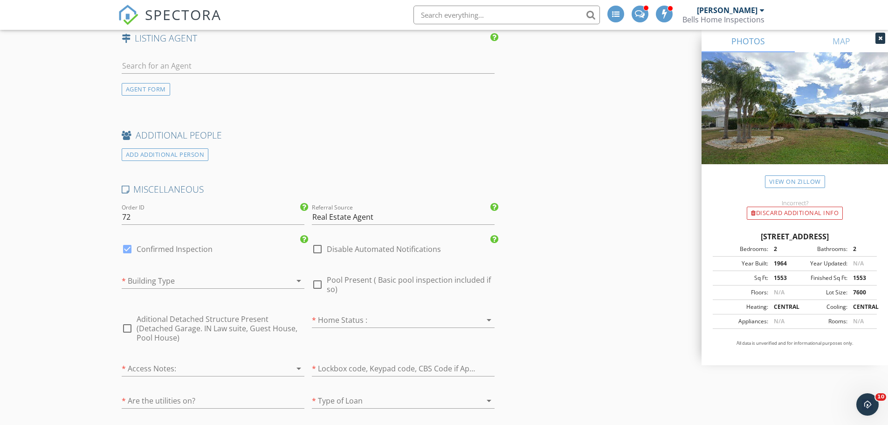
click at [225, 278] on div at bounding box center [200, 280] width 157 height 15
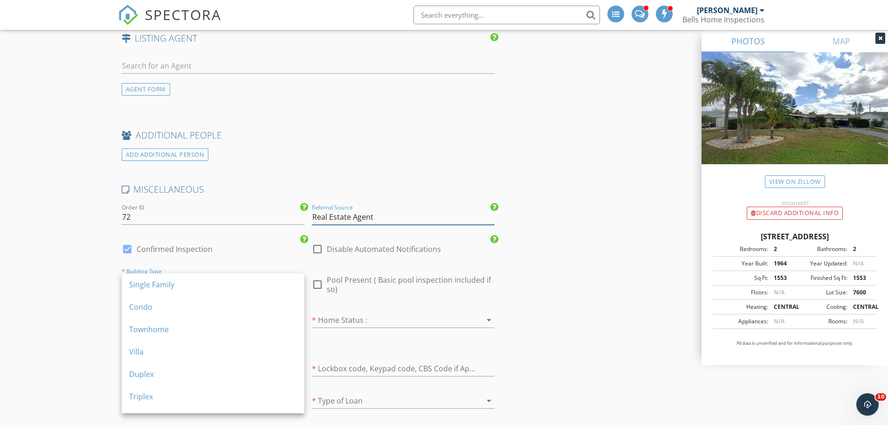
click at [408, 219] on input "Real Estate Agent" at bounding box center [403, 216] width 183 height 15
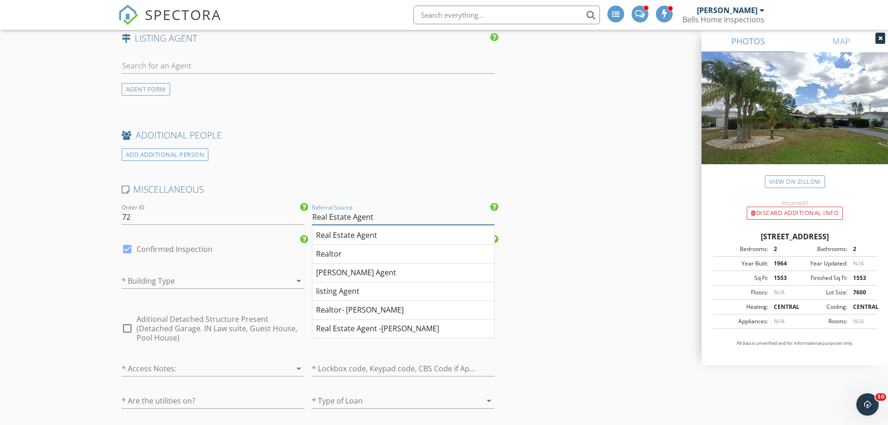
drag, startPoint x: 406, startPoint y: 219, endPoint x: 294, endPoint y: 219, distance: 112.3
click at [294, 219] on div "MISCELLANEOUS Order ID 72 Referral Source Real Estate Agent Real Estate Agent R…" at bounding box center [308, 352] width 381 height 339
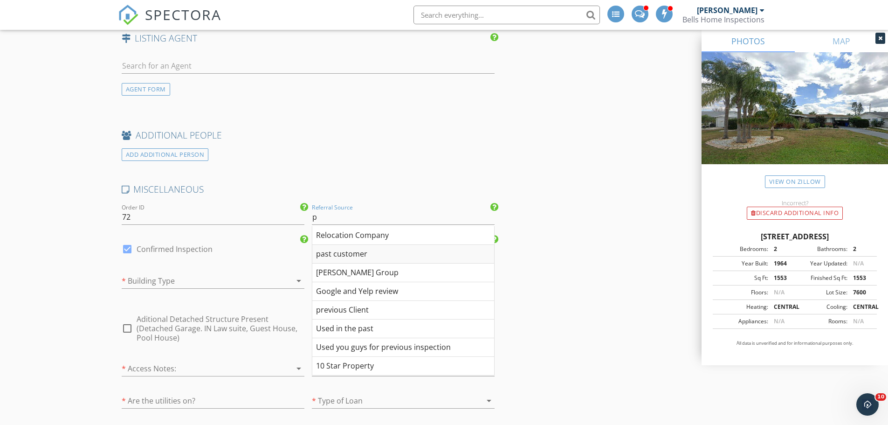
click at [359, 257] on div "past customer" at bounding box center [403, 254] width 182 height 19
type input "past customer"
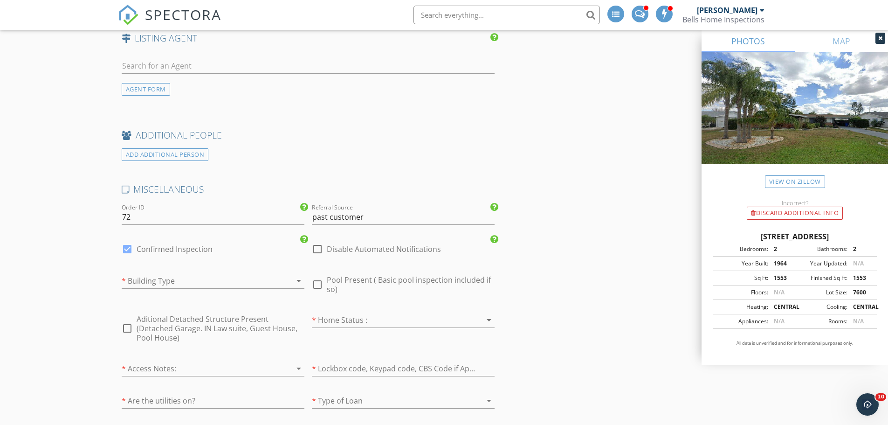
click at [232, 282] on div at bounding box center [200, 280] width 157 height 15
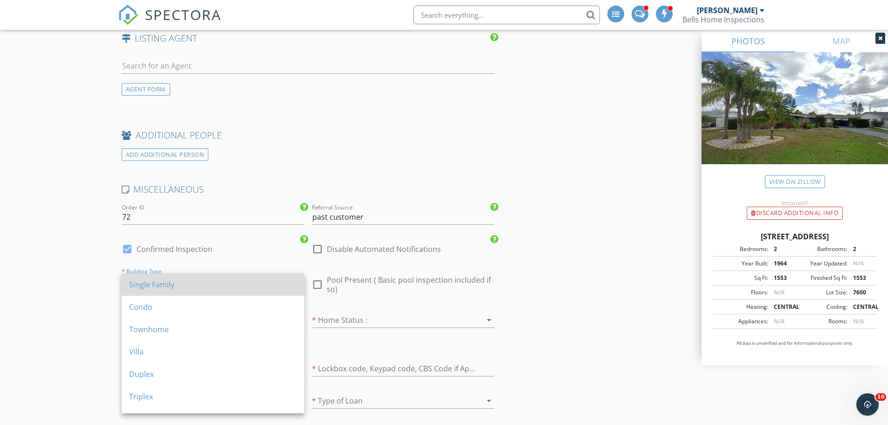
click at [199, 288] on div "Single Family" at bounding box center [213, 284] width 168 height 11
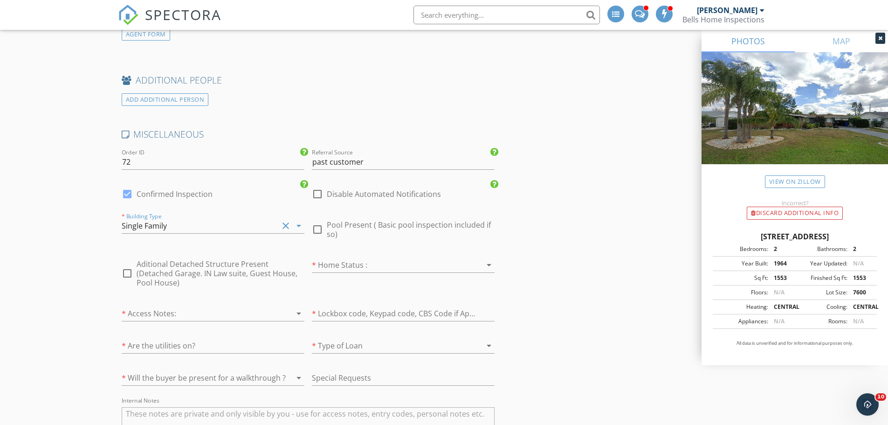
scroll to position [1445, 0]
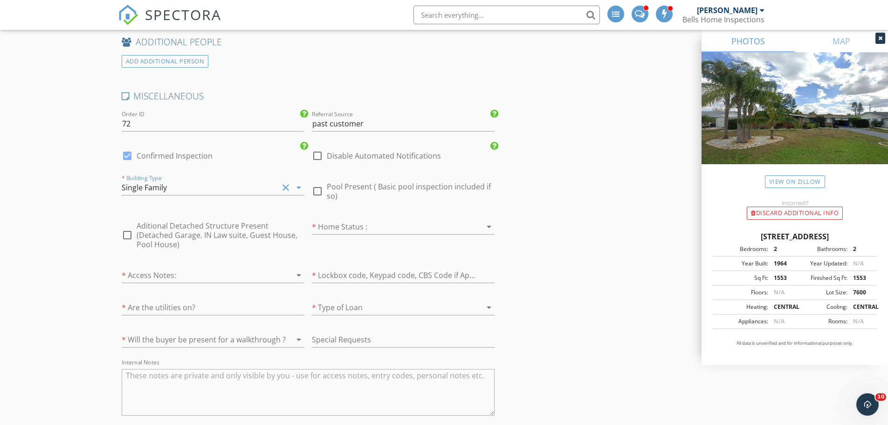
click at [364, 226] on div at bounding box center [390, 226] width 157 height 15
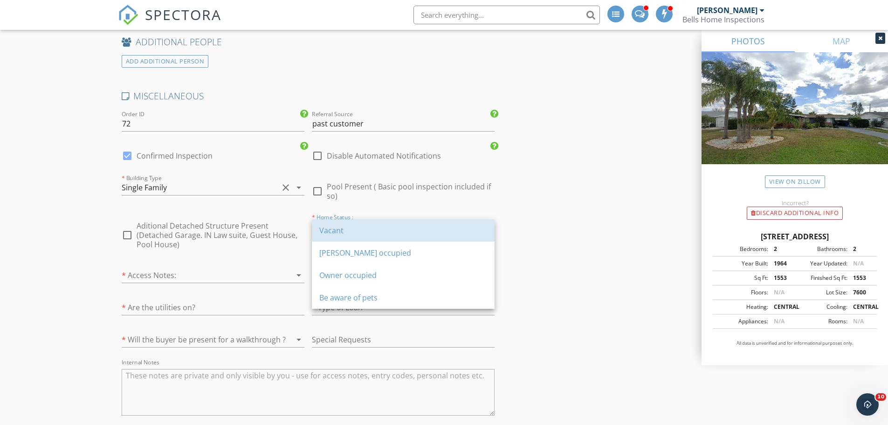
click at [364, 226] on div "Vacant" at bounding box center [403, 230] width 168 height 11
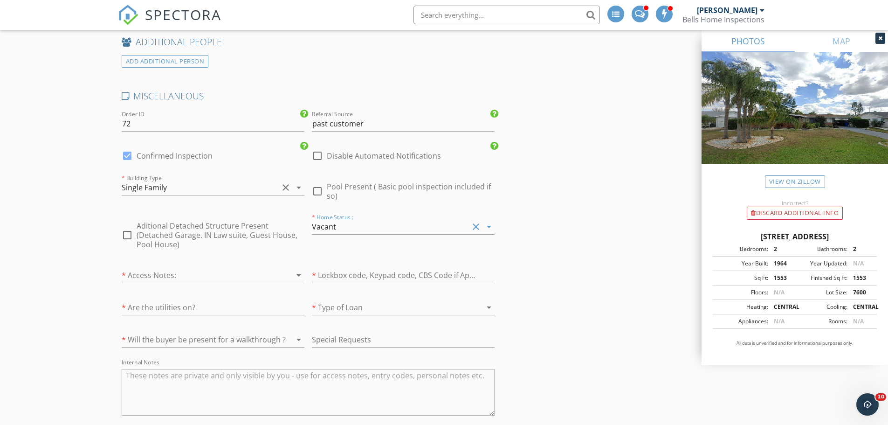
click at [178, 267] on div at bounding box center [200, 274] width 157 height 15
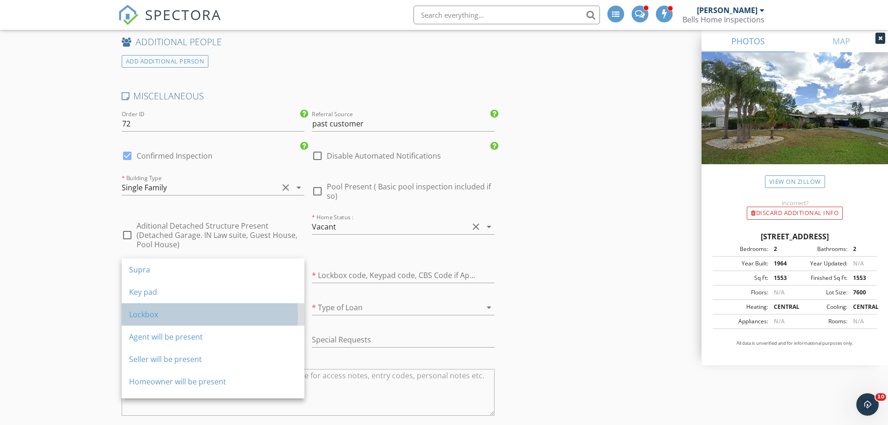
click at [170, 312] on div "Lockbox" at bounding box center [213, 313] width 168 height 11
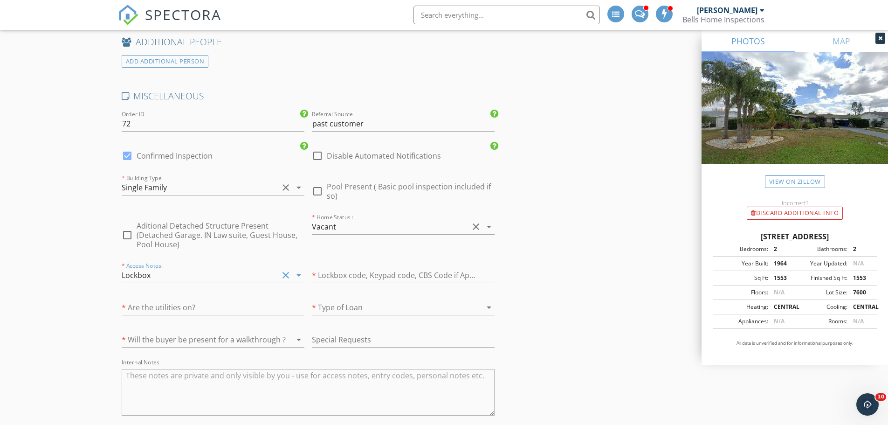
click at [166, 332] on div at bounding box center [200, 339] width 157 height 15
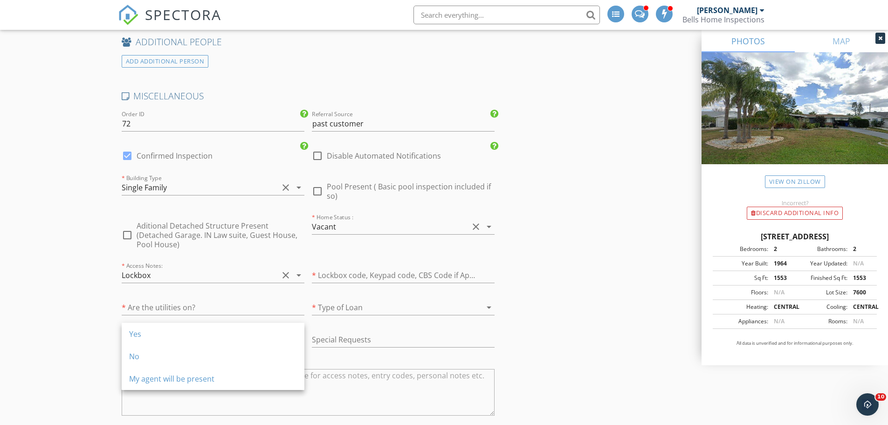
click at [166, 328] on div "Yes" at bounding box center [213, 333] width 168 height 22
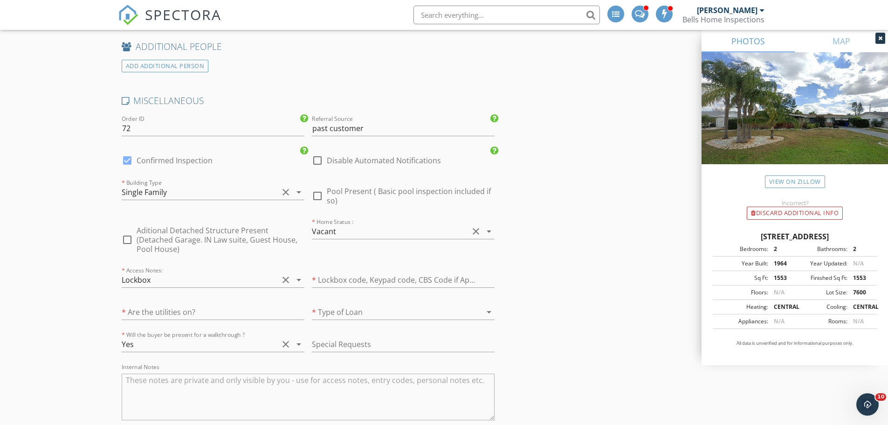
scroll to position [1398, 0]
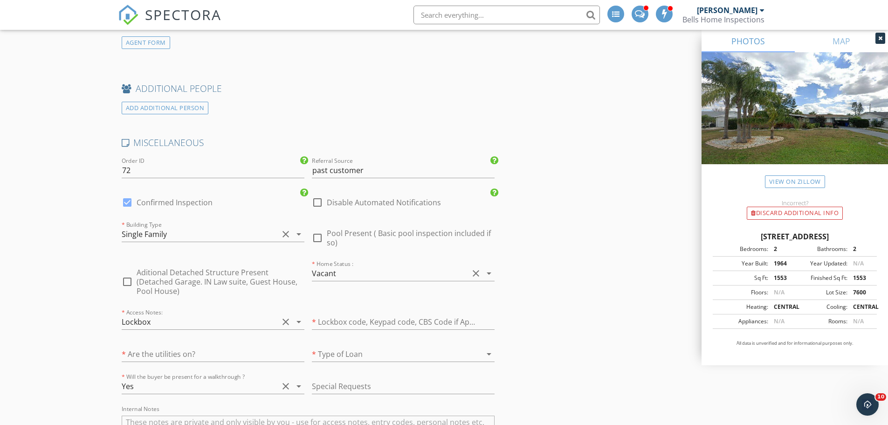
click at [316, 203] on div at bounding box center [317, 202] width 16 height 16
checkbox input "true"
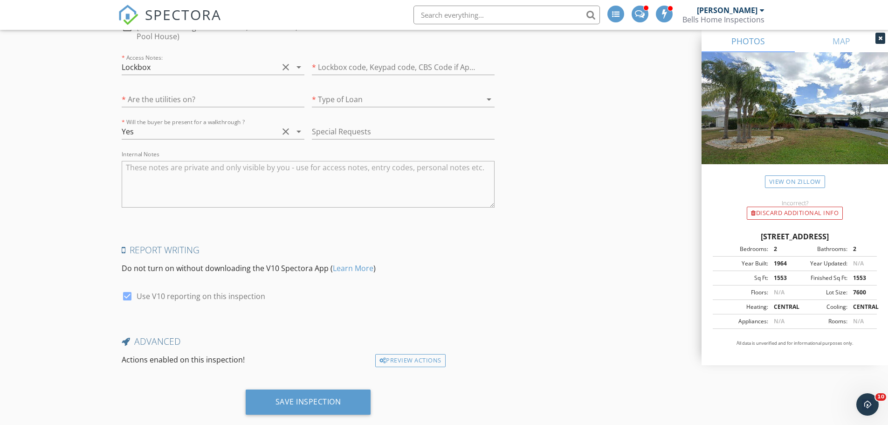
scroll to position [1662, 0]
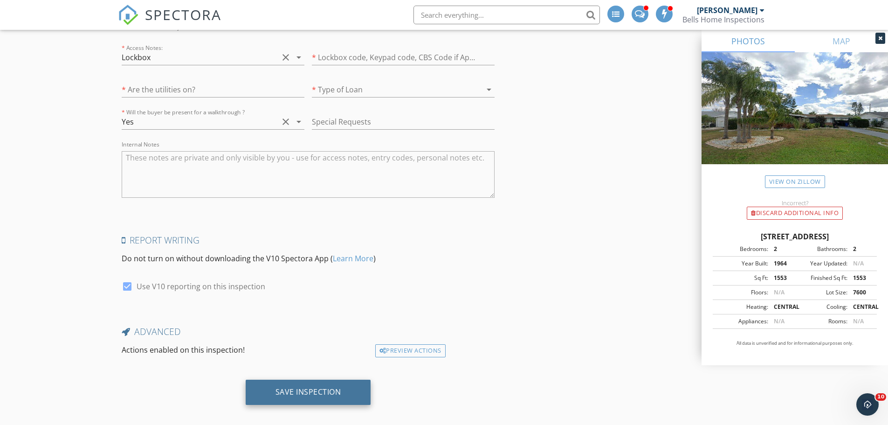
click at [308, 387] on div "Save Inspection" at bounding box center [308, 391] width 66 height 9
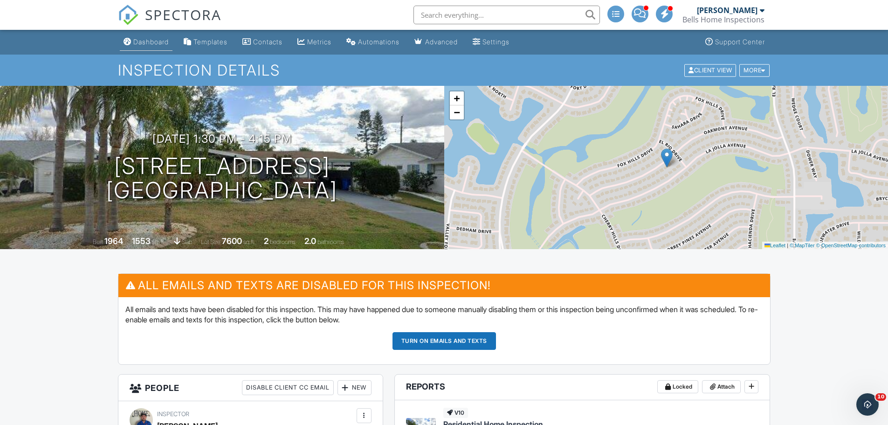
click at [158, 38] on div "Dashboard" at bounding box center [150, 42] width 35 height 8
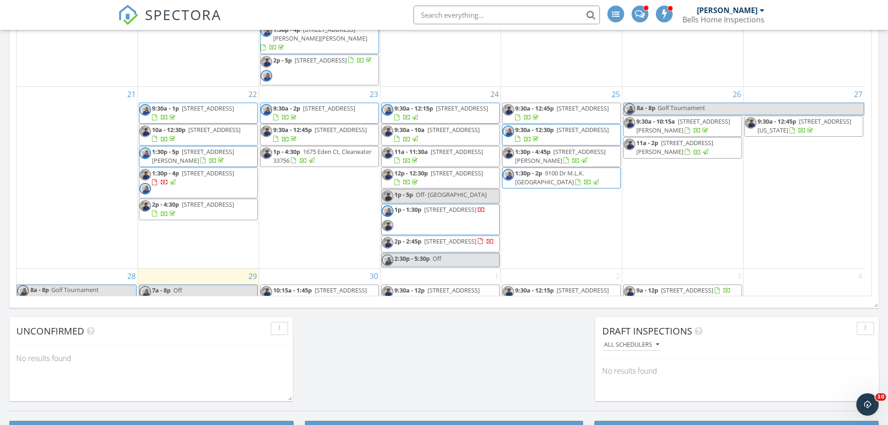
scroll to position [415, 0]
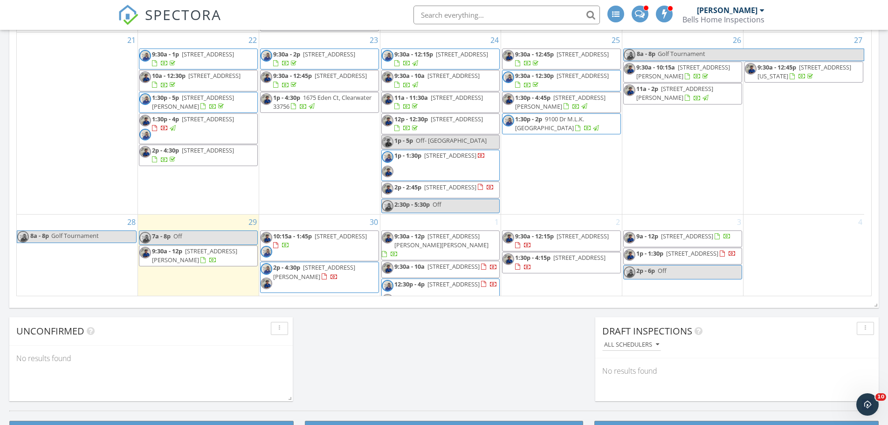
click at [329, 263] on span "[STREET_ADDRESS][PERSON_NAME]" at bounding box center [314, 271] width 82 height 17
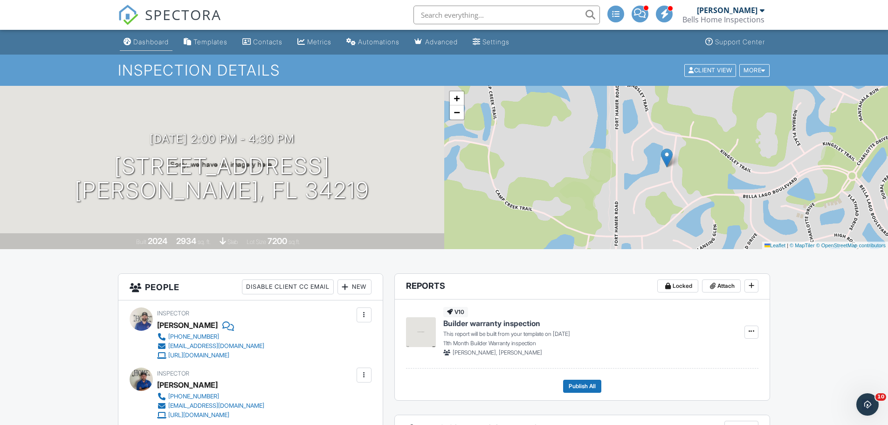
click at [147, 42] on div "Dashboard" at bounding box center [150, 42] width 35 height 8
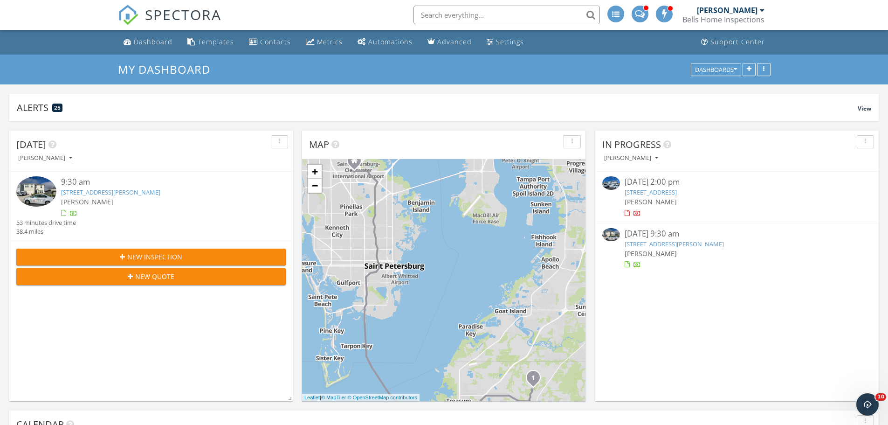
click at [164, 255] on span "New Inspection" at bounding box center [154, 257] width 55 height 10
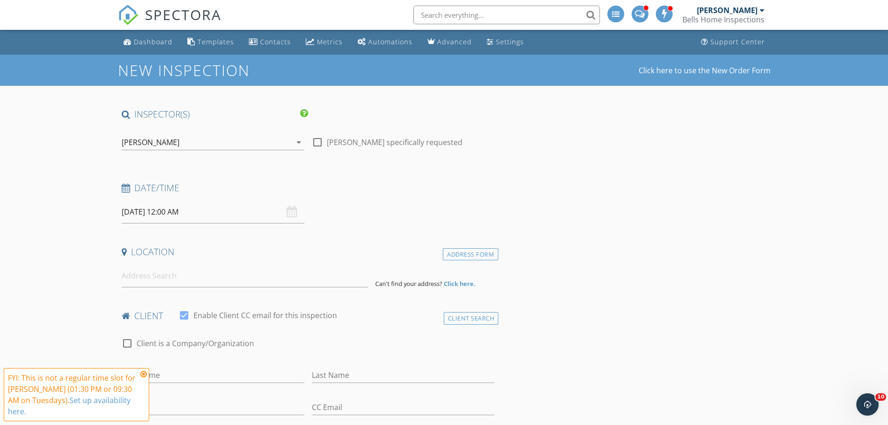
click at [228, 209] on input "09/30/2025 12:00 AM" at bounding box center [213, 211] width 183 height 23
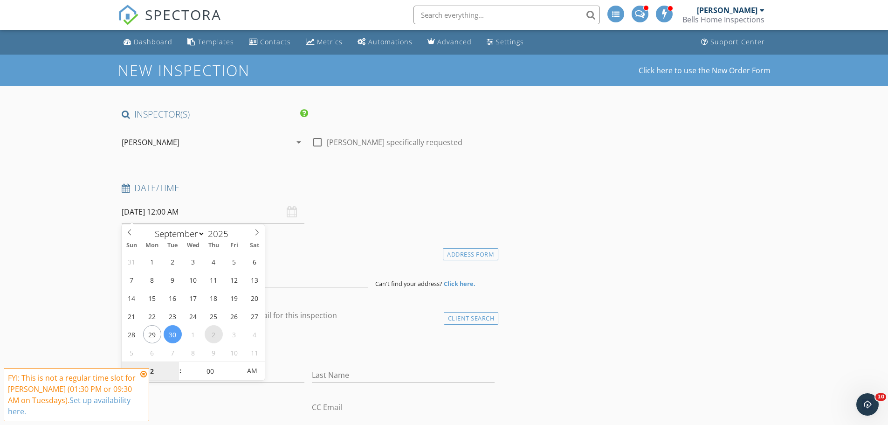
select select "9"
type input "10/02/2025 12:00 AM"
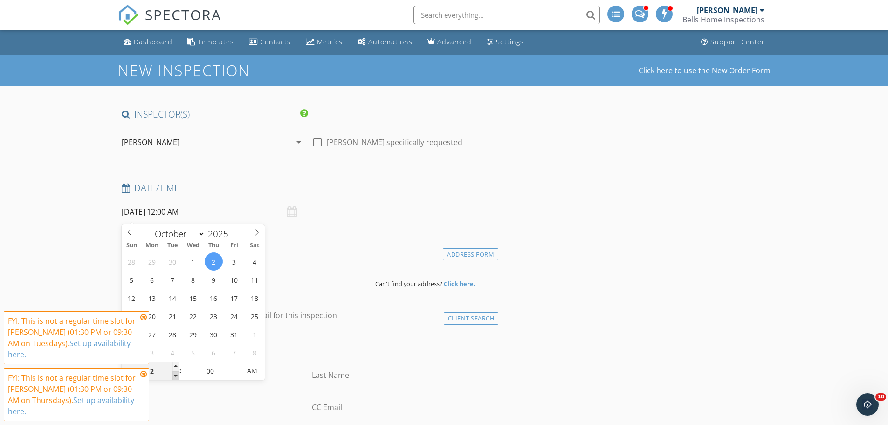
type input "11"
type input "10/02/2025 11:00 PM"
click at [177, 373] on span at bounding box center [175, 375] width 7 height 9
type input "10"
type input "10/02/2025 10:00 PM"
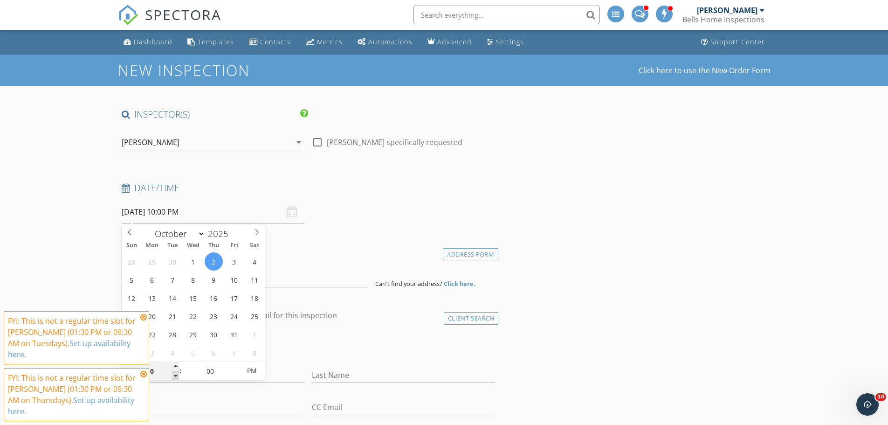
click at [177, 373] on span at bounding box center [175, 375] width 7 height 9
type input "09"
type input "10/02/2025 9:00 PM"
click at [177, 373] on span at bounding box center [175, 375] width 7 height 9
click at [232, 366] on input "00" at bounding box center [210, 371] width 57 height 19
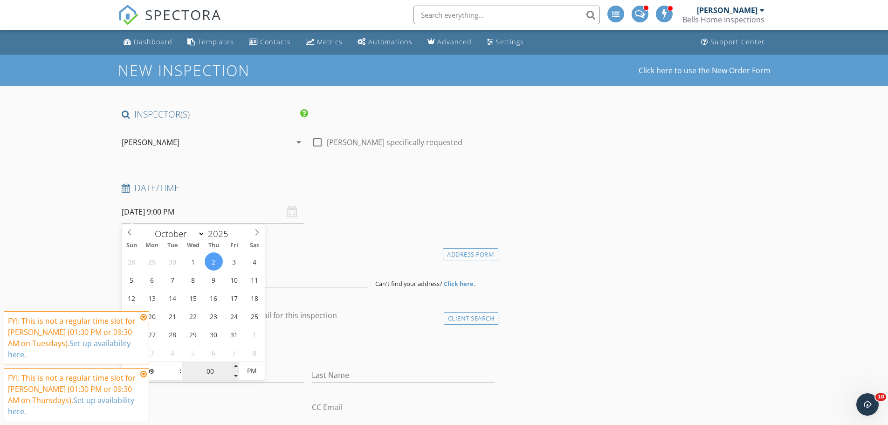
click at [232, 366] on input "00" at bounding box center [210, 371] width 57 height 19
type input "05"
type input "10/02/2025 9:05 PM"
click at [234, 366] on span at bounding box center [236, 366] width 7 height 9
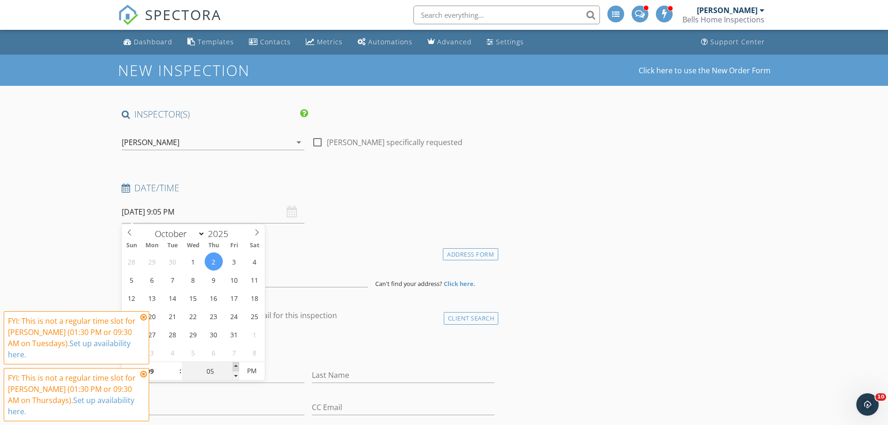
type input "10"
type input "10/02/2025 9:10 PM"
click at [234, 365] on span at bounding box center [236, 366] width 7 height 9
type input "15"
type input "10/02/2025 9:15 PM"
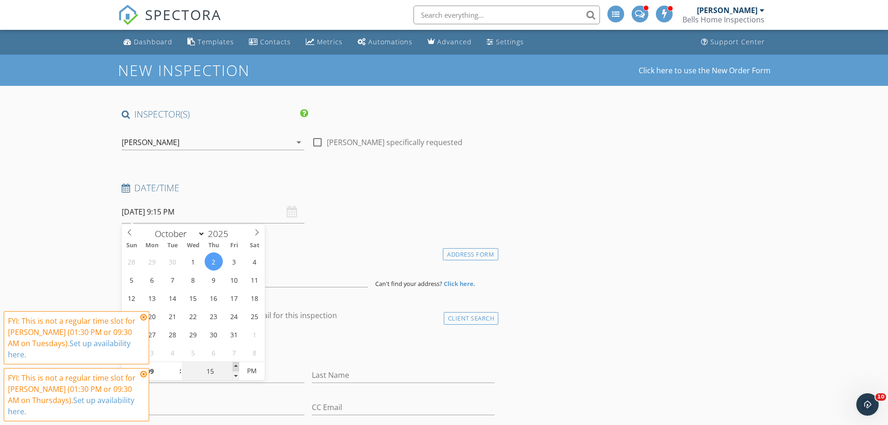
click at [234, 365] on span at bounding box center [236, 366] width 7 height 9
type input "20"
type input "10/02/2025 9:20 PM"
click at [234, 365] on span at bounding box center [236, 366] width 7 height 9
type input "25"
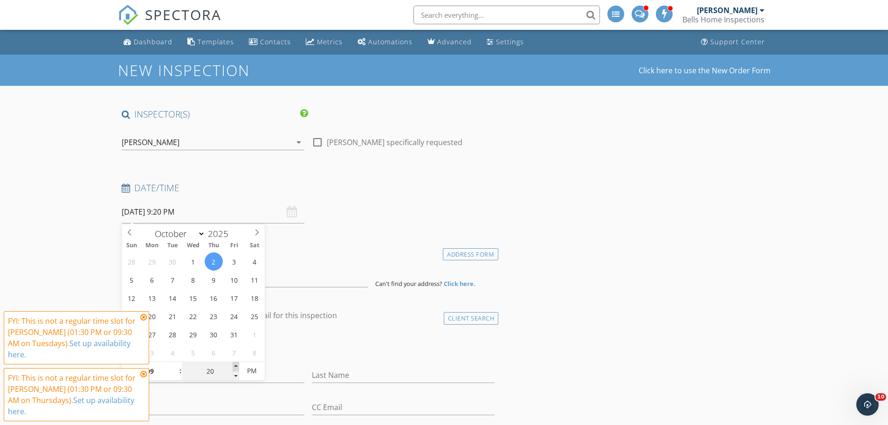
type input "10/02/2025 9:25 PM"
click at [234, 365] on span at bounding box center [236, 366] width 7 height 9
type input "30"
click at [234, 365] on span at bounding box center [236, 366] width 7 height 9
type input "10/02/2025 9:30 AM"
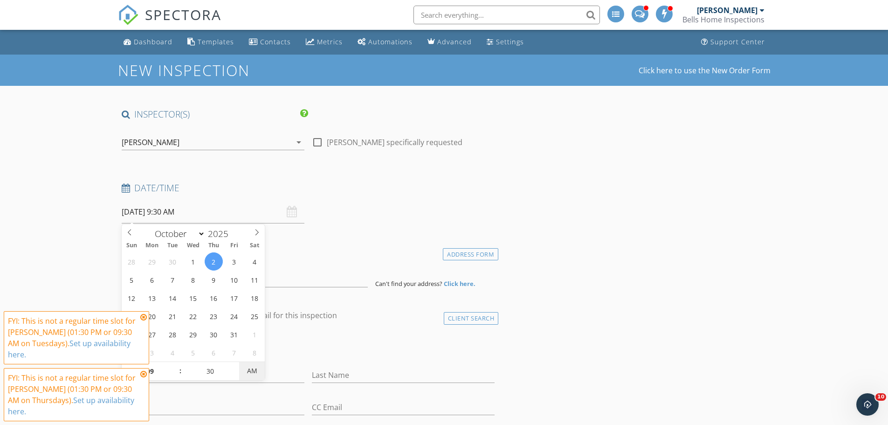
click at [251, 370] on span "AM" at bounding box center [252, 370] width 26 height 19
click at [141, 318] on icon at bounding box center [143, 316] width 7 height 7
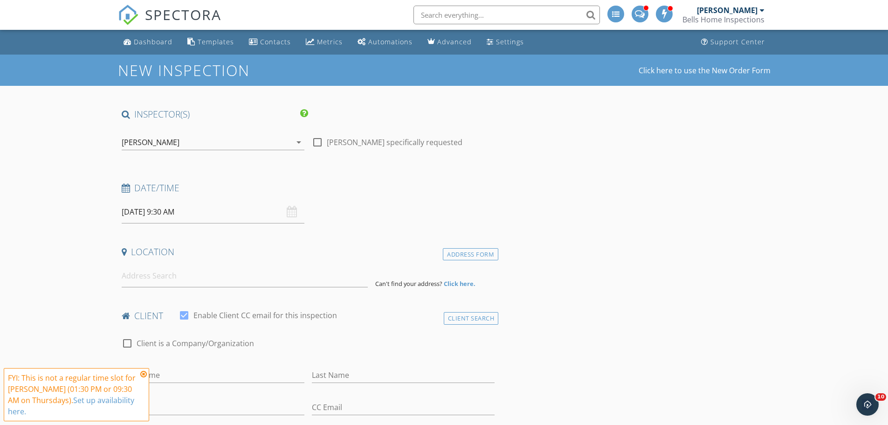
click at [143, 374] on icon at bounding box center [143, 373] width 7 height 7
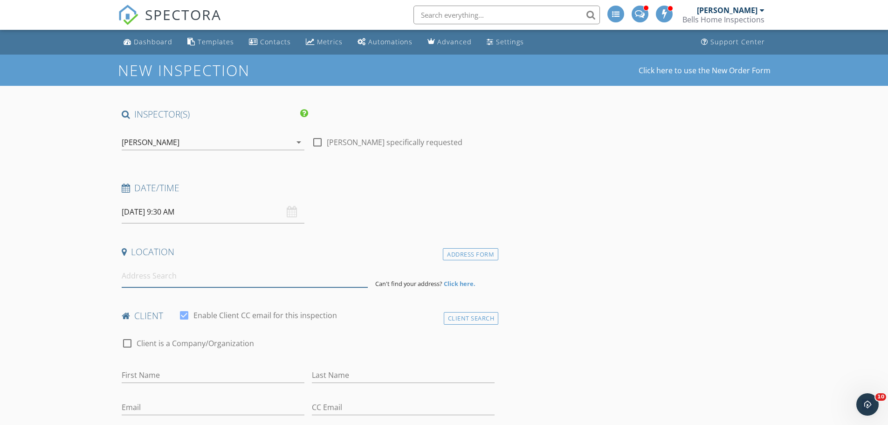
click at [190, 283] on input at bounding box center [245, 275] width 246 height 23
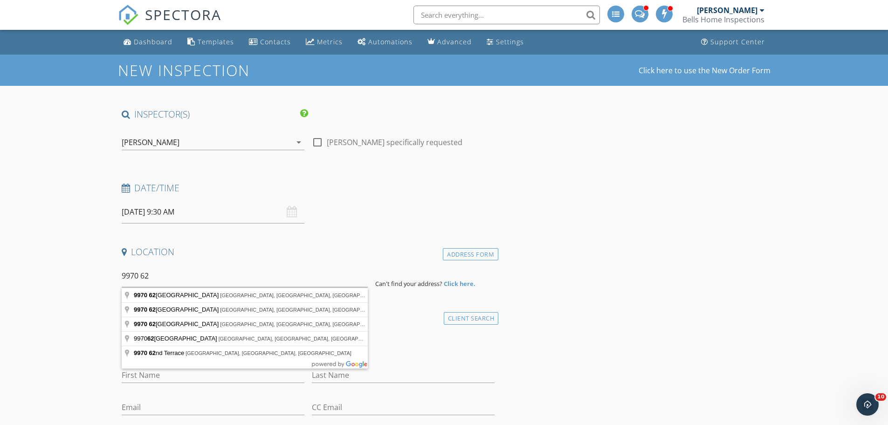
type input "9970 62nd Street North, Pinellas Park, FL, USA"
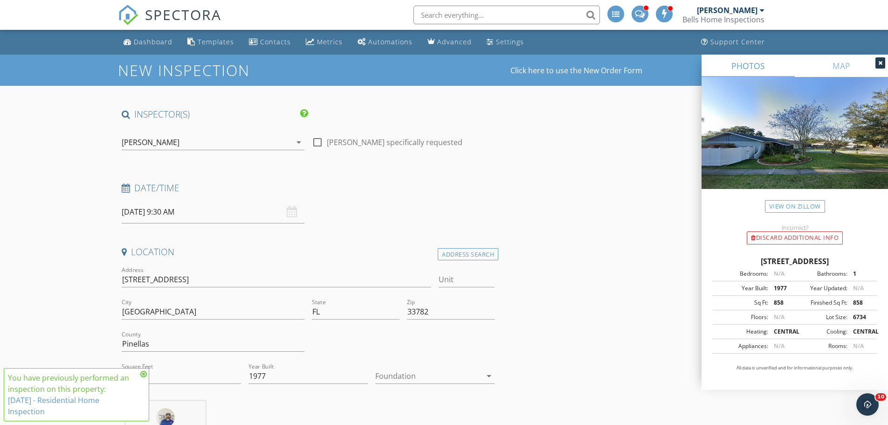
click at [144, 374] on icon at bounding box center [143, 373] width 7 height 7
click at [155, 43] on div "Dashboard" at bounding box center [153, 41] width 39 height 9
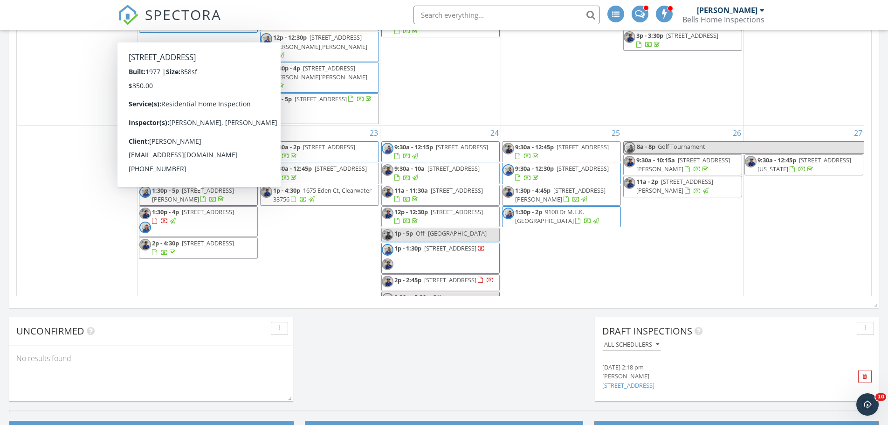
scroll to position [322, 0]
click at [213, 208] on span "1:30p - 4p 9970 62nd St N, Pinellas Park 33782" at bounding box center [198, 222] width 118 height 28
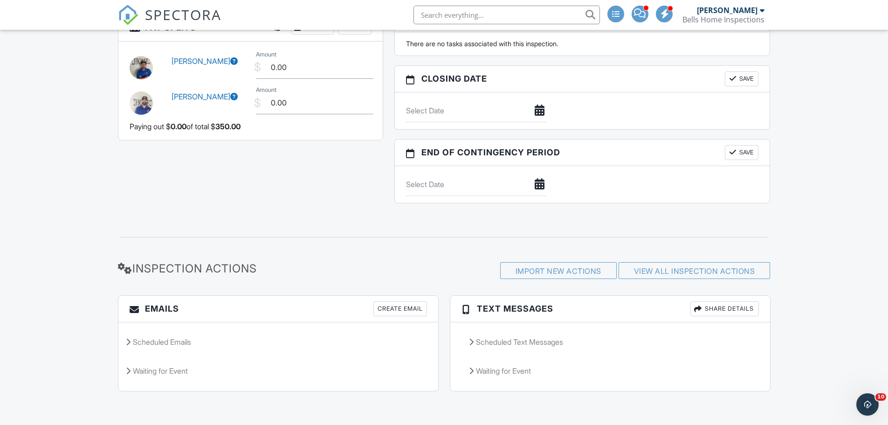
click at [407, 308] on div "Create Email" at bounding box center [400, 308] width 54 height 15
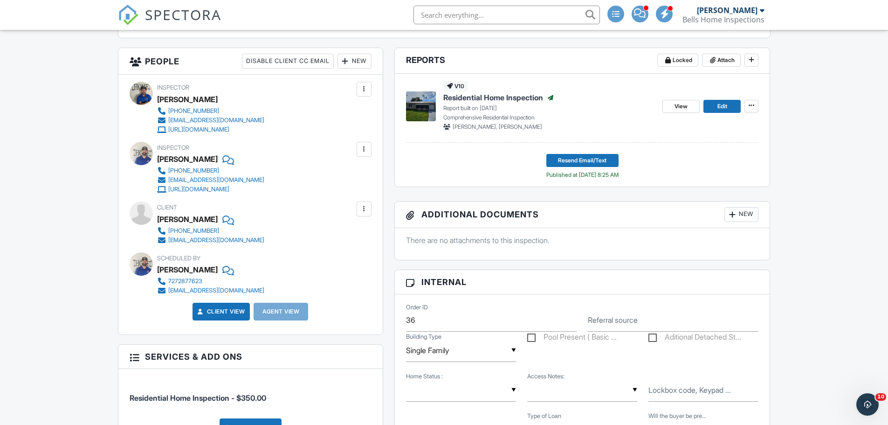
scroll to position [47, 0]
